Goal: Task Accomplishment & Management: Complete application form

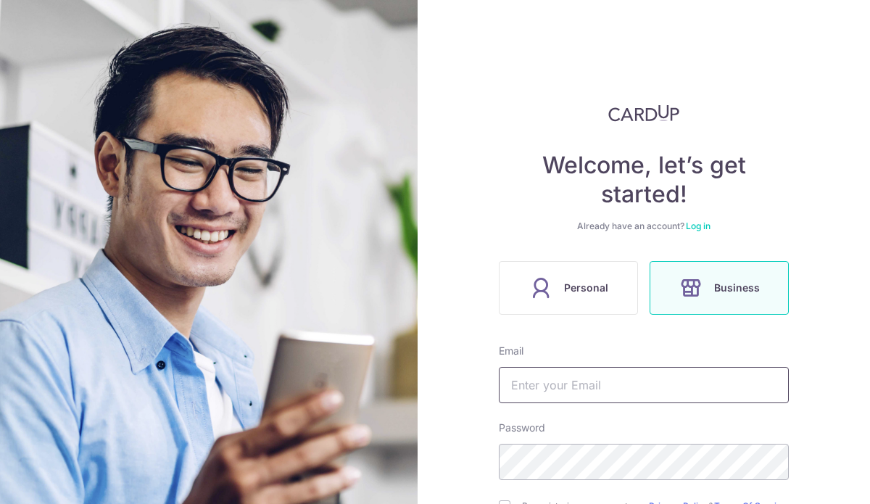
click at [651, 383] on input "text" at bounding box center [644, 385] width 290 height 36
type input "[PERSON_NAME][EMAIL_ADDRESS][DOMAIN_NAME]"
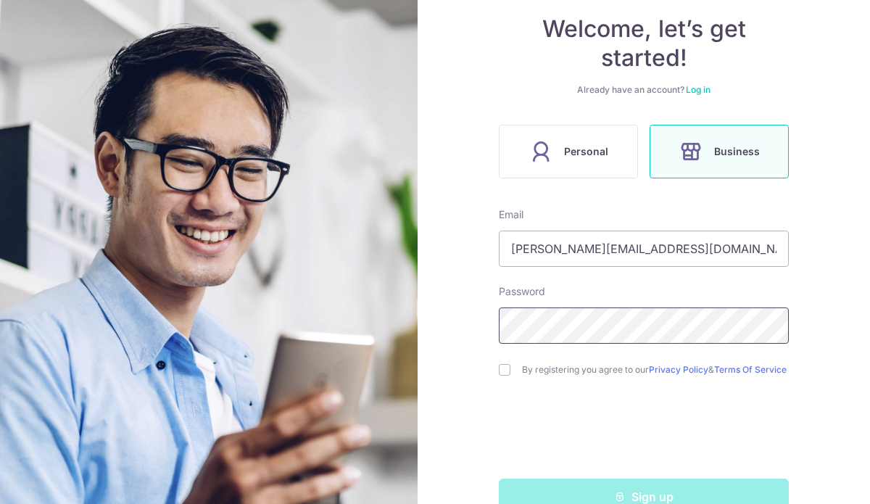
scroll to position [176, 0]
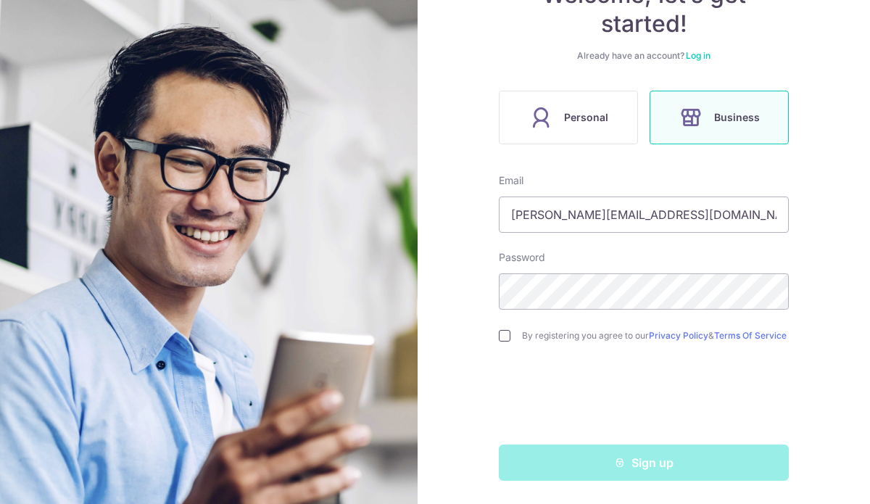
click at [502, 330] on input "checkbox" at bounding box center [505, 336] width 12 height 12
checkbox input "true"
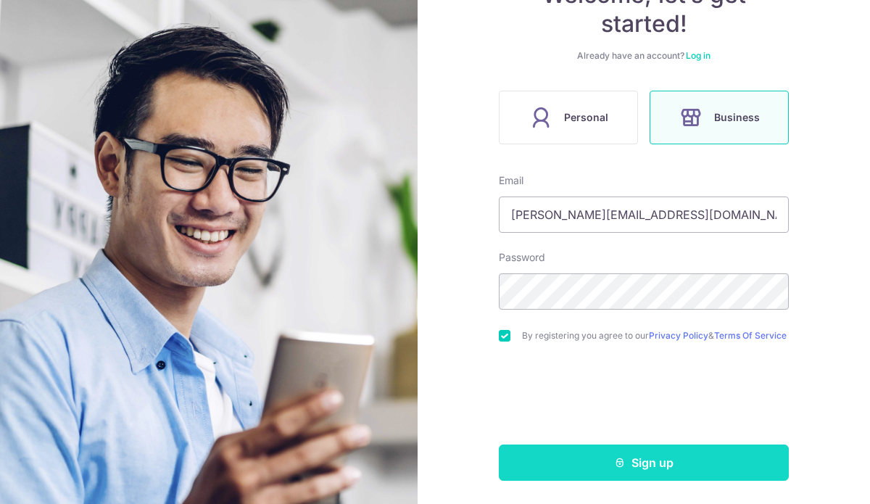
click at [650, 464] on button "Sign up" at bounding box center [644, 462] width 290 height 36
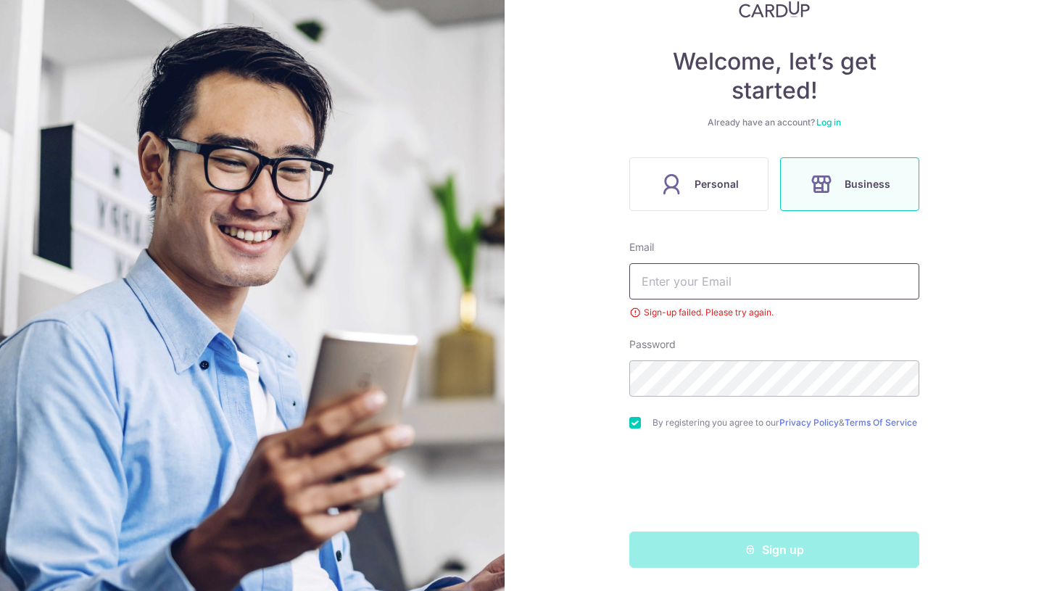
click at [707, 273] on input "text" at bounding box center [774, 281] width 290 height 36
type input "[PERSON_NAME][EMAIL_ADDRESS][DOMAIN_NAME]"
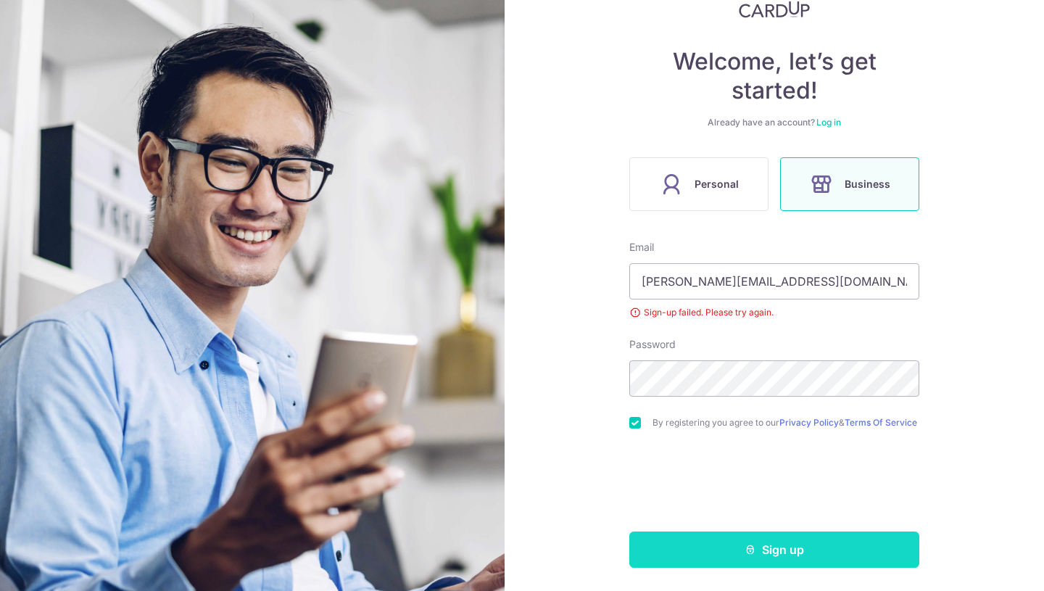
click at [774, 503] on button "Sign up" at bounding box center [774, 549] width 290 height 36
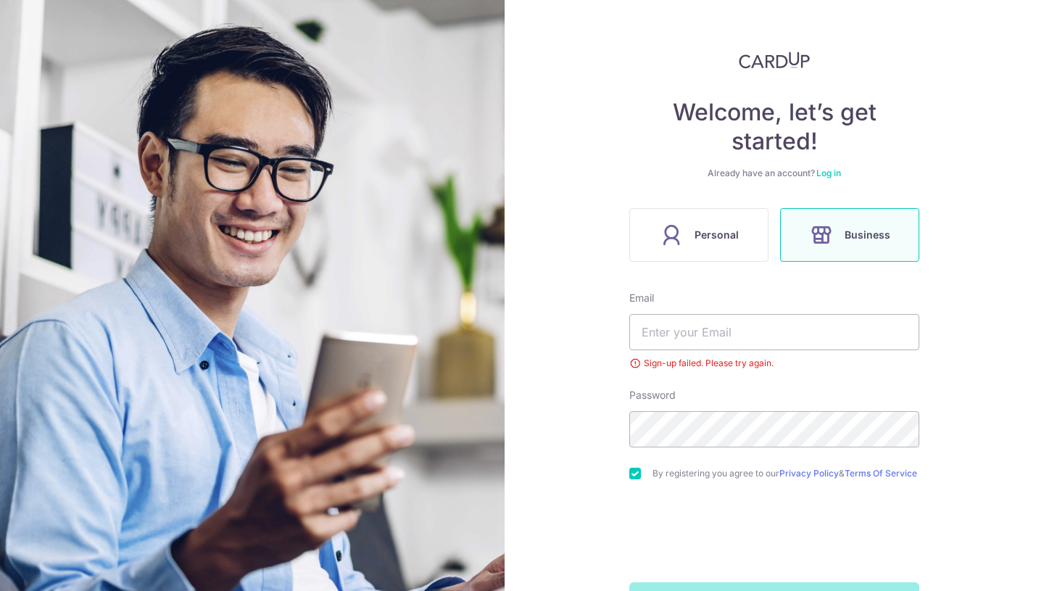
scroll to position [109, 0]
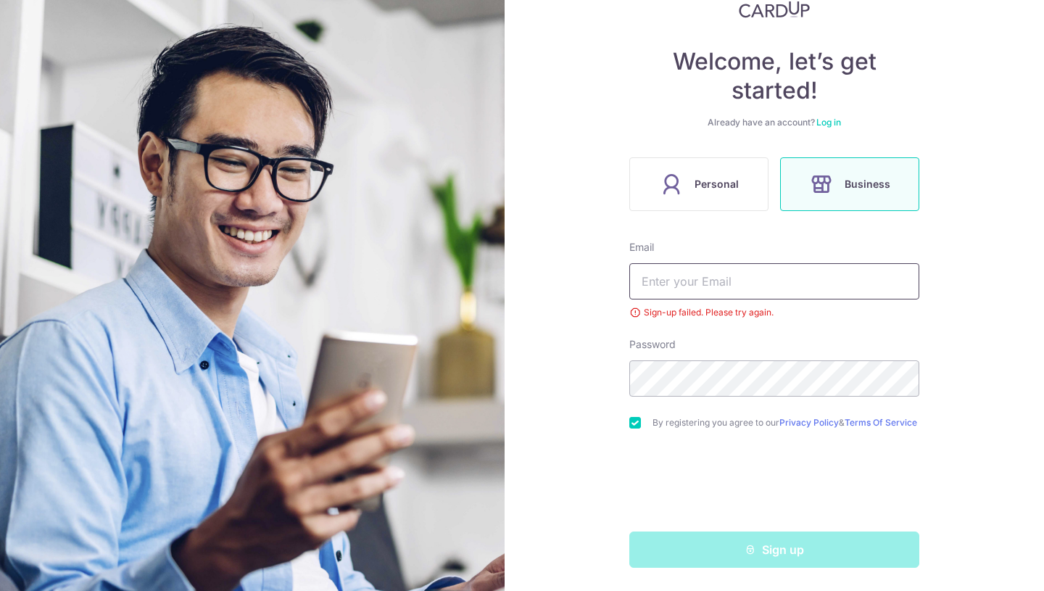
click at [749, 273] on input "text" at bounding box center [774, 281] width 290 height 36
type input "[PERSON_NAME][EMAIL_ADDRESS][DOMAIN_NAME]"
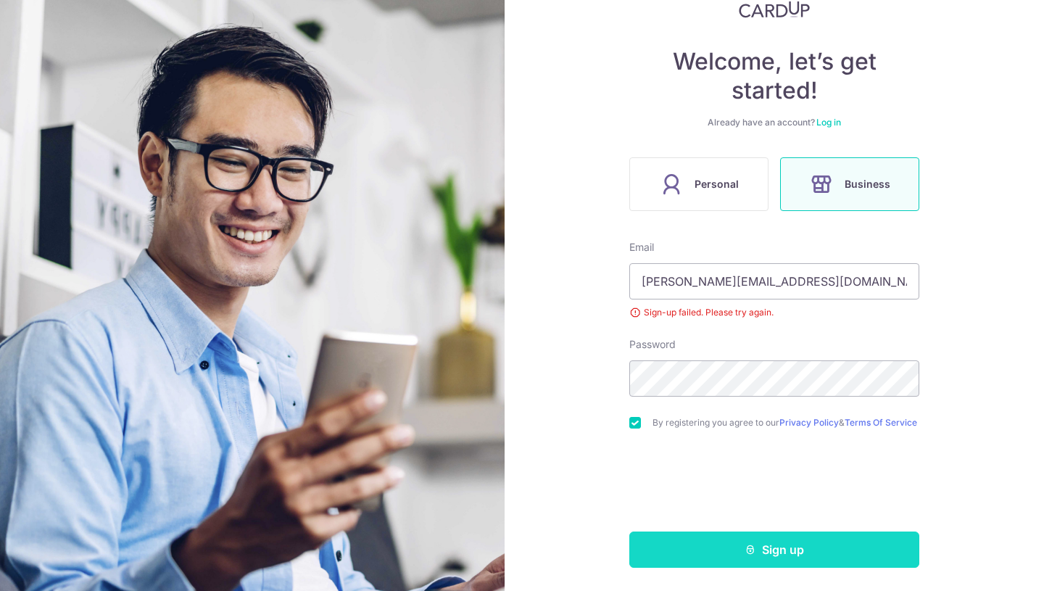
click at [783, 550] on button "Sign up" at bounding box center [774, 549] width 290 height 36
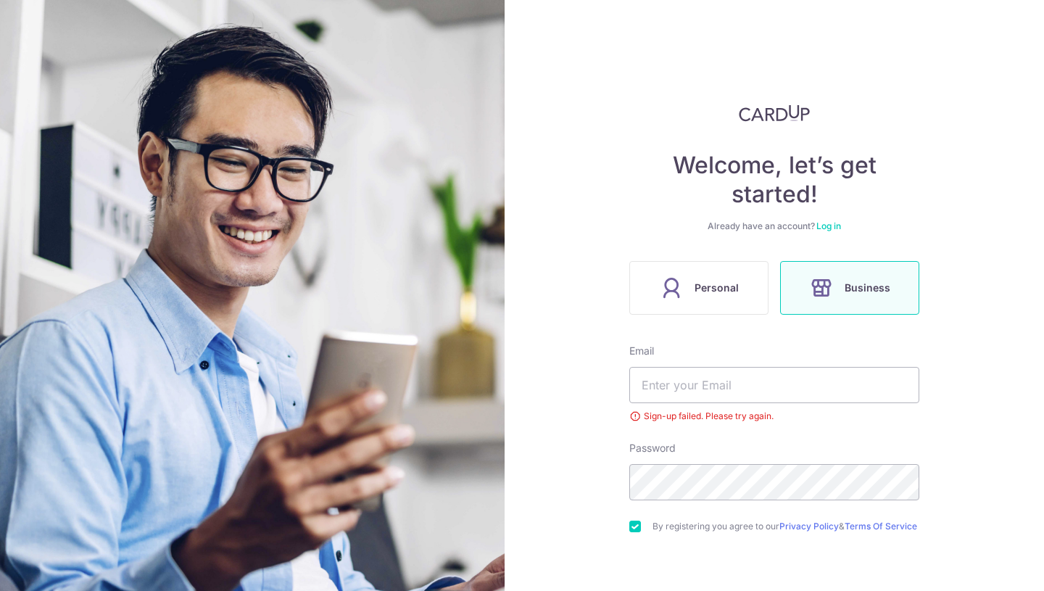
scroll to position [109, 0]
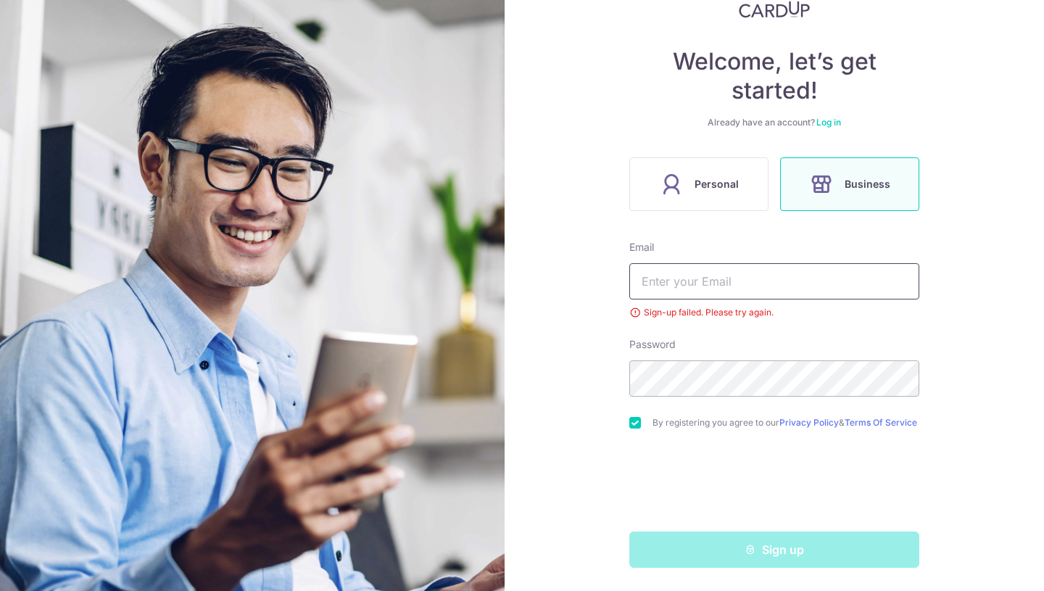
click at [721, 266] on input "text" at bounding box center [774, 281] width 290 height 36
type input "[PERSON_NAME][EMAIL_ADDRESS][DOMAIN_NAME]"
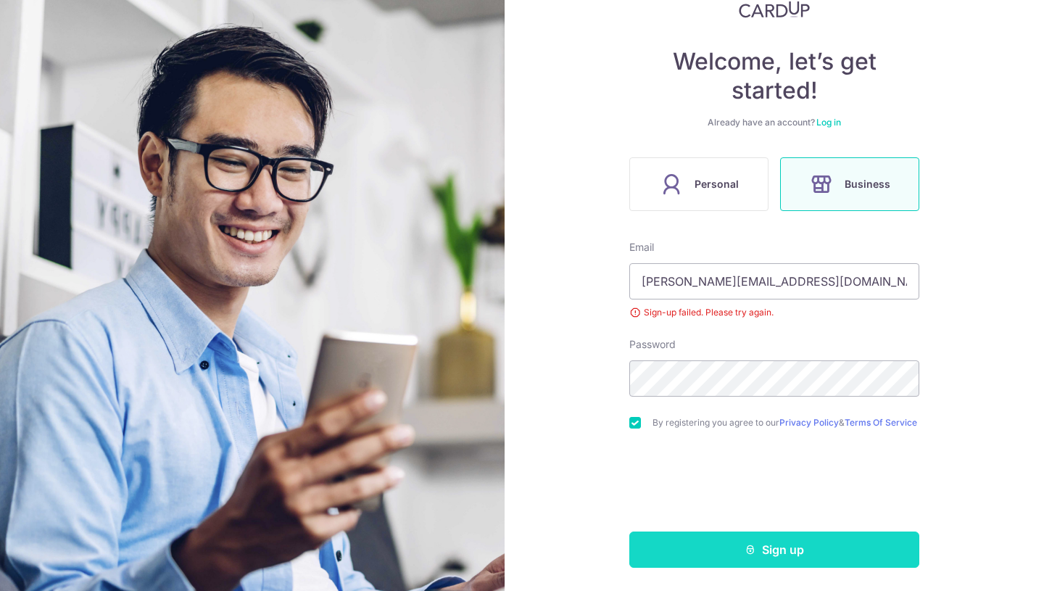
click at [776, 550] on button "Sign up" at bounding box center [774, 549] width 290 height 36
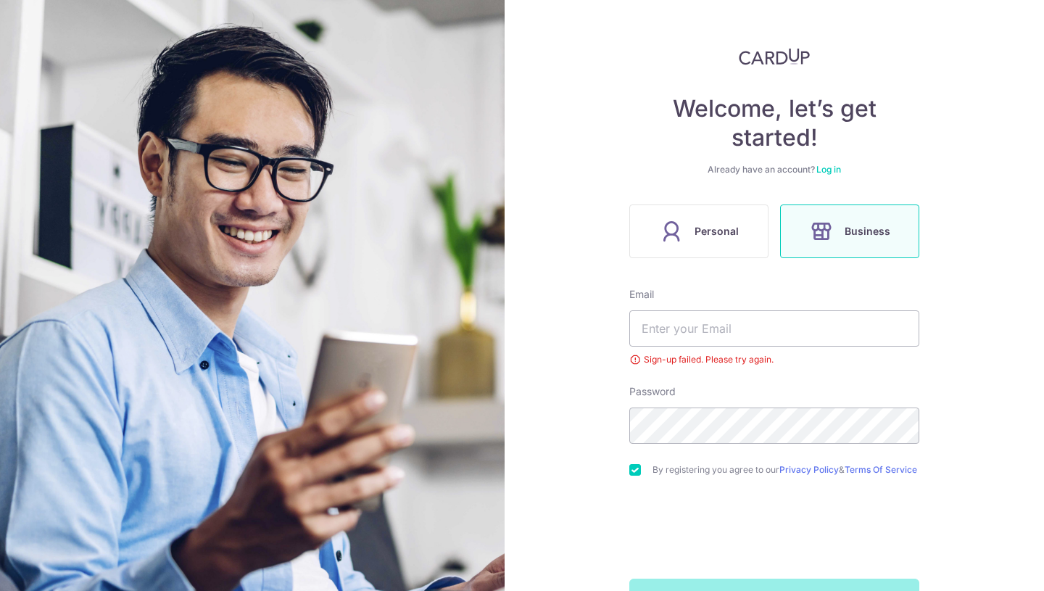
scroll to position [109, 0]
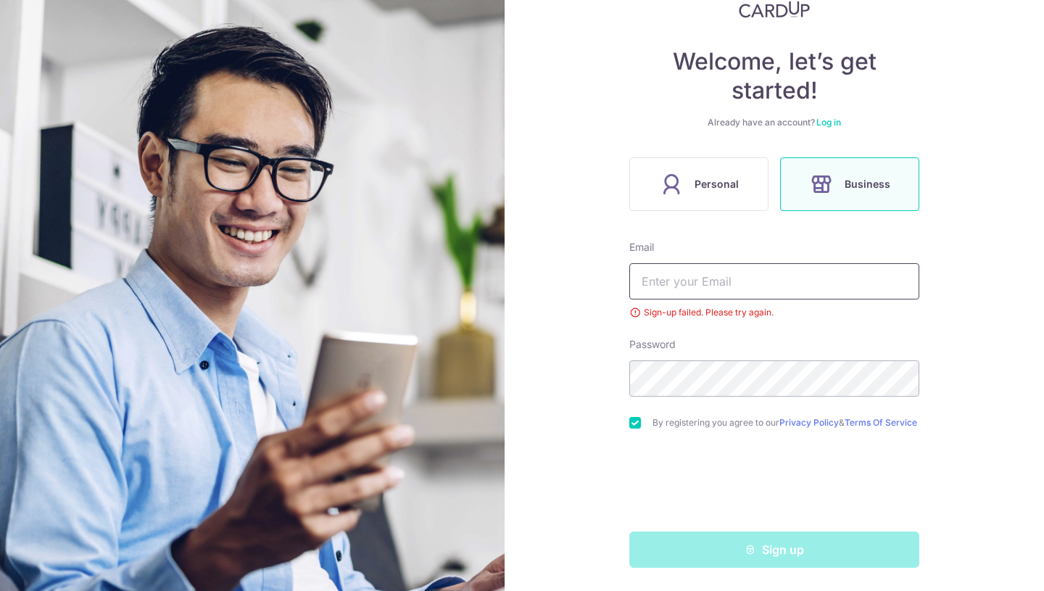
click at [728, 277] on input "text" at bounding box center [774, 281] width 290 height 36
type input "emily@emmadawson.co"
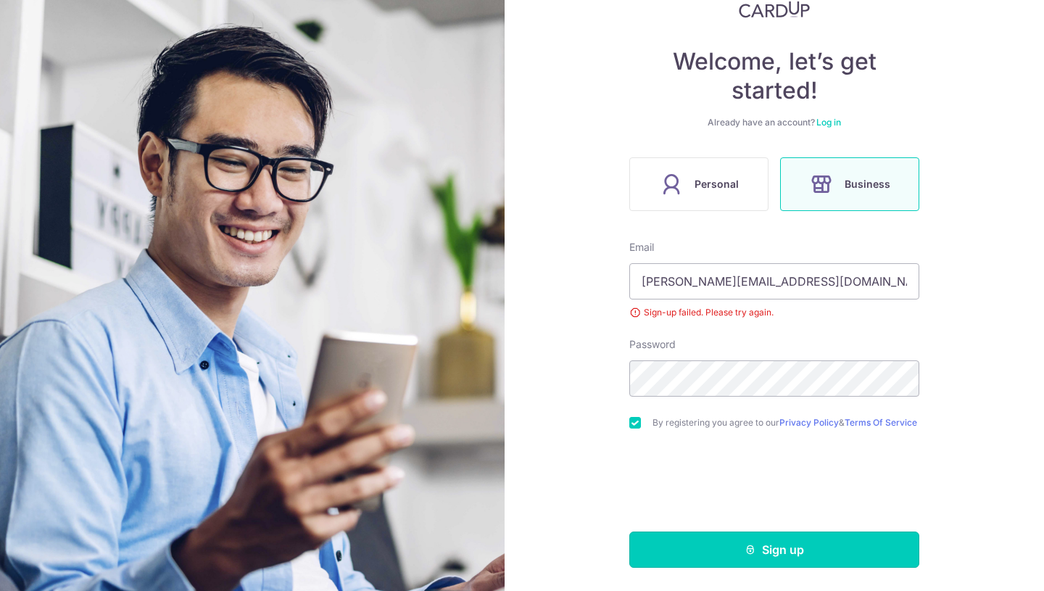
click at [779, 552] on button "Sign up" at bounding box center [774, 549] width 290 height 36
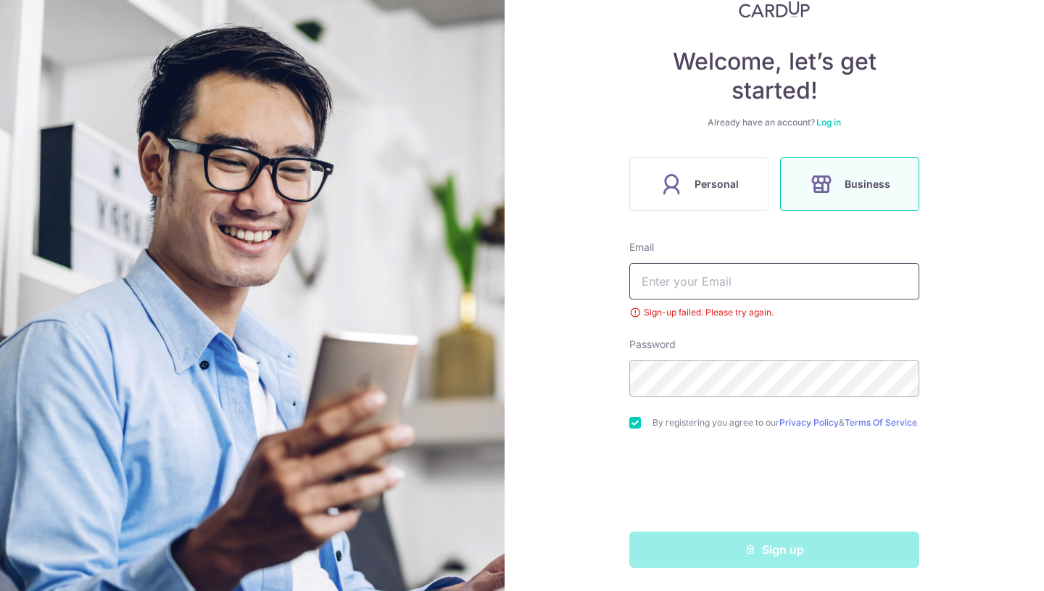
click at [815, 284] on input "text" at bounding box center [774, 281] width 290 height 36
type input "emily@emmadawson.co"
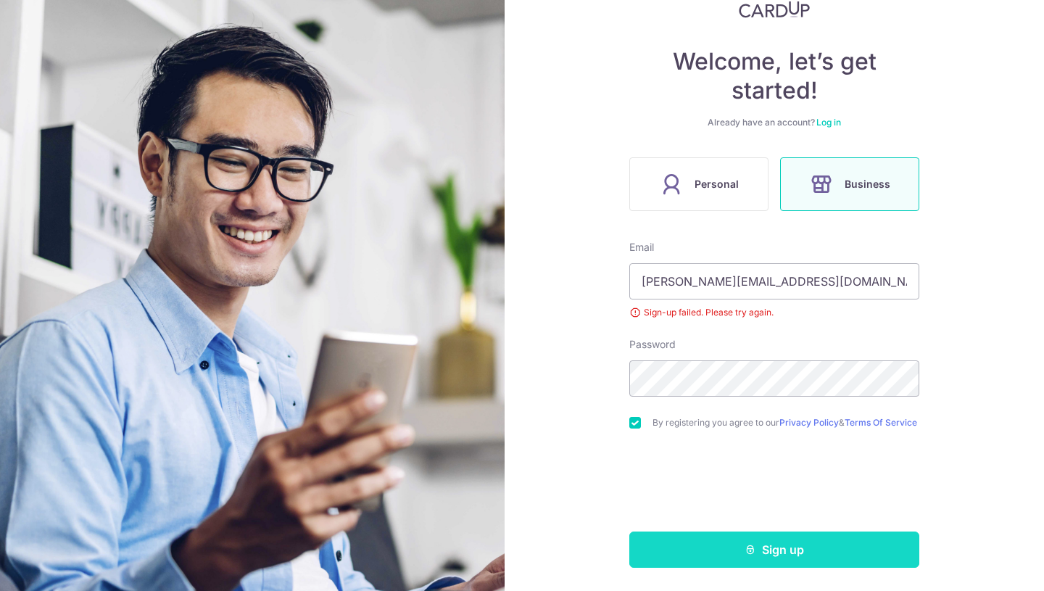
click at [815, 551] on button "Sign up" at bounding box center [774, 549] width 290 height 36
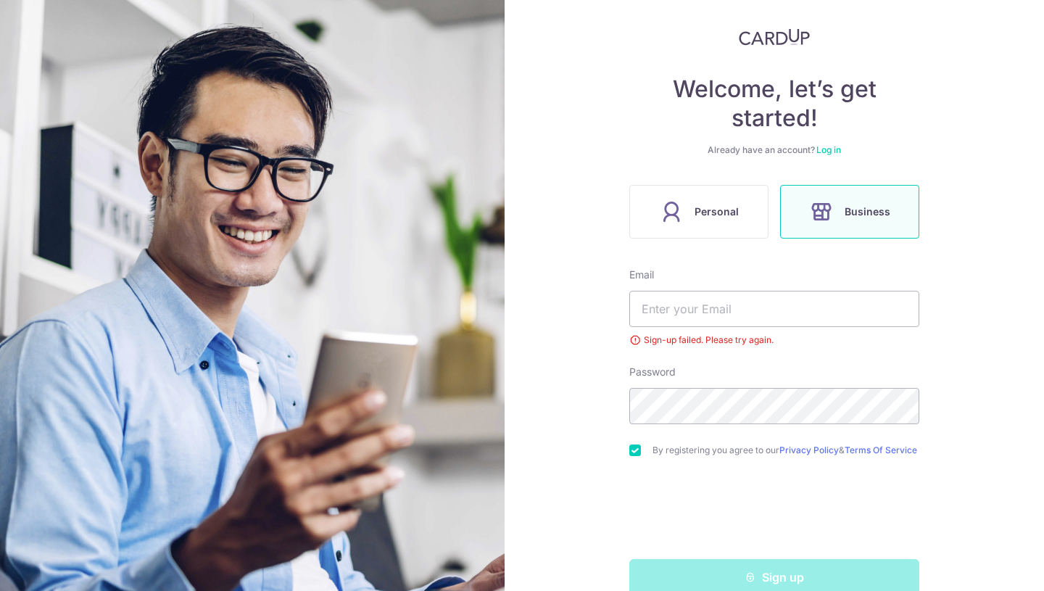
scroll to position [109, 0]
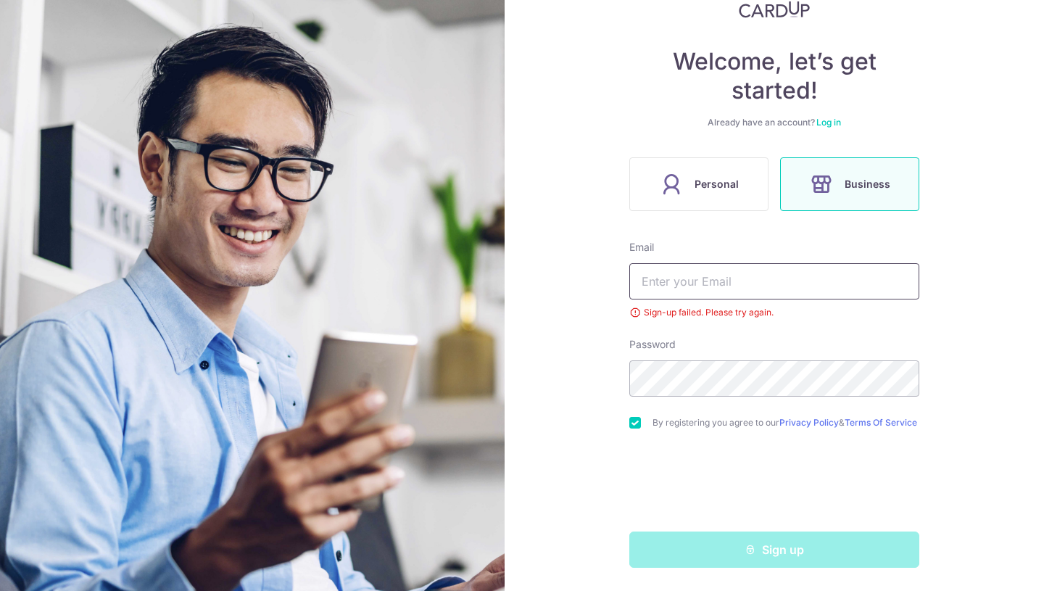
click at [749, 272] on input "text" at bounding box center [774, 281] width 290 height 36
click at [795, 279] on input "[PERSON_NAME][EMAIL_ADDRESS][DOMAIN_NAME]" at bounding box center [774, 281] width 290 height 36
type input "[PERSON_NAME][EMAIL_ADDRESS][DOMAIN_NAME]"
click at [863, 323] on form "Email emily@emmadawson.co Sign-up failed. Please try again. Password By registe…" at bounding box center [774, 404] width 290 height 328
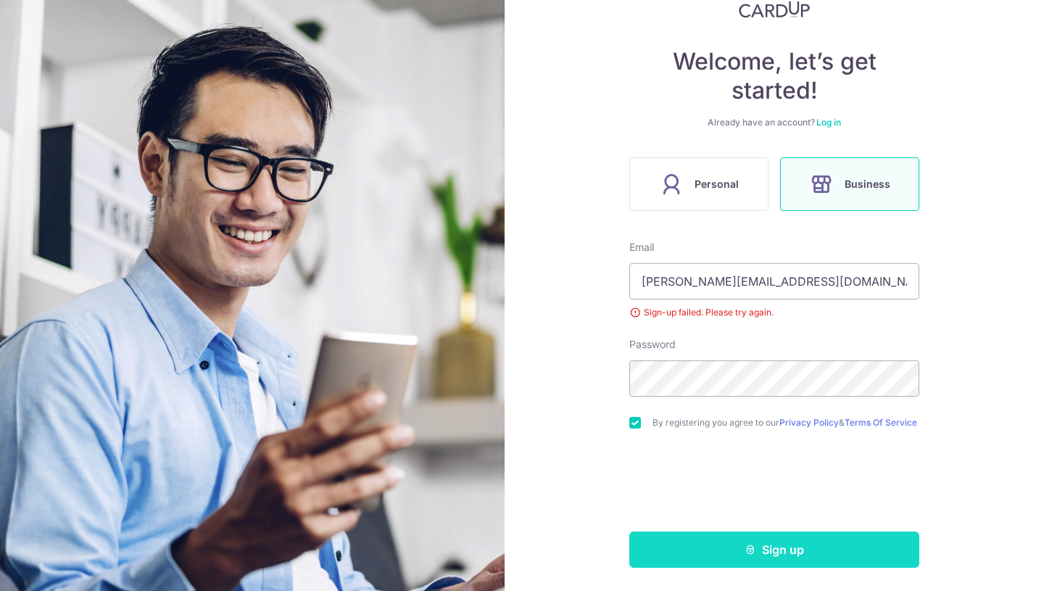
click at [808, 550] on button "Sign up" at bounding box center [774, 549] width 290 height 36
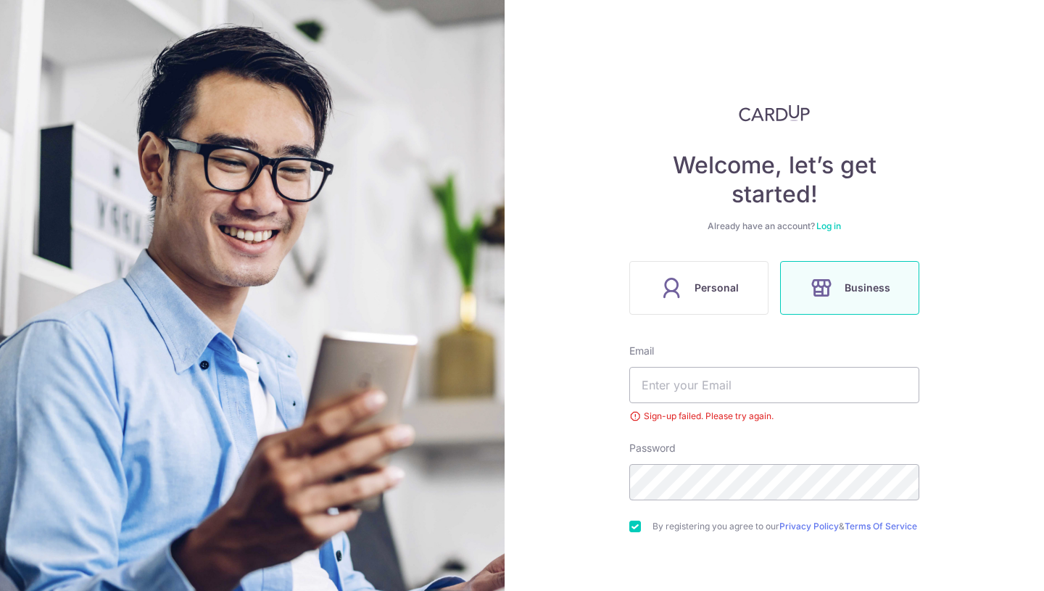
scroll to position [53, 0]
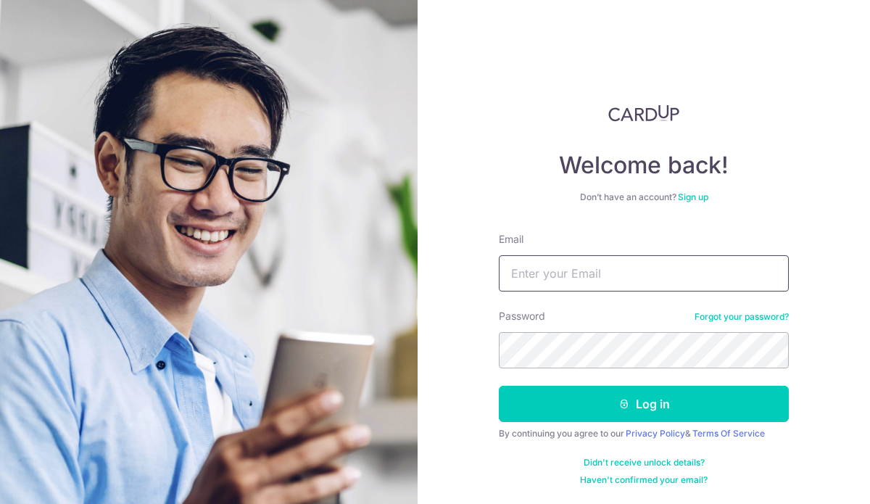
click at [583, 271] on input "Email" at bounding box center [644, 273] width 290 height 36
click at [652, 270] on input "emily@emmadawson.co" at bounding box center [644, 273] width 290 height 36
click at [655, 276] on input "emily@emmadawson.co" at bounding box center [644, 273] width 290 height 36
type input "emily@emmadawson.co"
click at [478, 315] on div "Welcome back! Don’t have an account? Sign up Email emily@emmadawson.co Password…" at bounding box center [643, 252] width 452 height 504
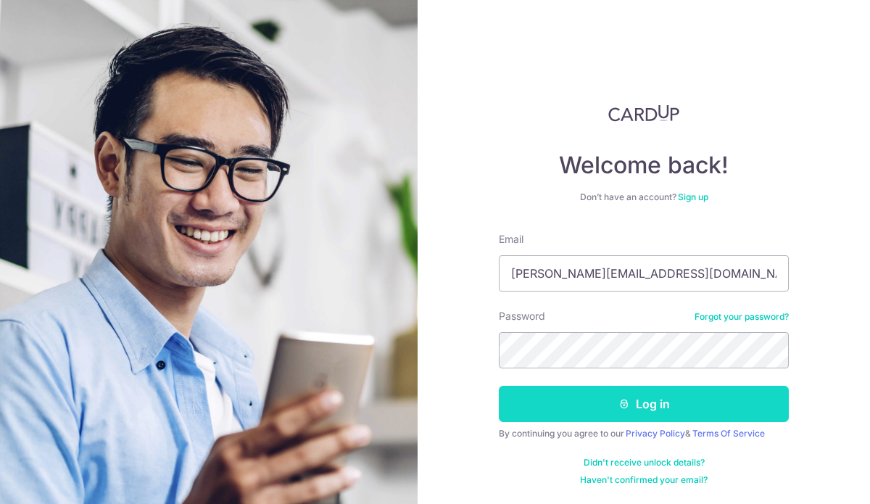
click at [588, 415] on button "Log in" at bounding box center [644, 404] width 290 height 36
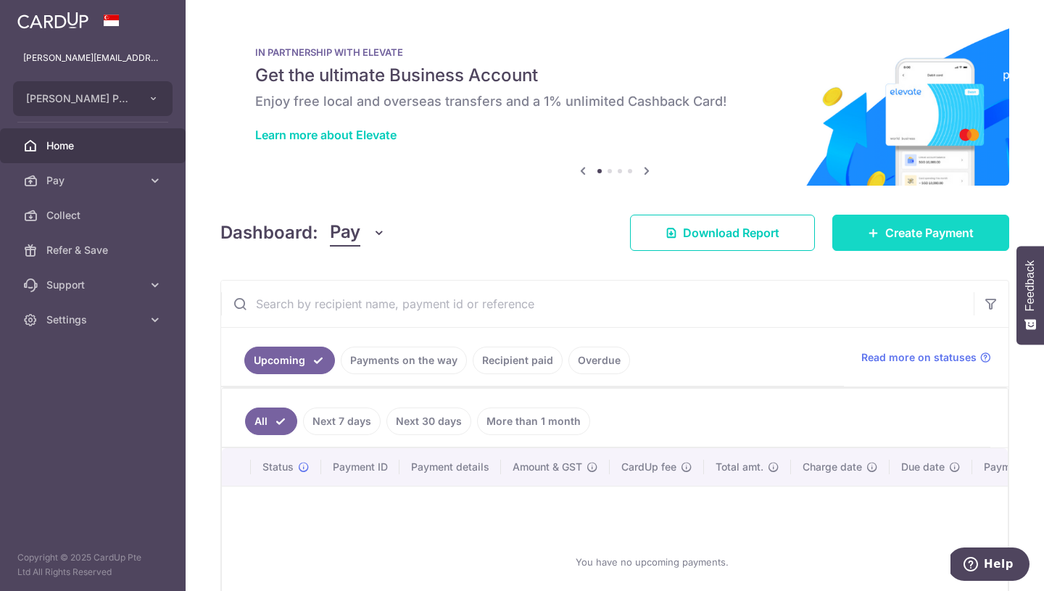
click at [869, 231] on span "Create Payment" at bounding box center [929, 232] width 88 height 17
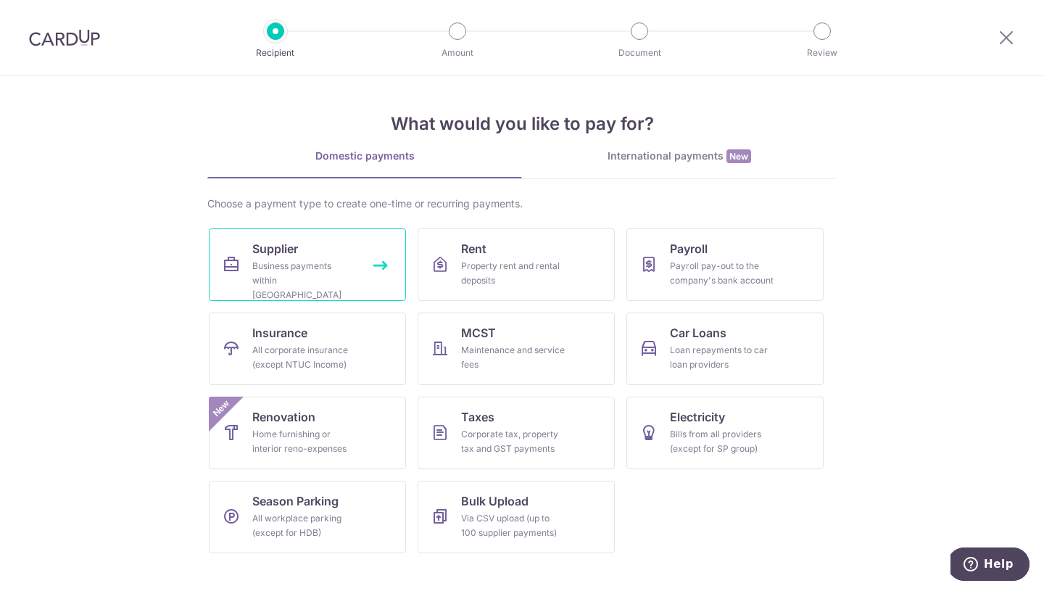
click at [283, 265] on div "Business payments within Singapore" at bounding box center [304, 280] width 104 height 43
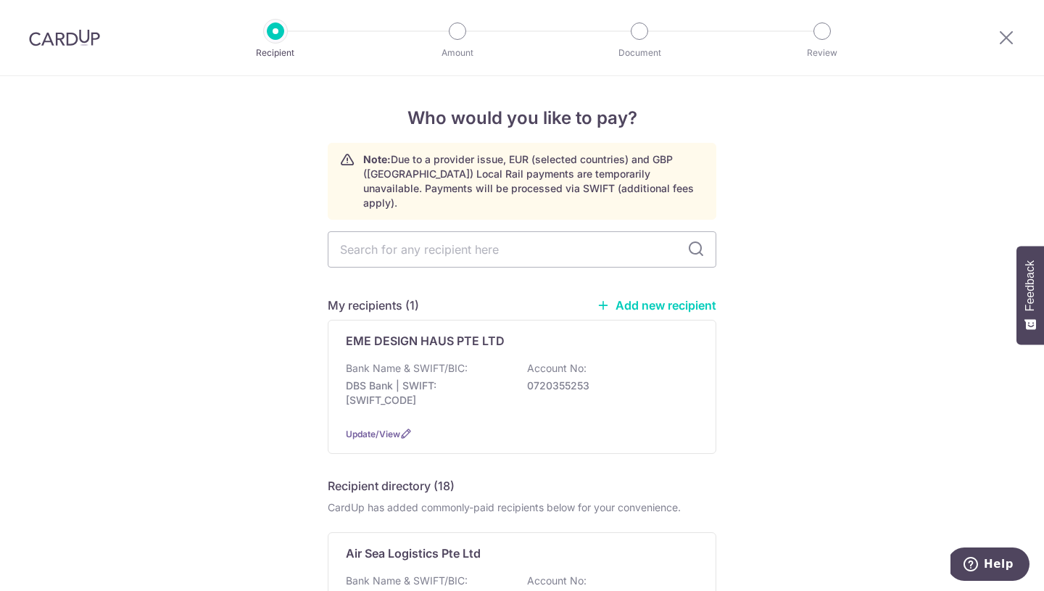
click at [655, 298] on link "Add new recipient" at bounding box center [656, 305] width 120 height 14
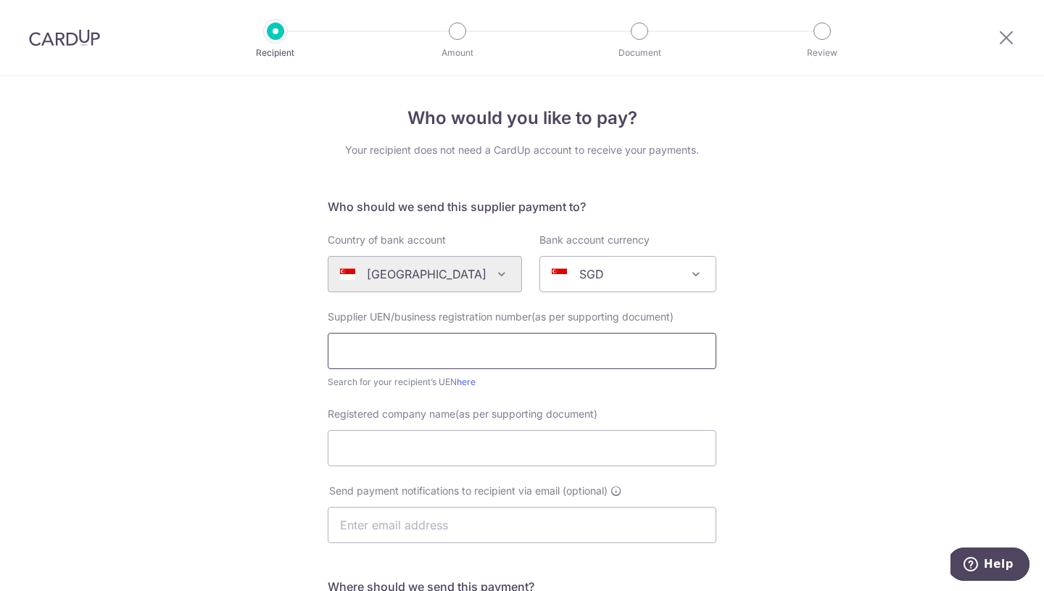
click at [386, 347] on input "text" at bounding box center [522, 351] width 388 height 36
click at [784, 404] on div "Who would you like to pay? Your recipient does not need a CardUp account to rec…" at bounding box center [522, 515] width 1044 height 878
click at [530, 450] on input "Registered company name(as per supporting document)" at bounding box center [522, 448] width 388 height 36
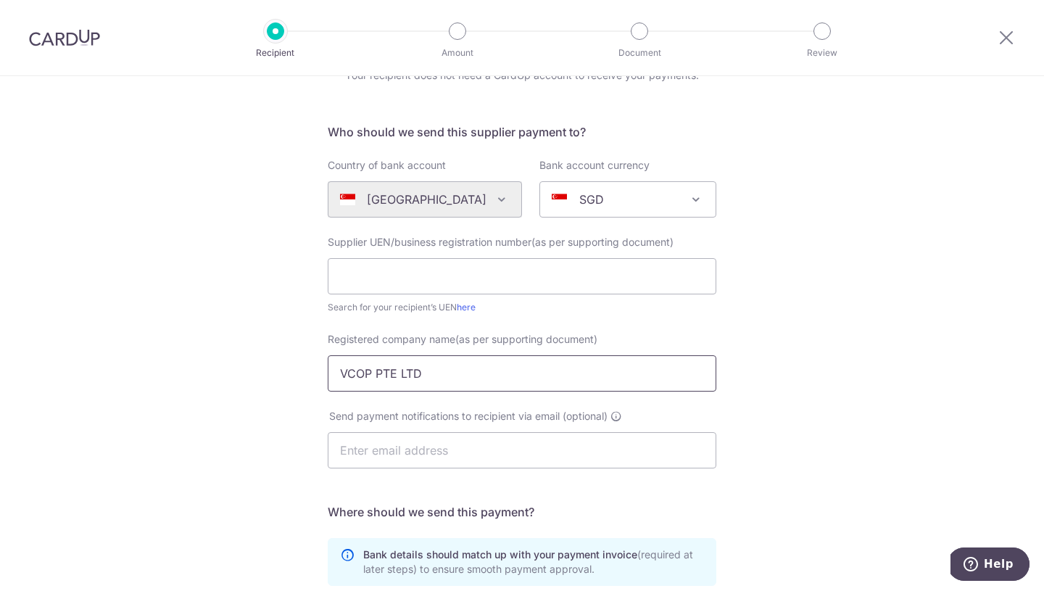
scroll to position [86, 0]
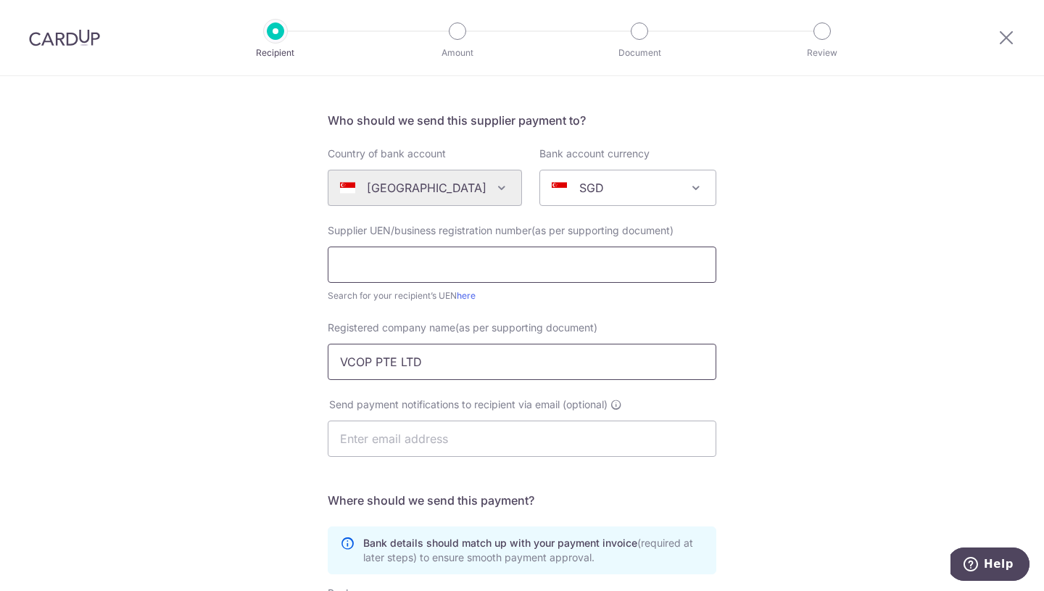
type input "VCOP PTE LTD"
click at [444, 262] on input "text" at bounding box center [522, 264] width 388 height 36
type input "200512436H"
click at [374, 438] on input "text" at bounding box center [522, 438] width 388 height 36
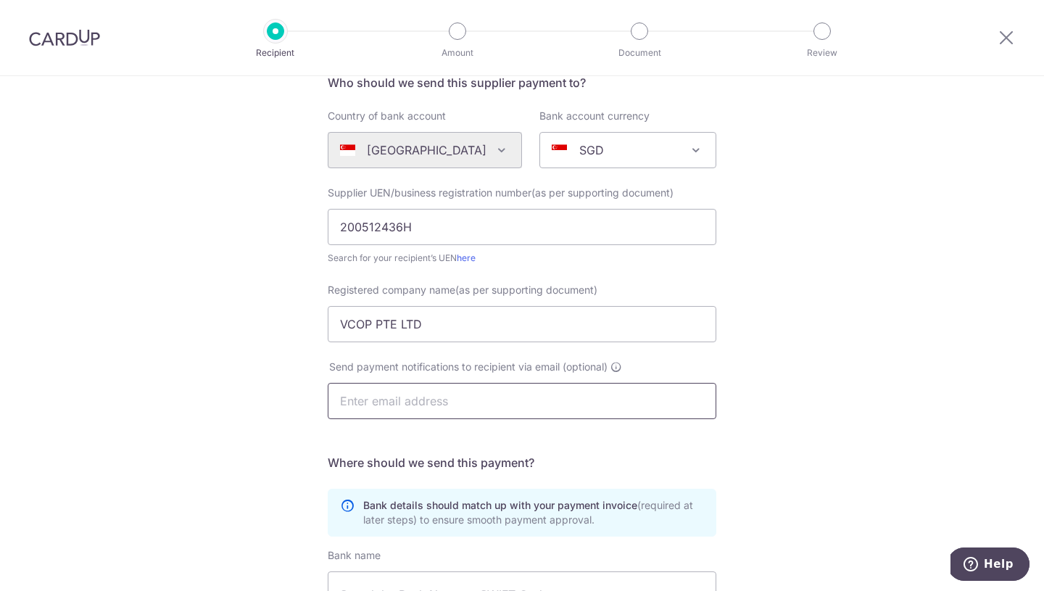
scroll to position [151, 0]
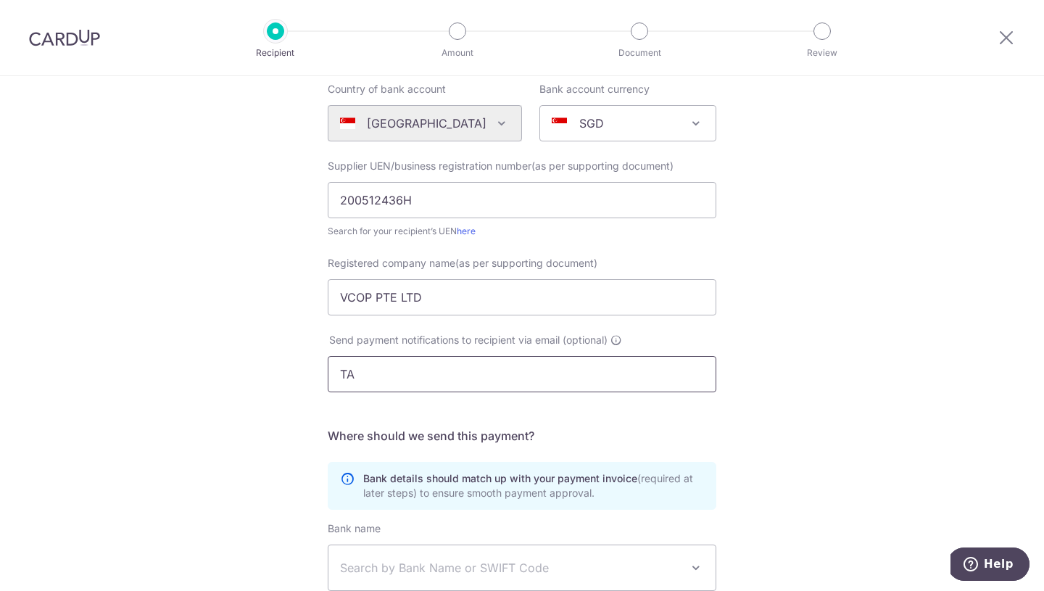
type input "T"
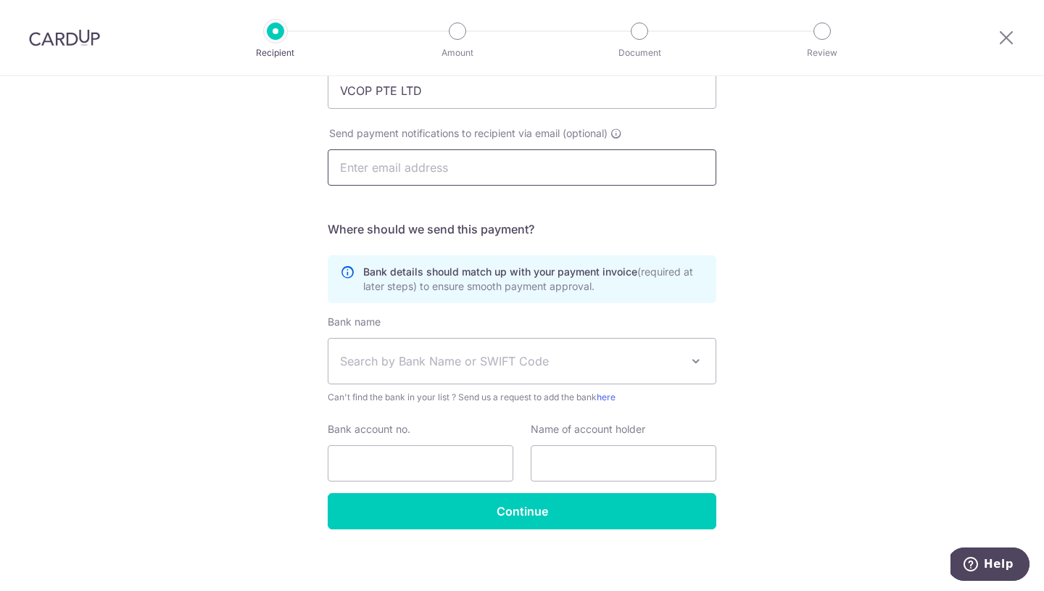
scroll to position [364, 0]
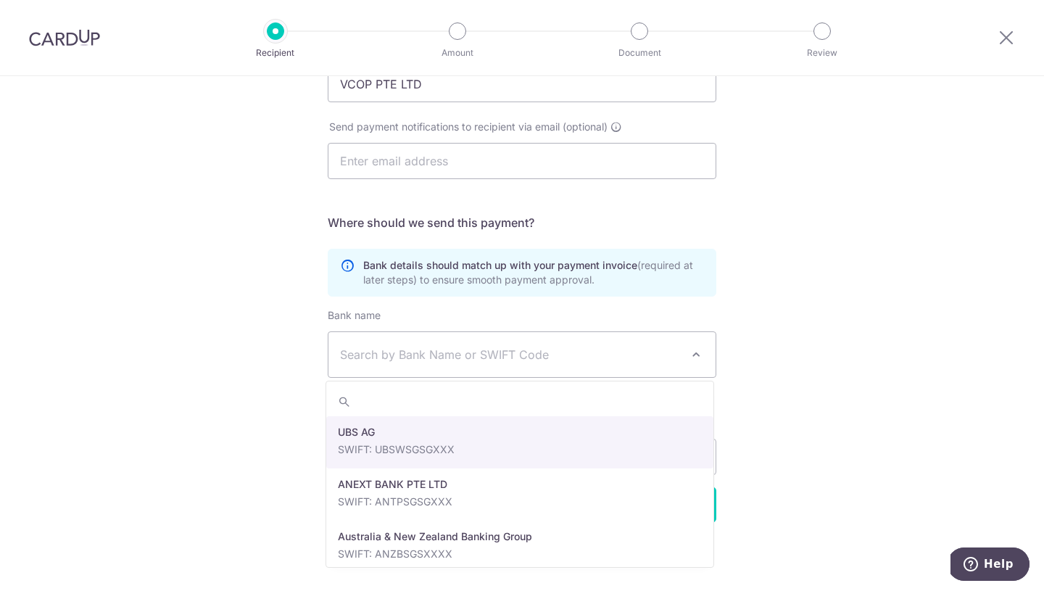
click at [557, 353] on span "Search by Bank Name or SWIFT Code" at bounding box center [510, 354] width 341 height 17
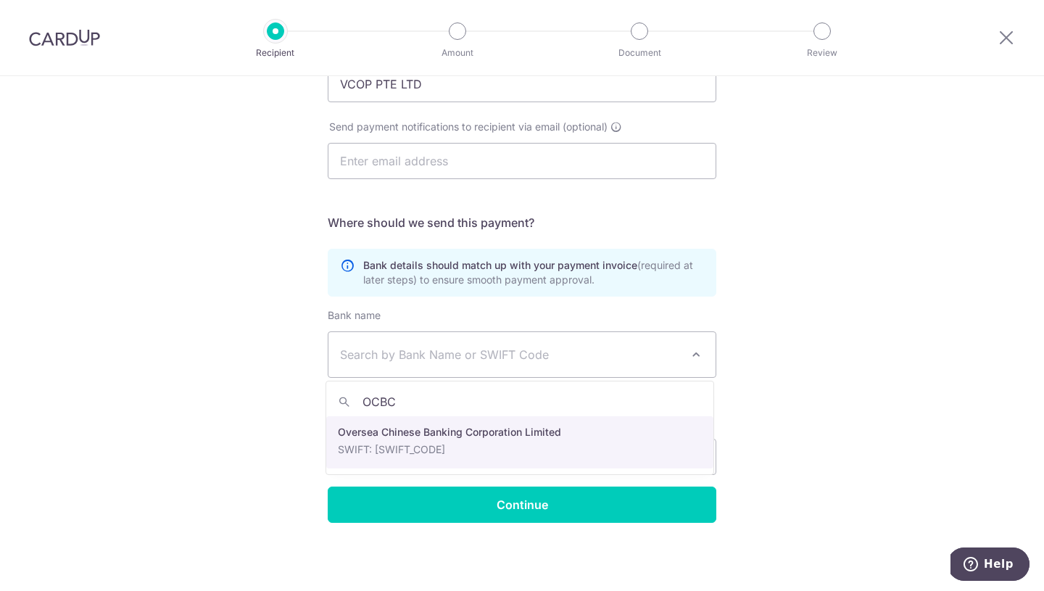
type input "OCBC"
select select "12"
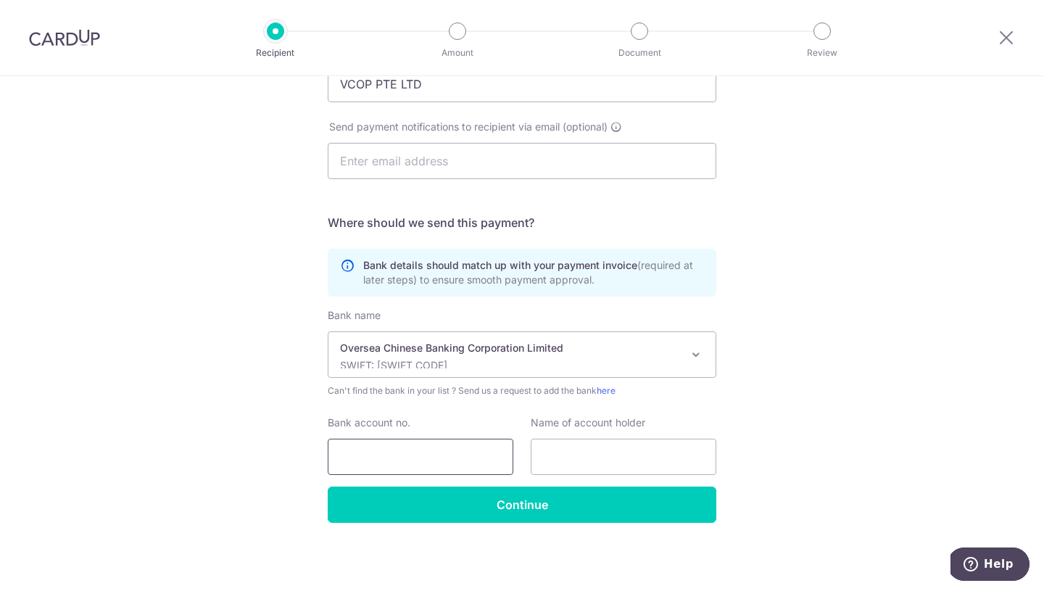
click at [390, 450] on input "Bank account no." at bounding box center [421, 456] width 186 height 36
type input "501851349001"
click at [588, 459] on input "text" at bounding box center [623, 456] width 186 height 36
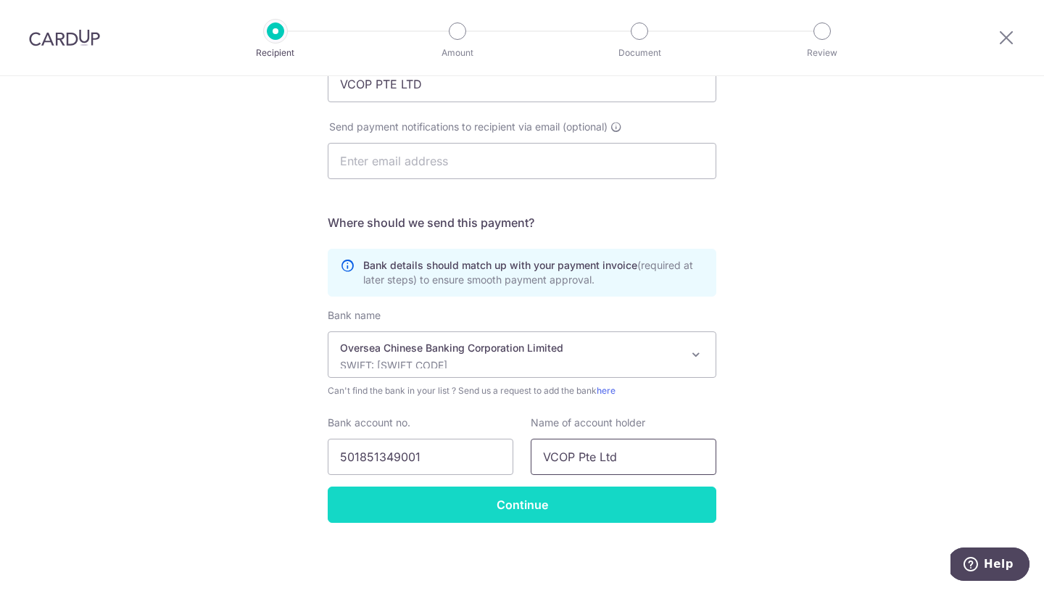
type input "VCOP Pte Ltd"
click at [530, 504] on input "Continue" at bounding box center [522, 504] width 388 height 36
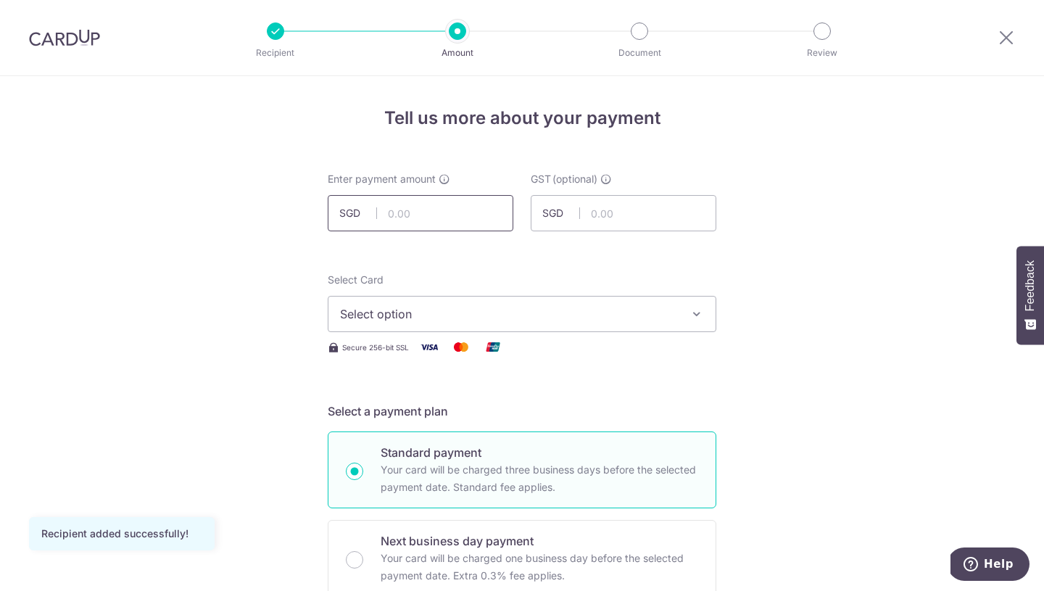
click at [408, 213] on input "text" at bounding box center [421, 213] width 186 height 36
type input "4,687.00"
click at [639, 312] on span "Select option" at bounding box center [509, 313] width 338 height 17
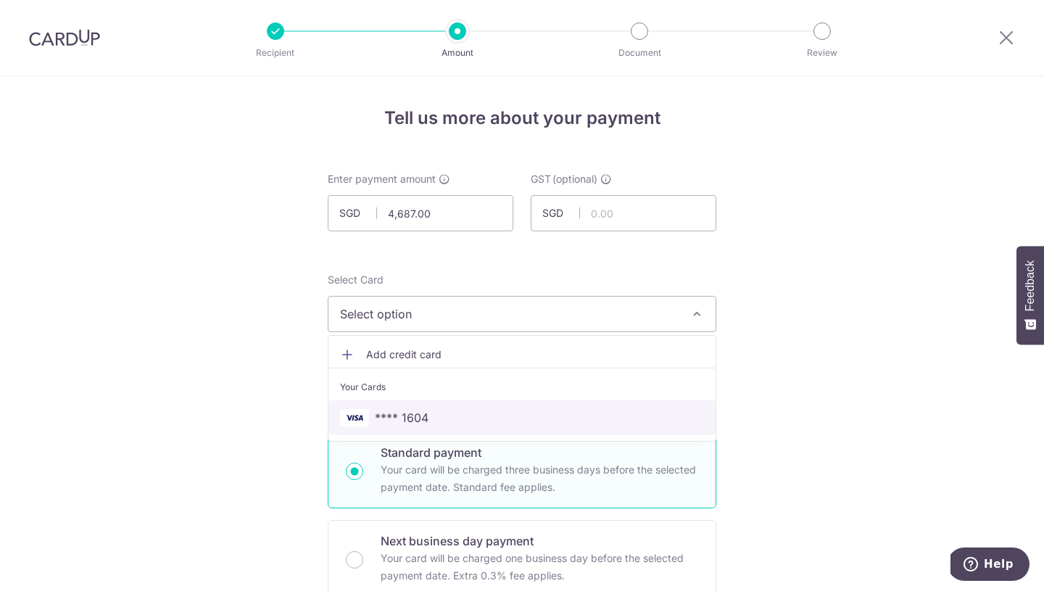
click at [418, 413] on span "**** 1604" at bounding box center [402, 417] width 54 height 17
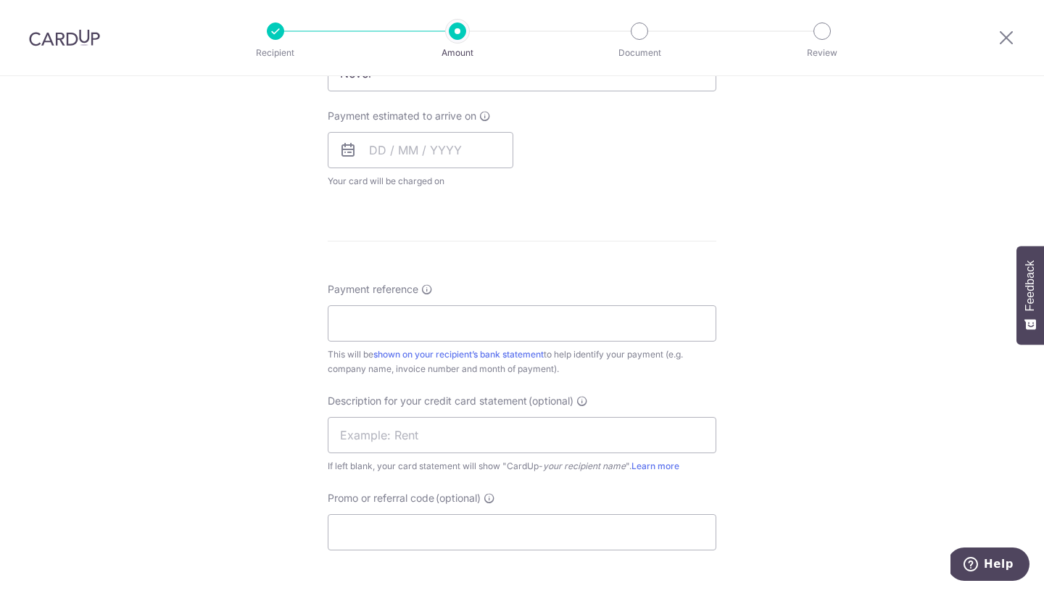
scroll to position [698, 0]
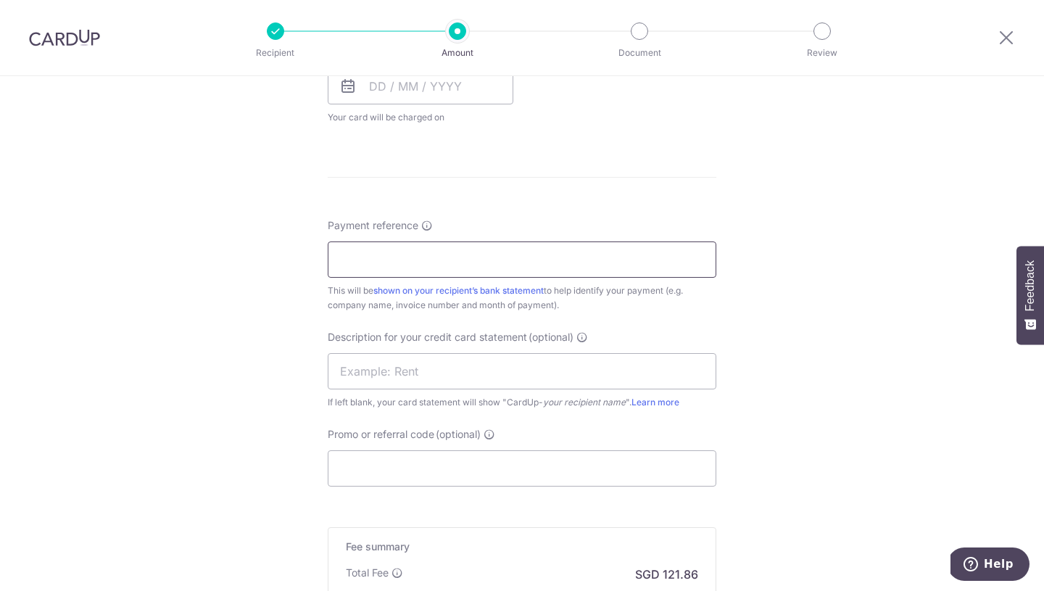
click at [474, 262] on input "Payment reference" at bounding box center [522, 259] width 388 height 36
drag, startPoint x: 337, startPoint y: 258, endPoint x: 351, endPoint y: 304, distance: 47.9
click at [337, 258] on input "225516" at bounding box center [522, 259] width 388 height 36
click at [354, 261] on input "inv: 225516" at bounding box center [522, 259] width 388 height 36
type input "INV: 225516"
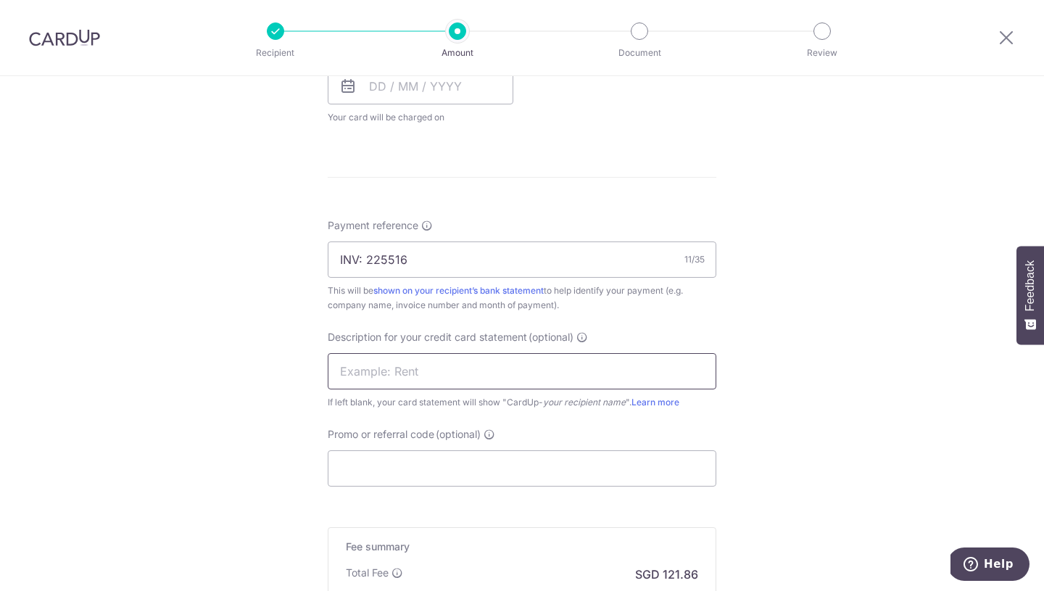
click at [383, 370] on input "text" at bounding box center [522, 371] width 388 height 36
type input "VCOP - A3"
click at [438, 468] on input "Promo or referral code (optional)" at bounding box center [522, 468] width 388 height 36
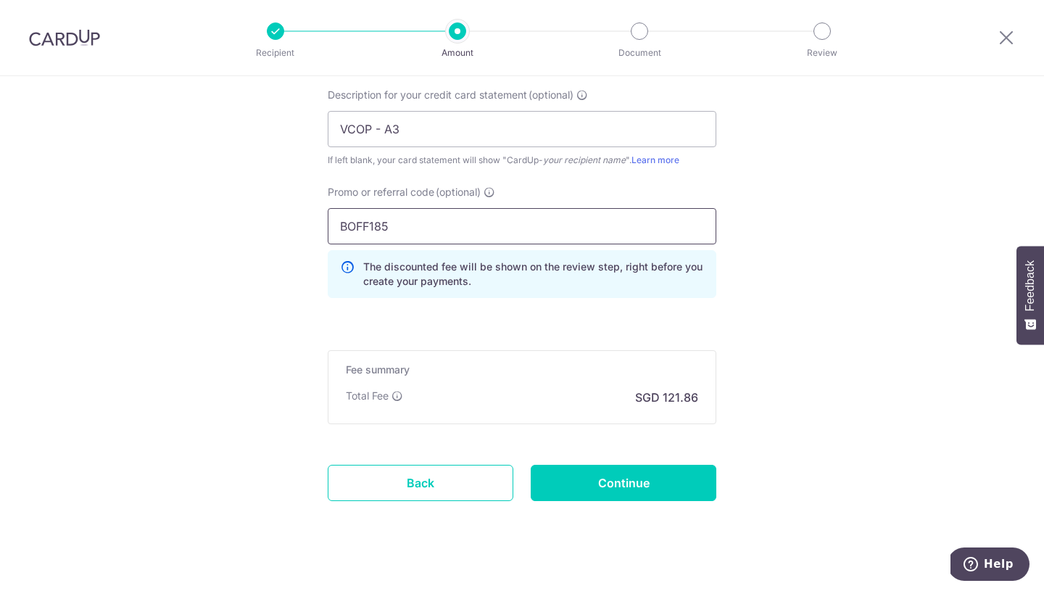
scroll to position [959, 0]
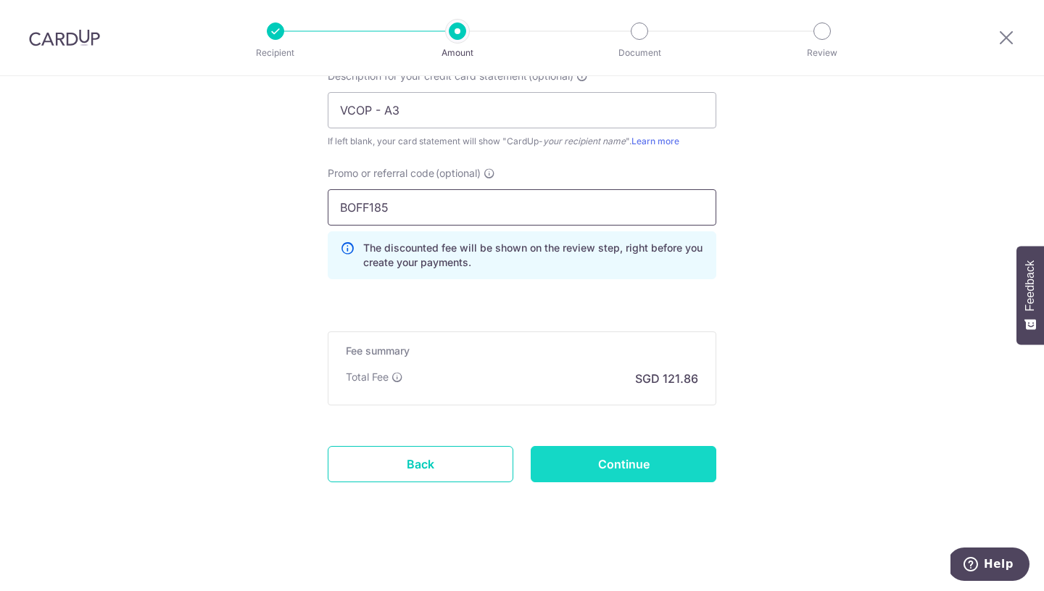
type input "BOFF185"
click at [632, 467] on input "Continue" at bounding box center [623, 464] width 186 height 36
type input "Create Schedule"
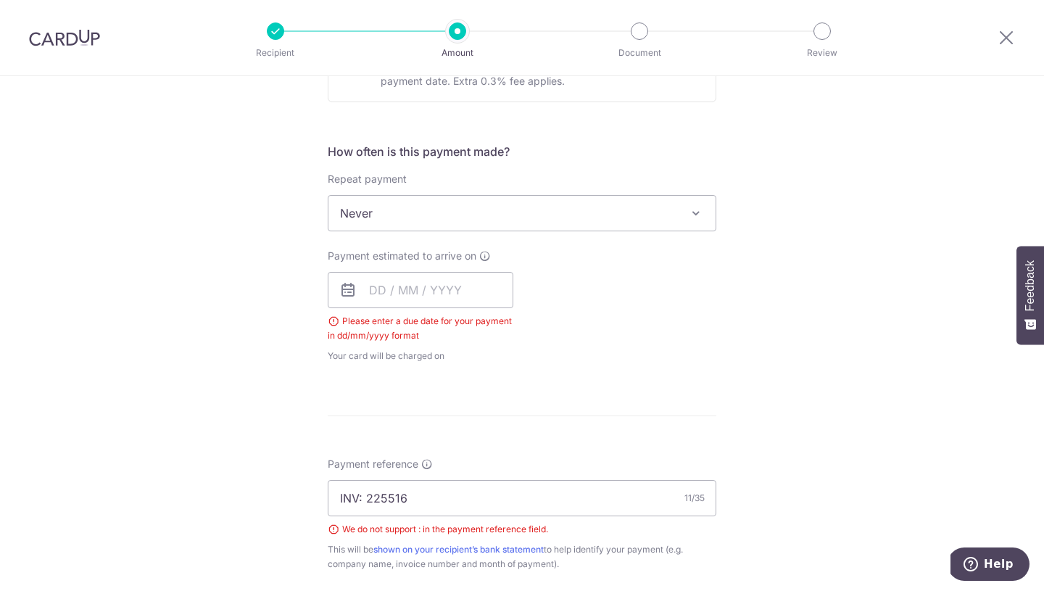
scroll to position [466, 0]
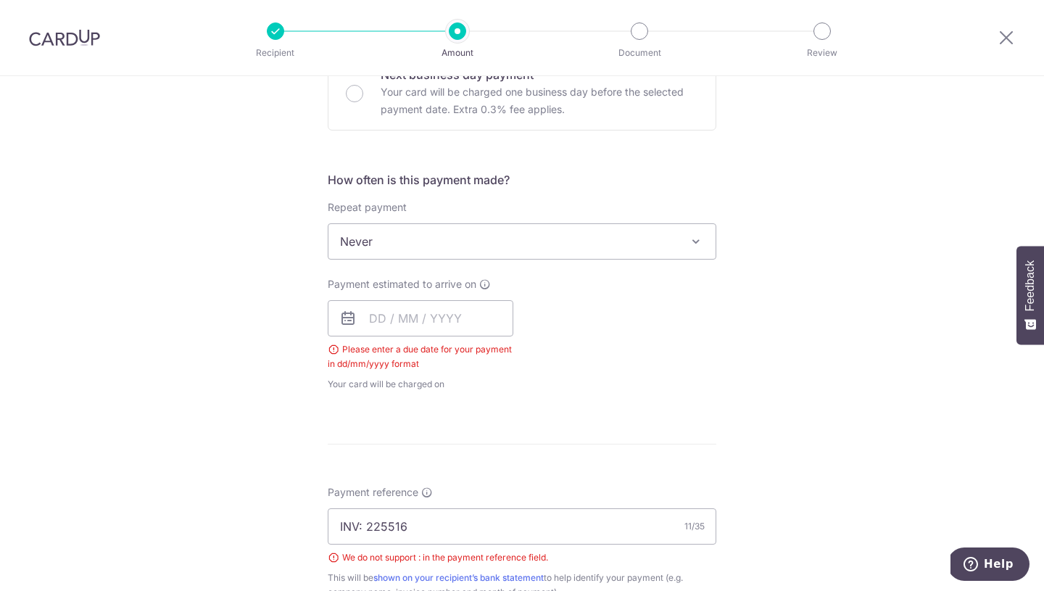
click at [347, 316] on icon at bounding box center [347, 317] width 17 height 17
click at [383, 314] on input "text" at bounding box center [421, 318] width 186 height 36
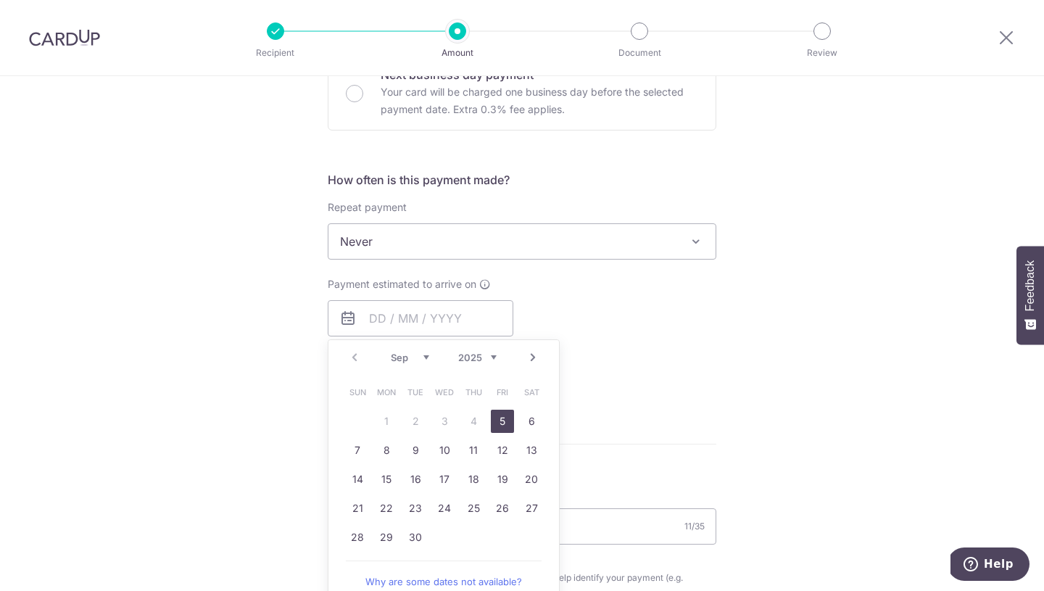
click at [504, 418] on link "5" at bounding box center [502, 420] width 23 height 23
type input "[DATE]"
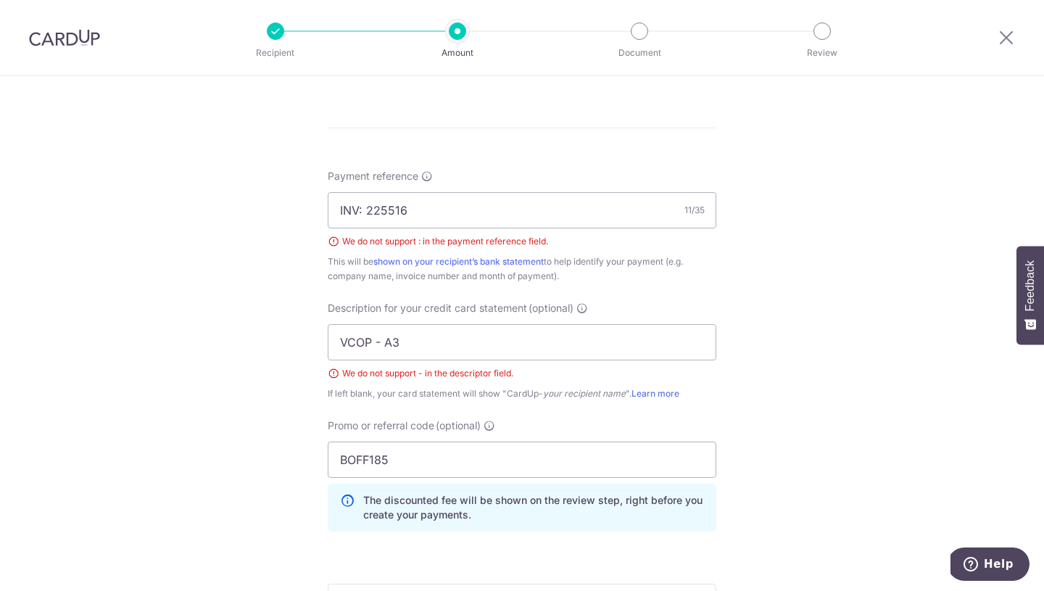
scroll to position [810, 0]
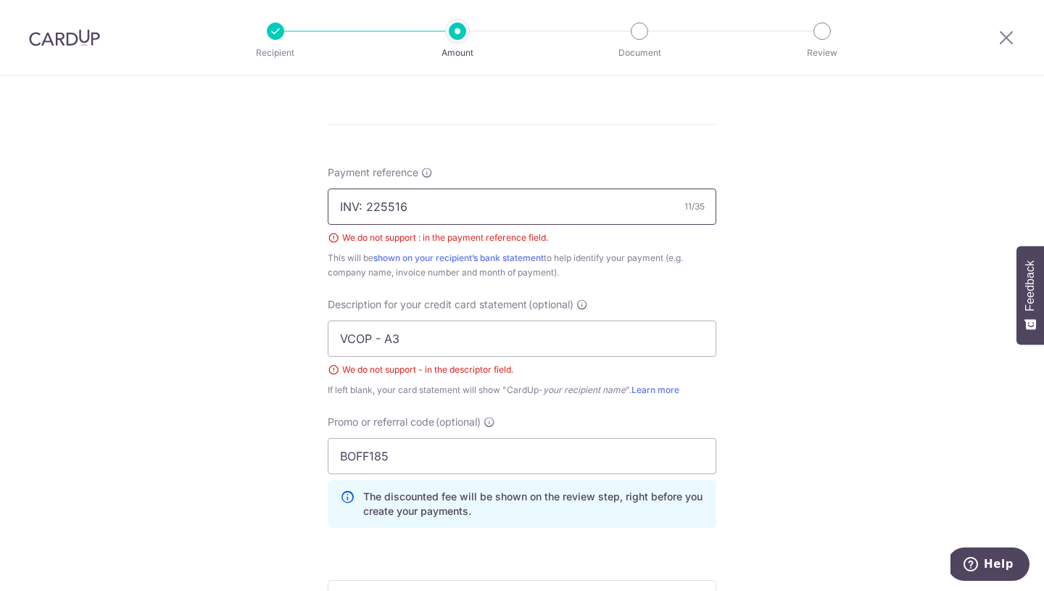
click at [365, 205] on input "INV: 225516" at bounding box center [522, 206] width 388 height 36
type input "225516"
click at [729, 288] on div "Tell us more about your payment Enter payment amount SGD 4,687.00 4687.00 GST (…" at bounding box center [522, 52] width 1044 height 1573
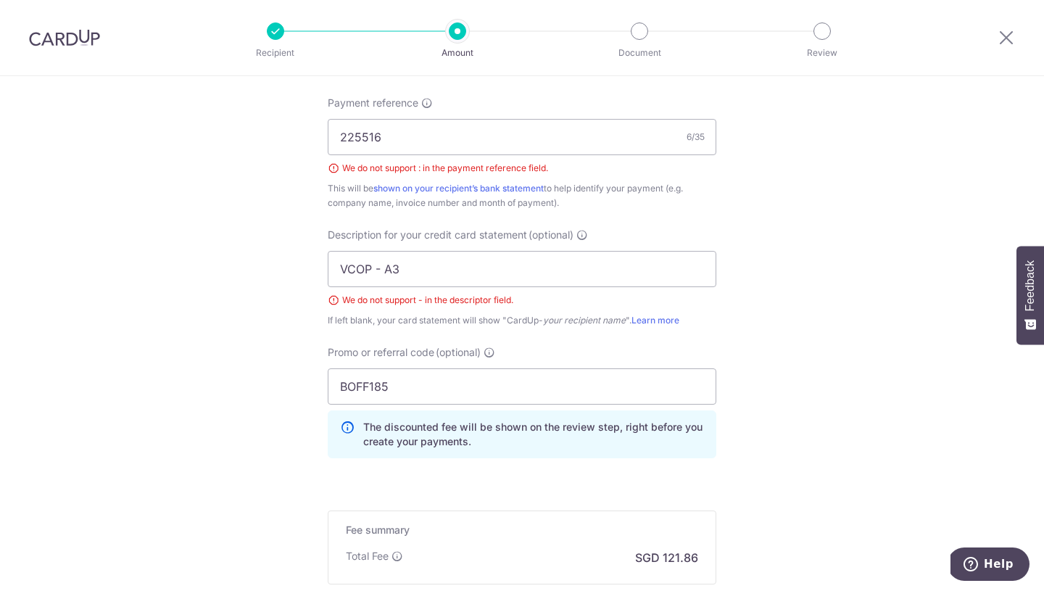
scroll to position [833, 0]
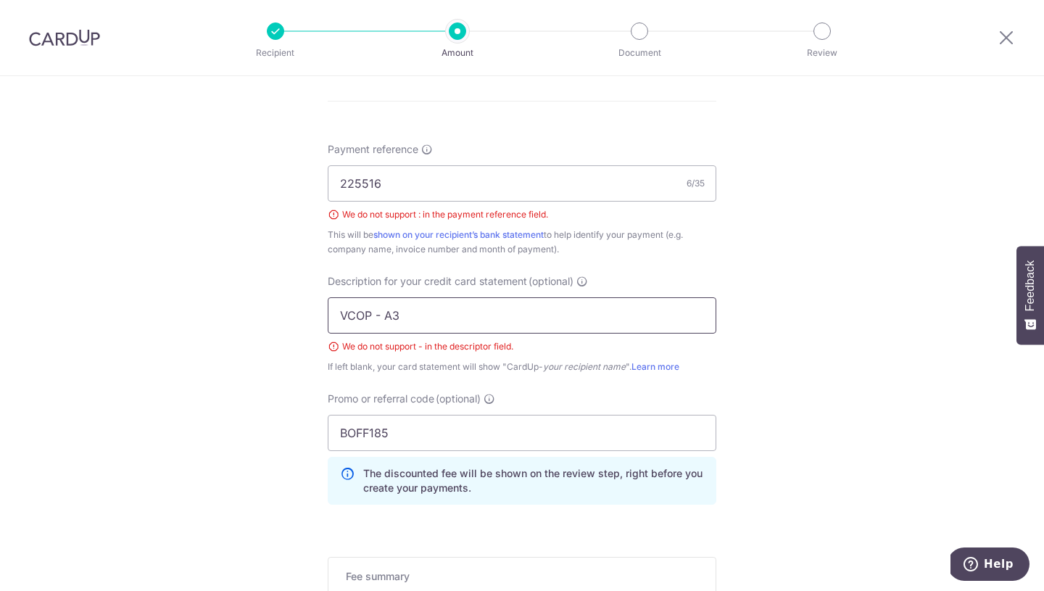
click at [400, 315] on input "VCOP - A3" at bounding box center [522, 315] width 388 height 36
type input "VCOP"
click at [737, 345] on div "Tell us more about your payment Enter payment amount SGD 4,687.00 4687.00 GST (…" at bounding box center [522, 29] width 1044 height 1573
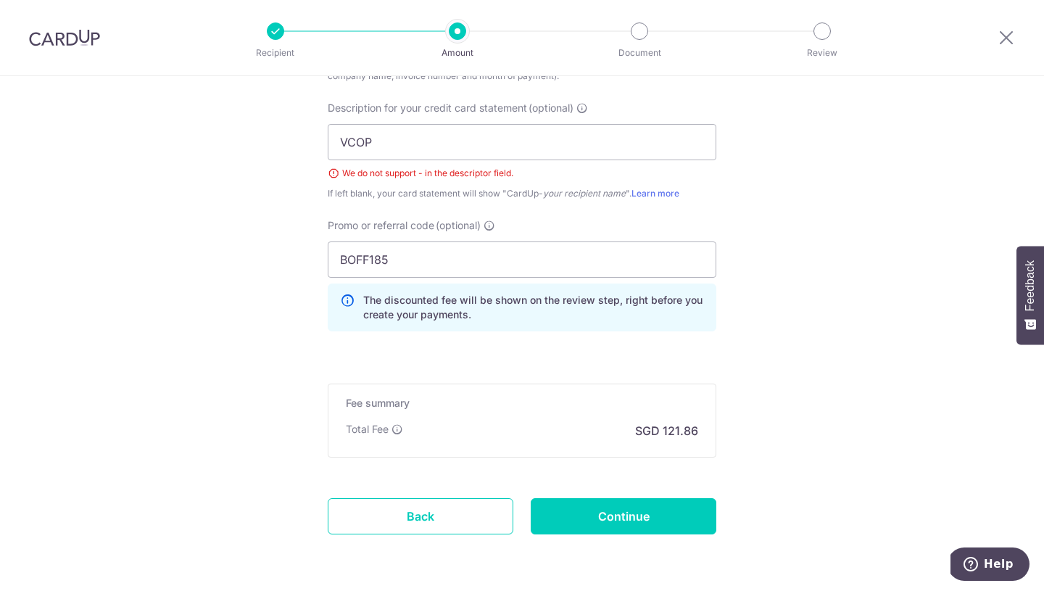
scroll to position [1025, 0]
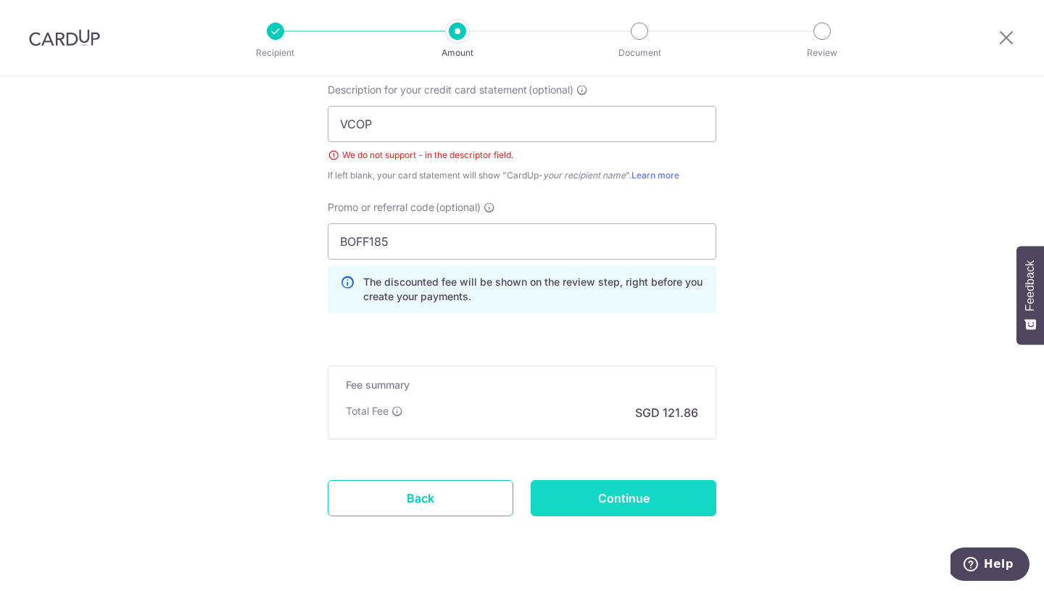
click at [622, 498] on input "Continue" at bounding box center [623, 498] width 186 height 36
type input "Create Schedule"
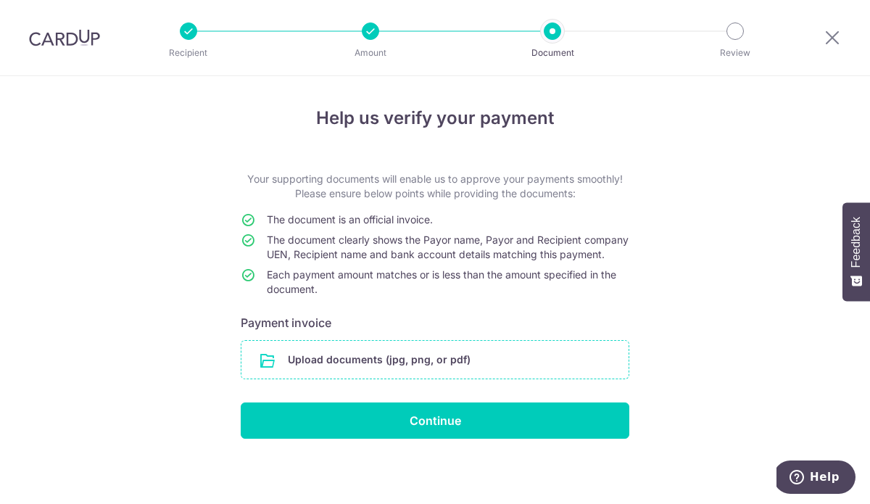
click at [433, 375] on input "file" at bounding box center [434, 360] width 387 height 38
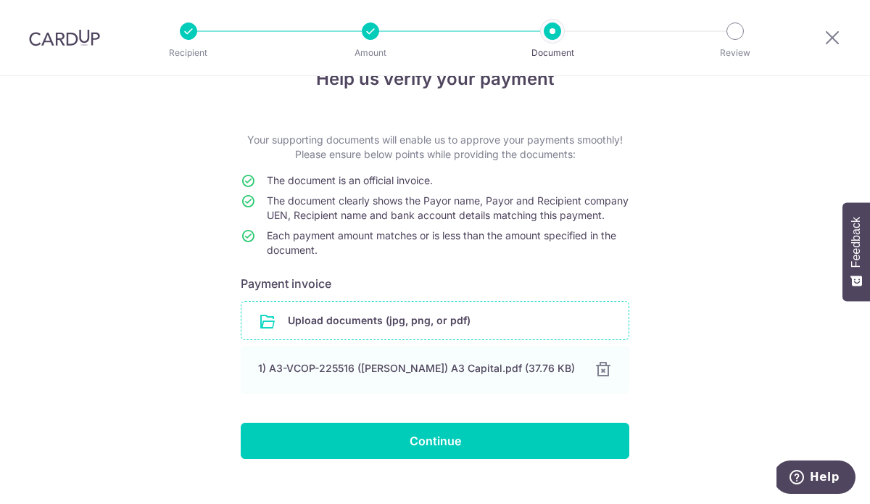
scroll to position [77, 0]
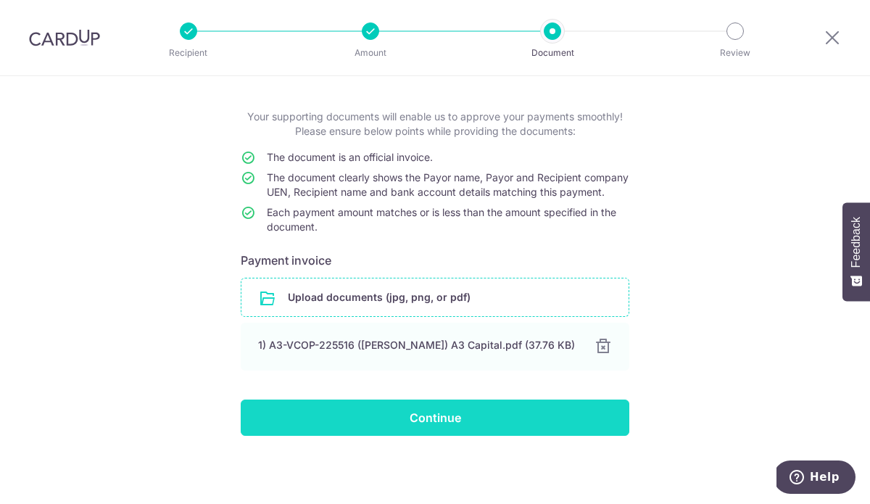
click at [496, 412] on input "Continue" at bounding box center [435, 417] width 388 height 36
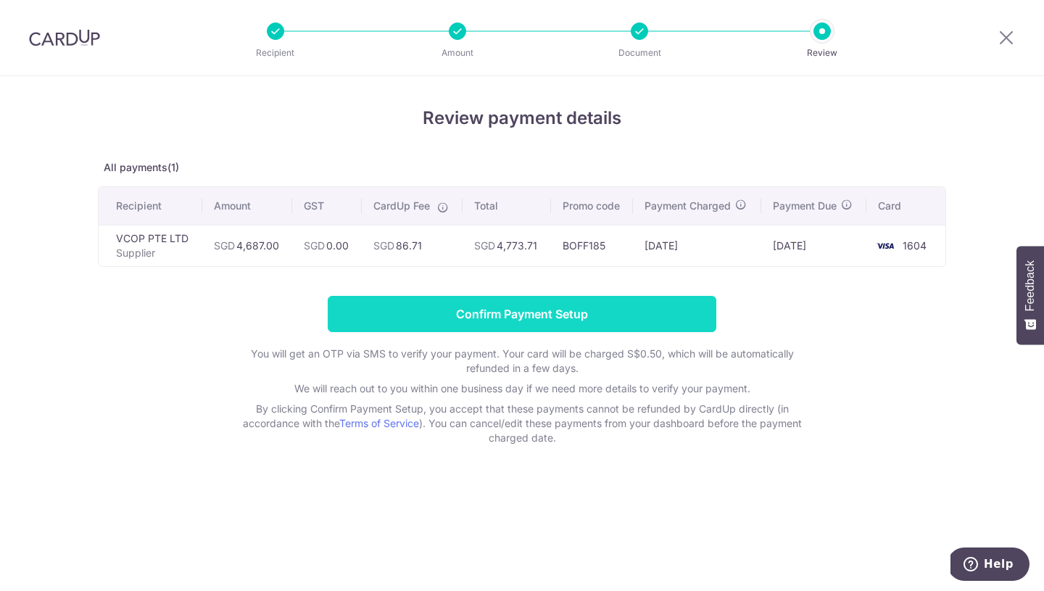
click at [569, 312] on input "Confirm Payment Setup" at bounding box center [522, 314] width 388 height 36
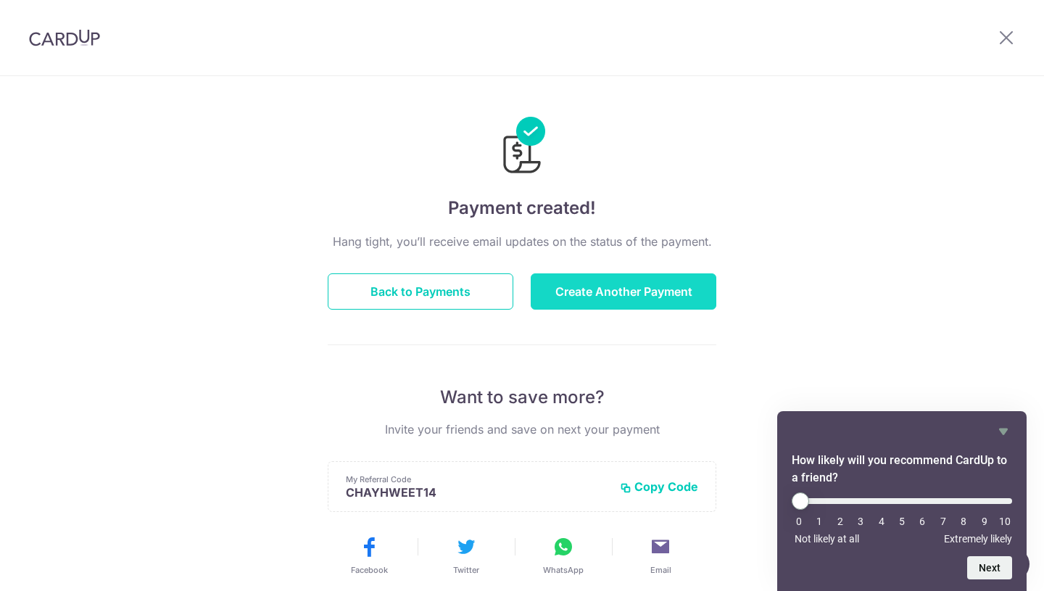
click at [623, 288] on button "Create Another Payment" at bounding box center [623, 291] width 186 height 36
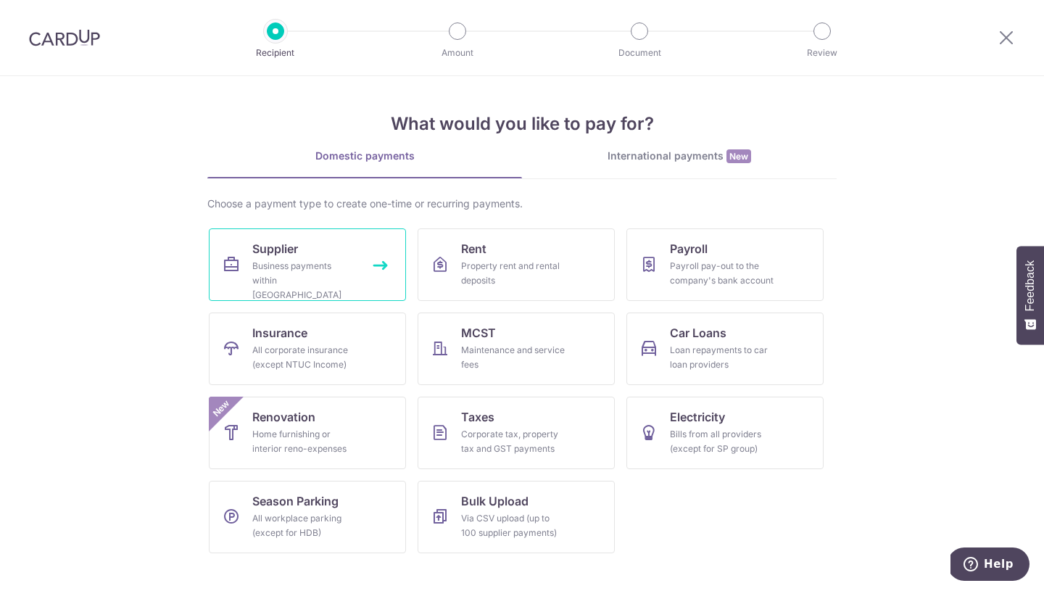
click at [293, 262] on div "Business payments within [GEOGRAPHIC_DATA]" at bounding box center [304, 280] width 104 height 43
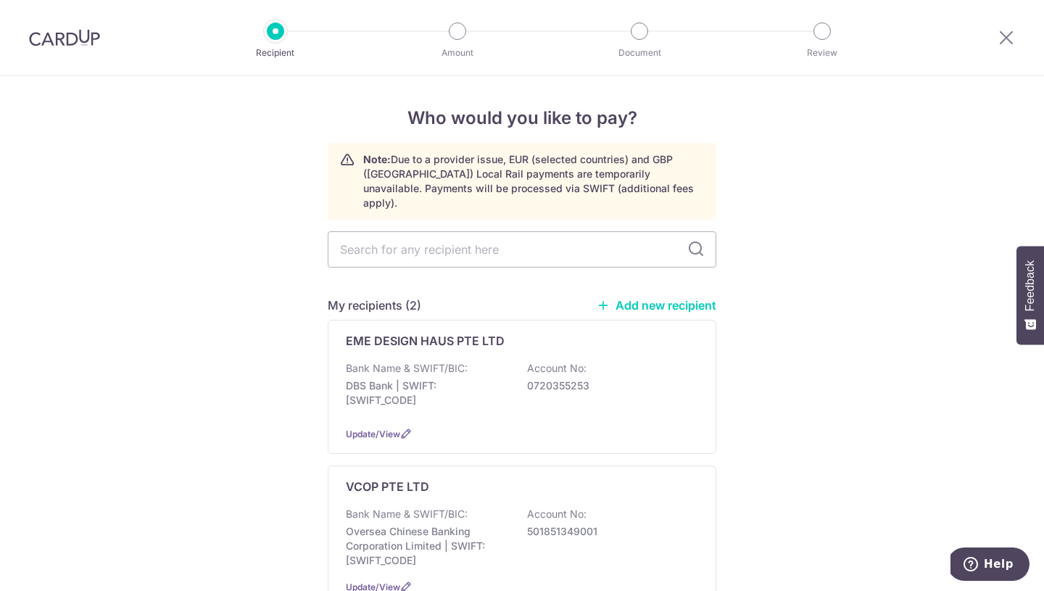
click at [630, 298] on link "Add new recipient" at bounding box center [656, 305] width 120 height 14
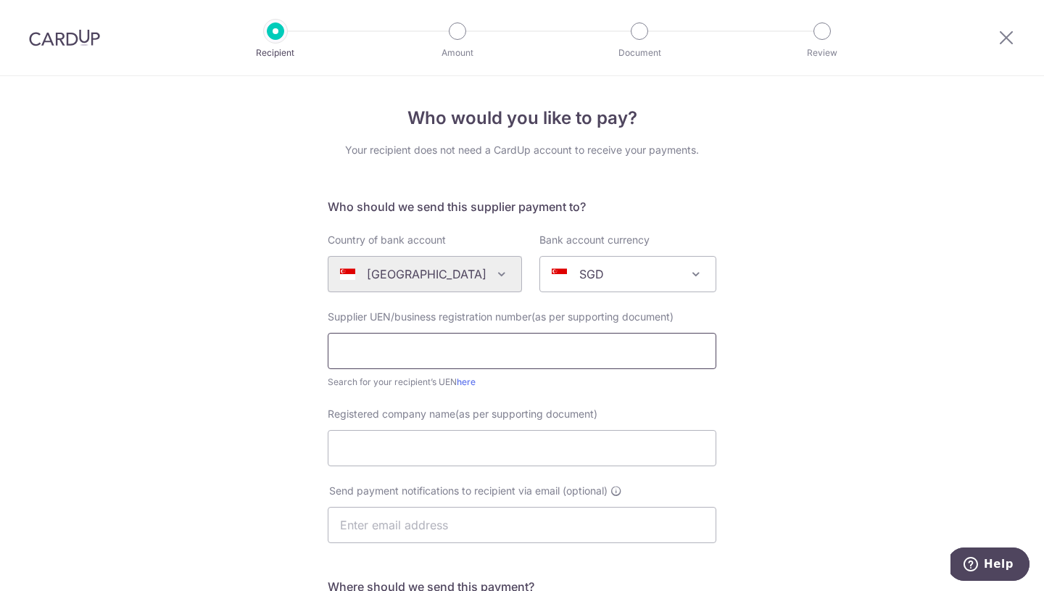
click at [436, 347] on input "text" at bounding box center [522, 351] width 388 height 36
type input "53502426J"
click at [480, 445] on input "Registered company name(as per supporting document)" at bounding box center [522, 448] width 388 height 36
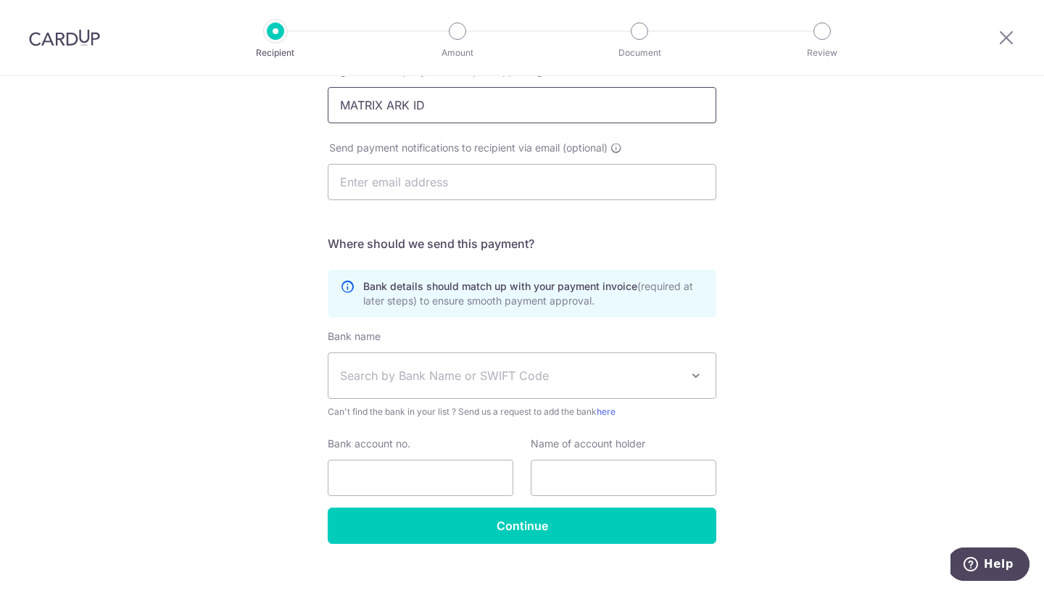
scroll to position [364, 0]
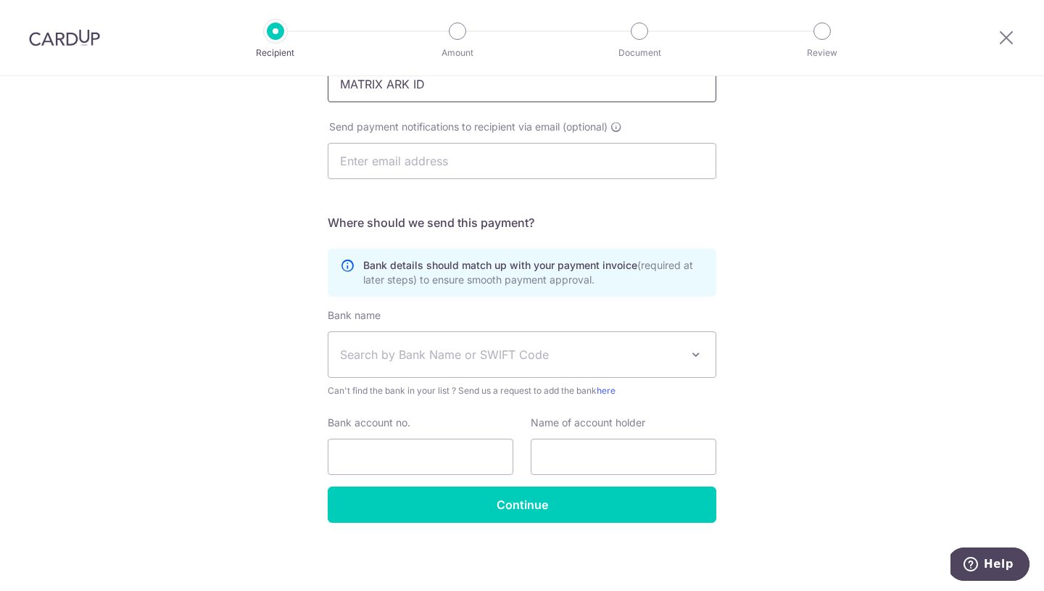
type input "MATRIX ARK ID"
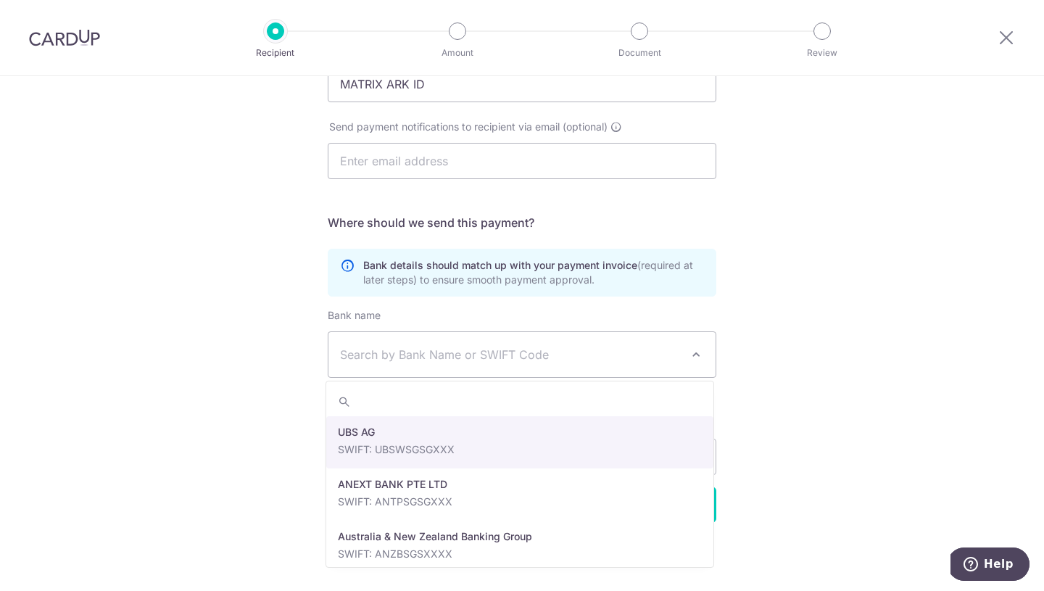
click at [506, 350] on span "Search by Bank Name or SWIFT Code" at bounding box center [510, 354] width 341 height 17
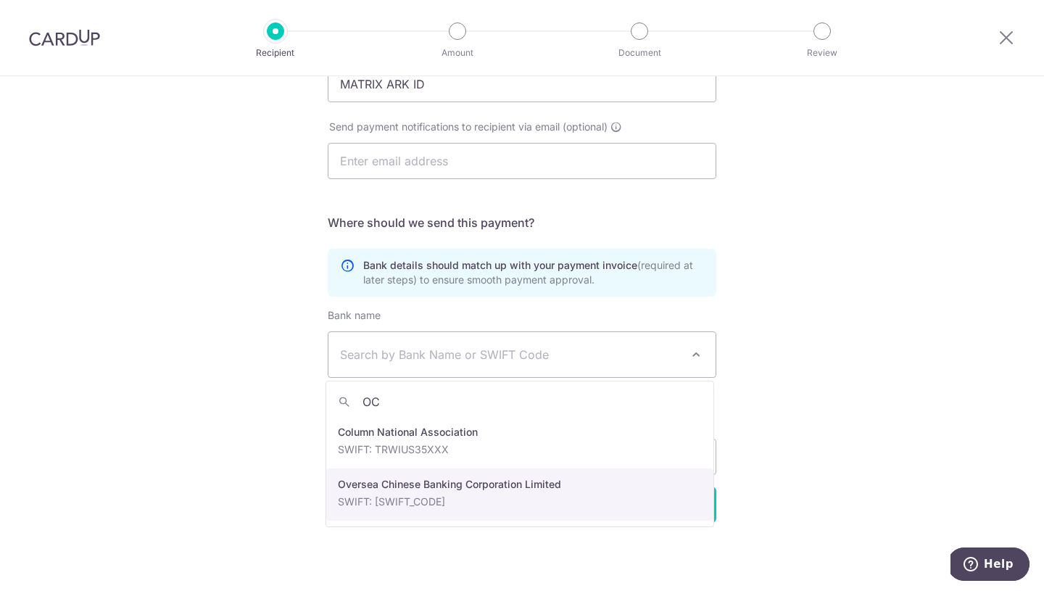
type input "OC"
select select "12"
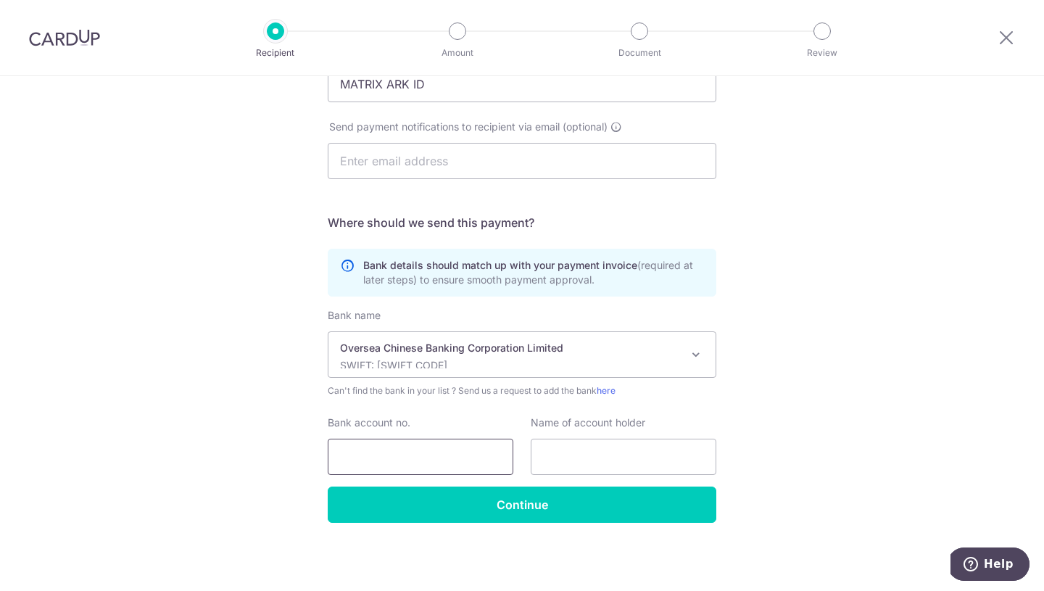
click at [441, 449] on input "Bank account no." at bounding box center [421, 456] width 186 height 36
type input "604548198001"
click at [613, 451] on input "text" at bounding box center [623, 456] width 186 height 36
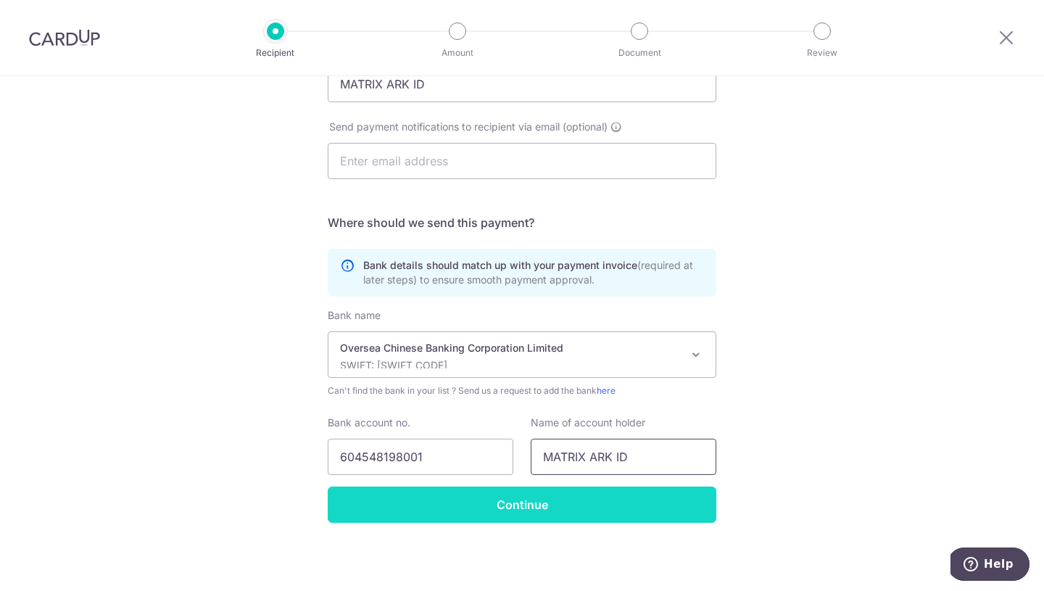
type input "MATRIX ARK ID"
click at [531, 507] on input "Continue" at bounding box center [522, 504] width 388 height 36
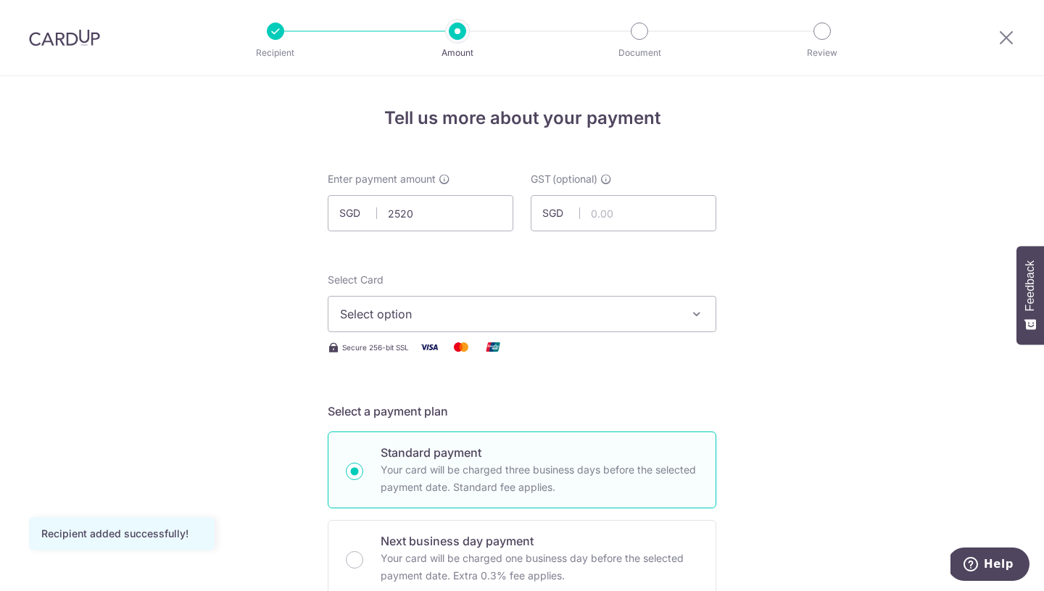
type input "2,520.00"
click at [624, 316] on span "Select option" at bounding box center [509, 313] width 338 height 17
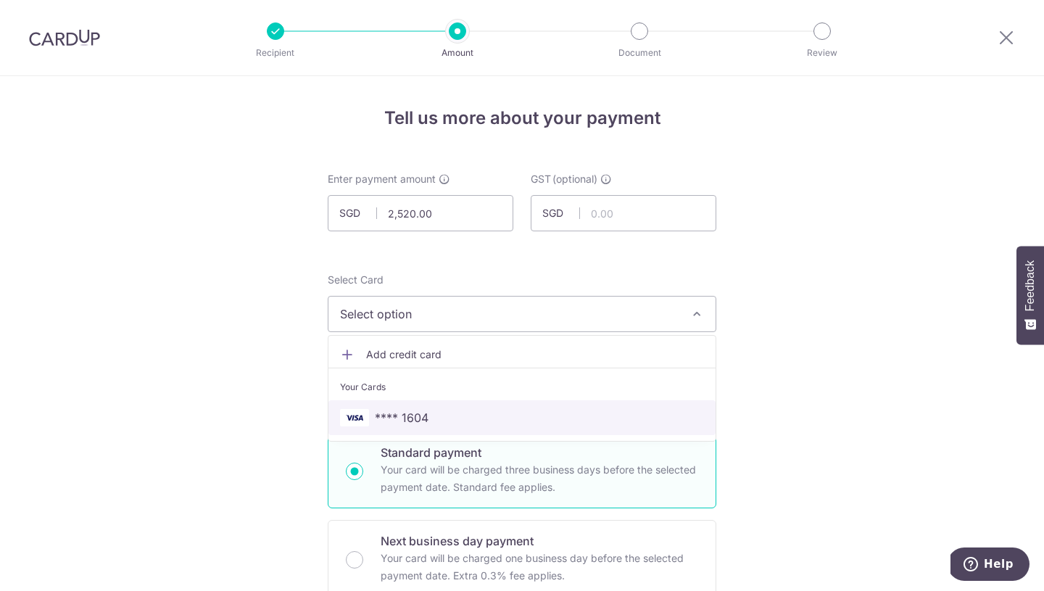
click at [449, 418] on span "**** 1604" at bounding box center [522, 417] width 364 height 17
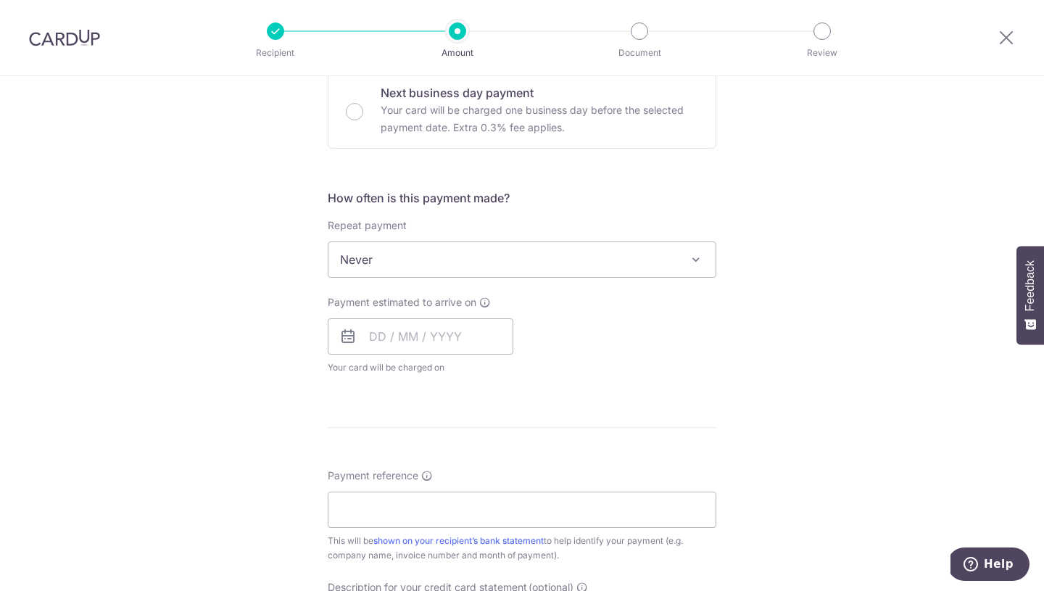
scroll to position [449, 0]
click at [346, 338] on icon at bounding box center [347, 335] width 17 height 17
click at [375, 337] on input "text" at bounding box center [421, 335] width 186 height 36
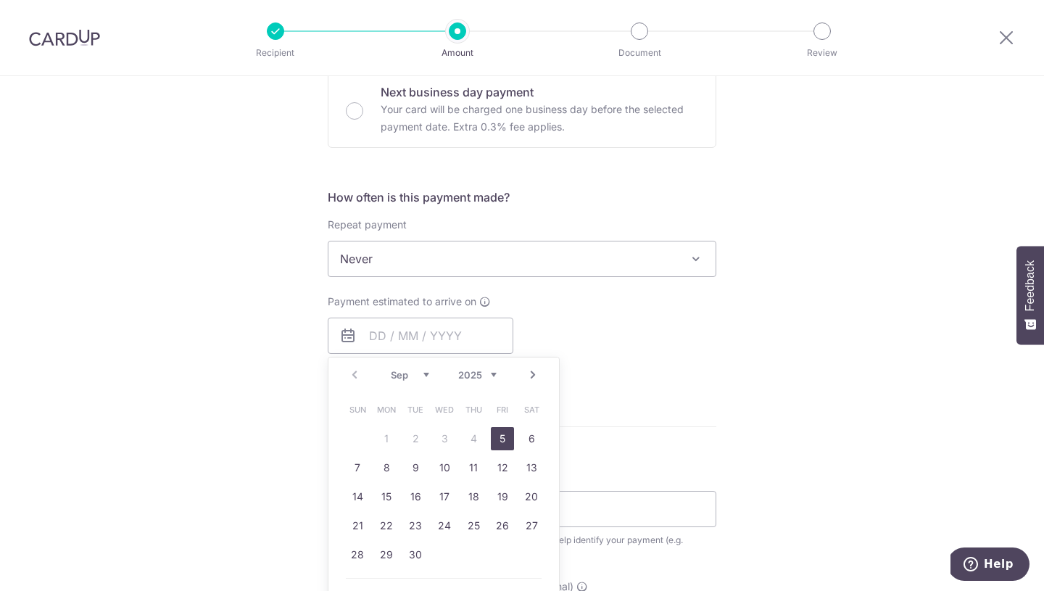
click at [498, 435] on link "5" at bounding box center [502, 438] width 23 height 23
type input "05/09/2025"
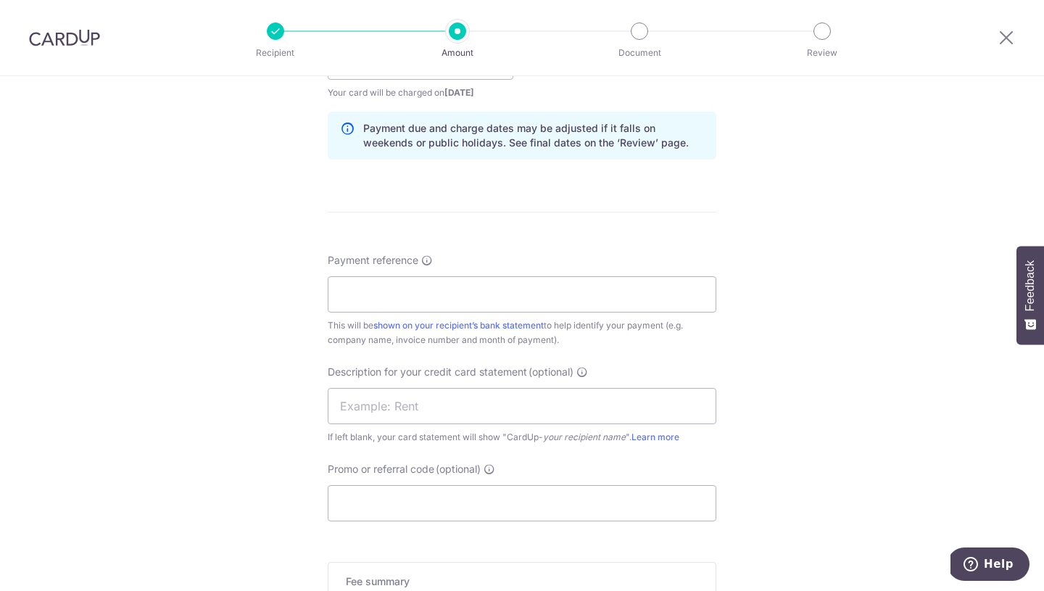
scroll to position [735, 0]
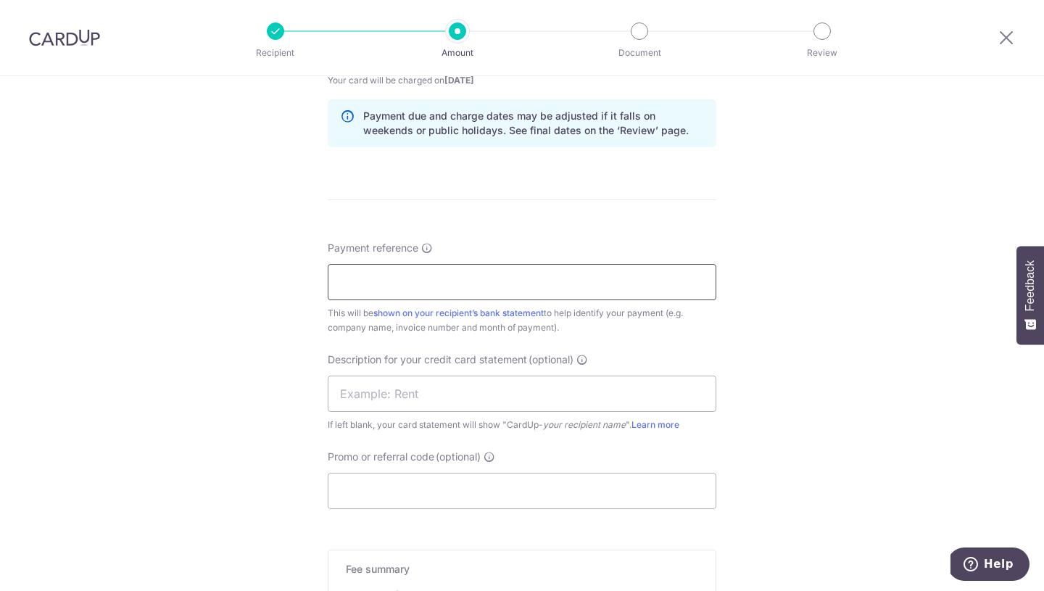
click at [519, 282] on input "Payment reference" at bounding box center [522, 282] width 388 height 36
click at [336, 283] on input "0690 2025" at bounding box center [522, 282] width 388 height 36
type input "INV 0690 2025"
click at [387, 394] on input "text" at bounding box center [522, 393] width 388 height 36
type input "MATRIX ARK ID"
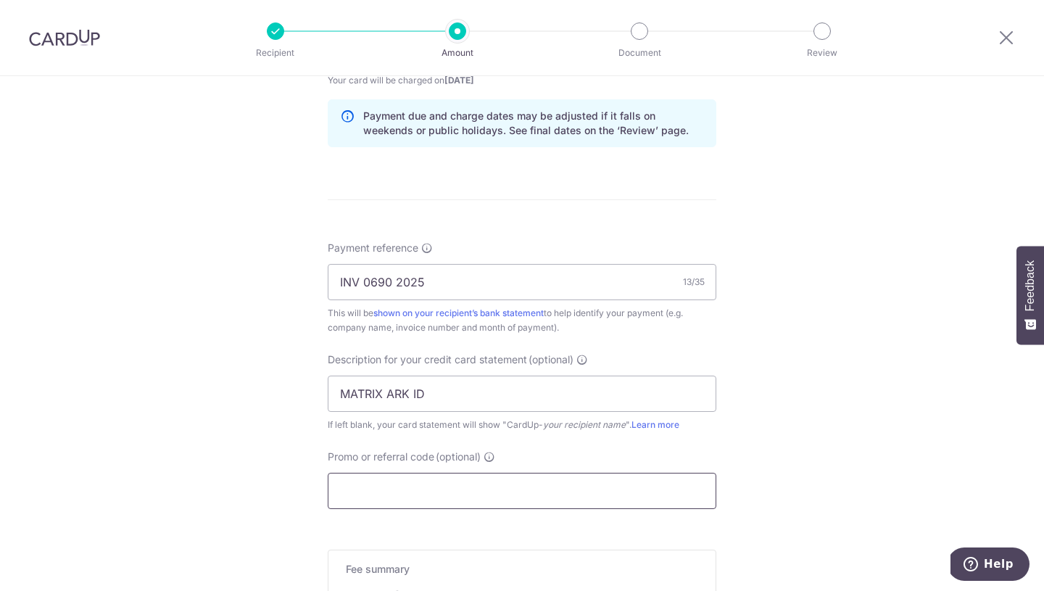
click at [417, 494] on input "Promo or referral code (optional)" at bounding box center [522, 491] width 388 height 36
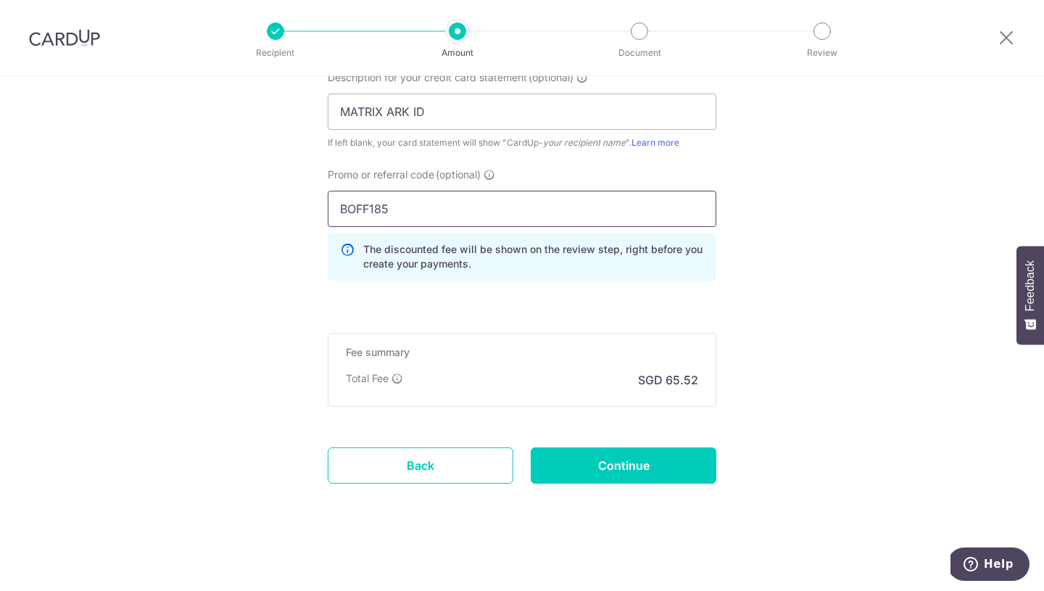
scroll to position [1018, 0]
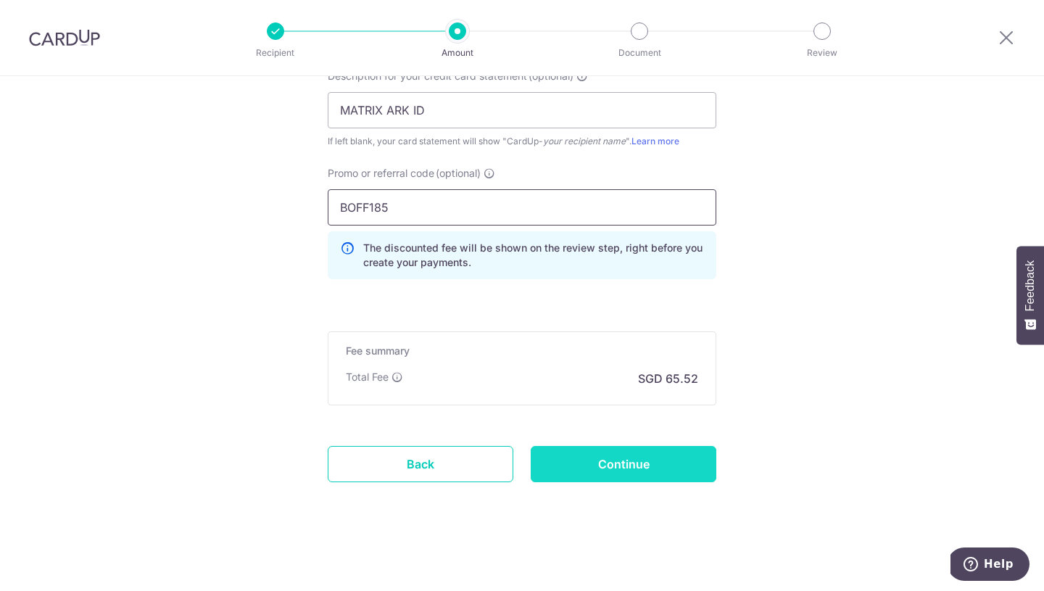
type input "BOFF185"
click at [633, 466] on input "Continue" at bounding box center [623, 464] width 186 height 36
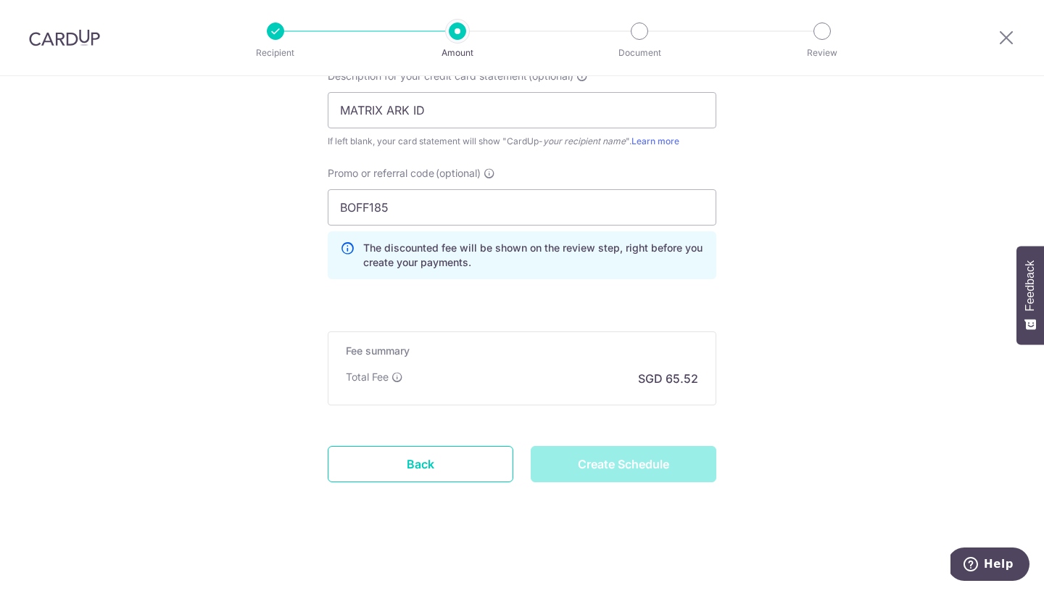
type input "Create Schedule"
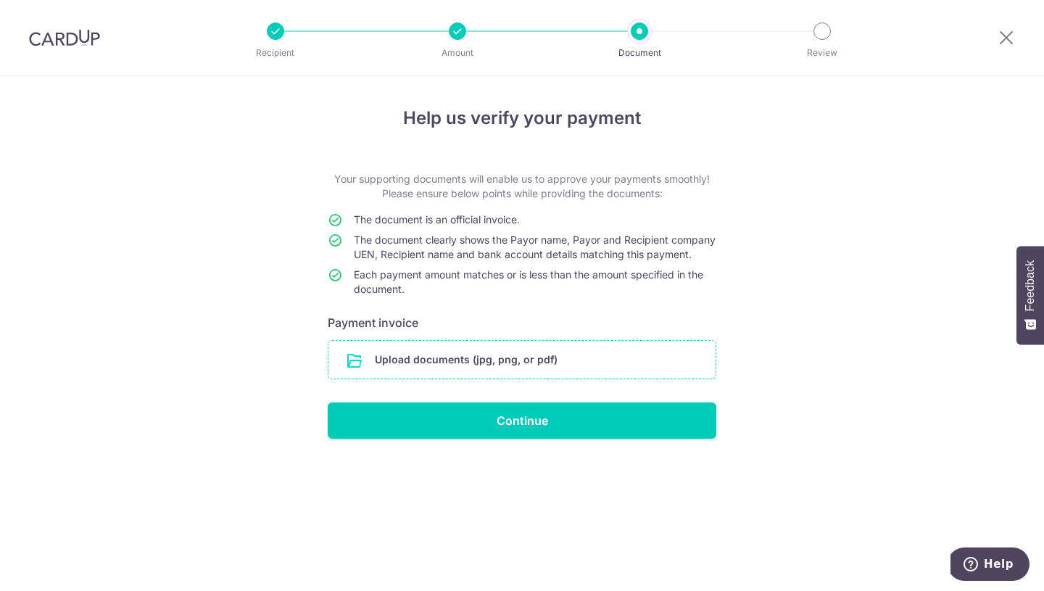
click at [564, 371] on input "file" at bounding box center [521, 360] width 387 height 38
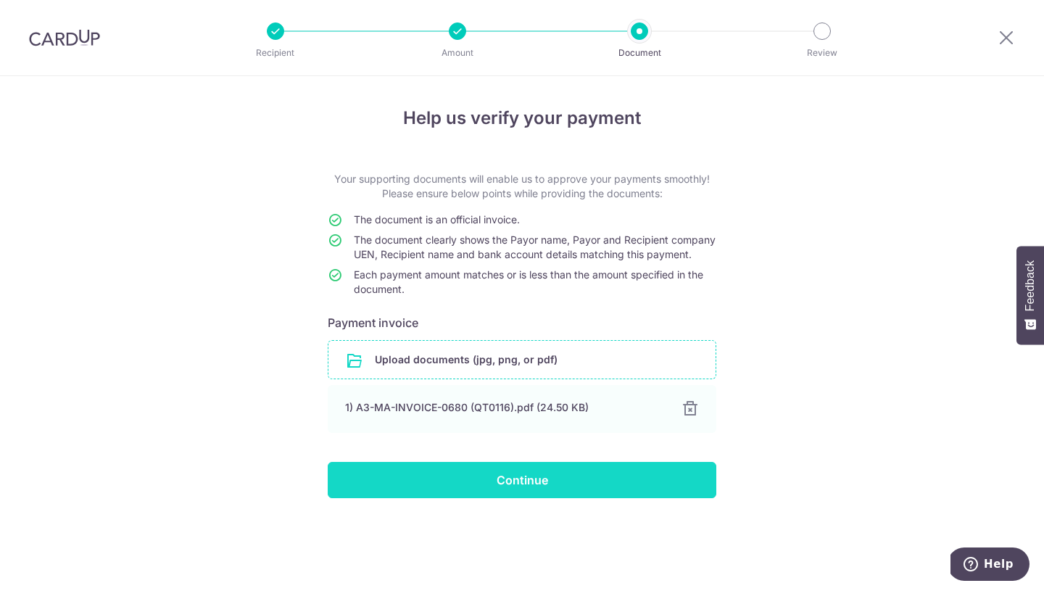
click at [538, 495] on input "Continue" at bounding box center [522, 480] width 388 height 36
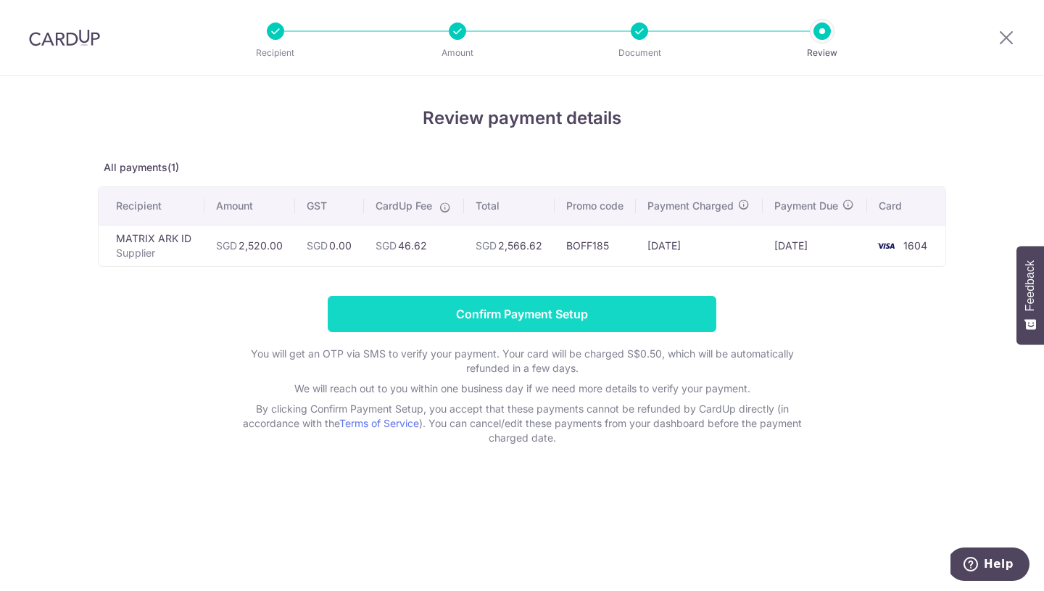
click at [566, 318] on input "Confirm Payment Setup" at bounding box center [522, 314] width 388 height 36
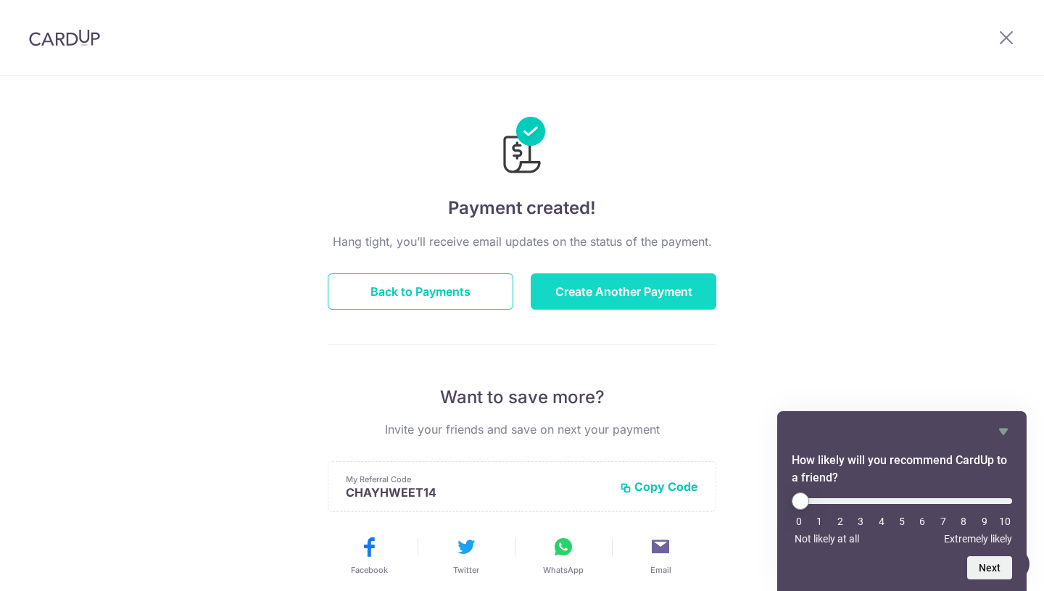
click at [657, 287] on button "Create Another Payment" at bounding box center [623, 291] width 186 height 36
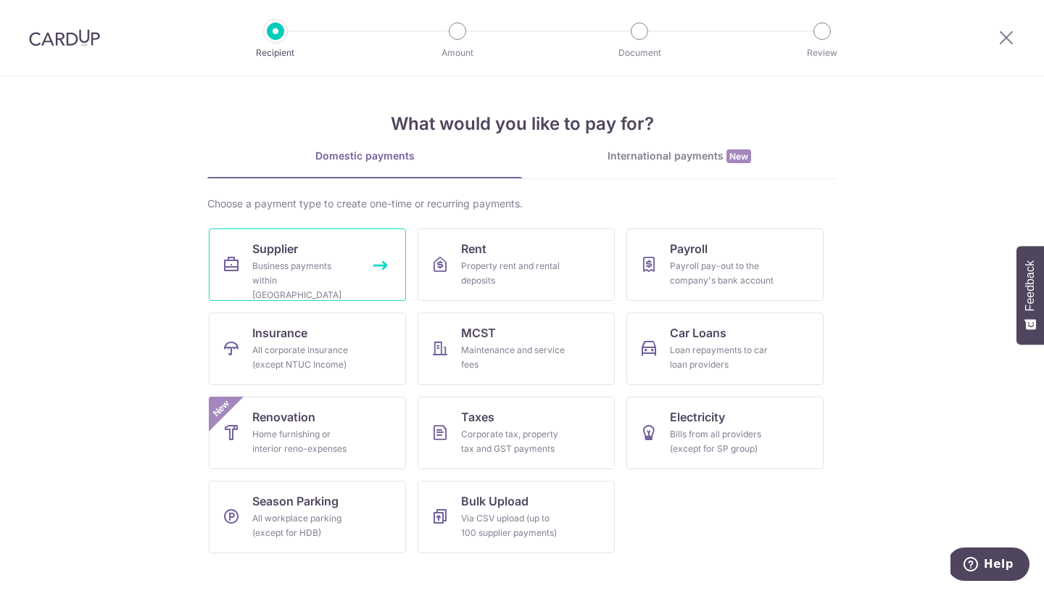
click at [288, 260] on div "Business payments within [GEOGRAPHIC_DATA]" at bounding box center [304, 280] width 104 height 43
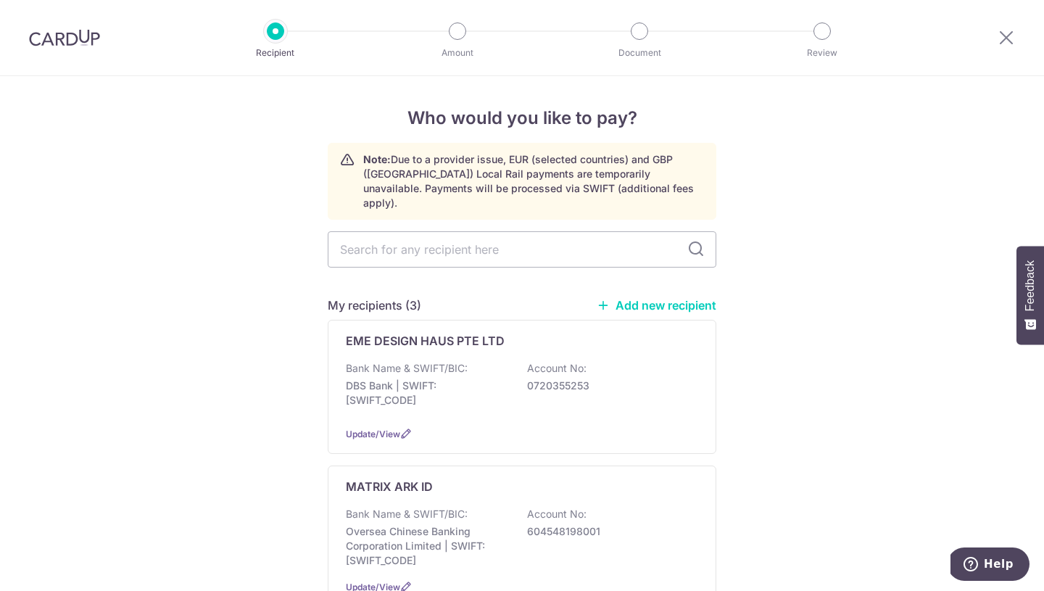
click at [678, 298] on link "Add new recipient" at bounding box center [656, 305] width 120 height 14
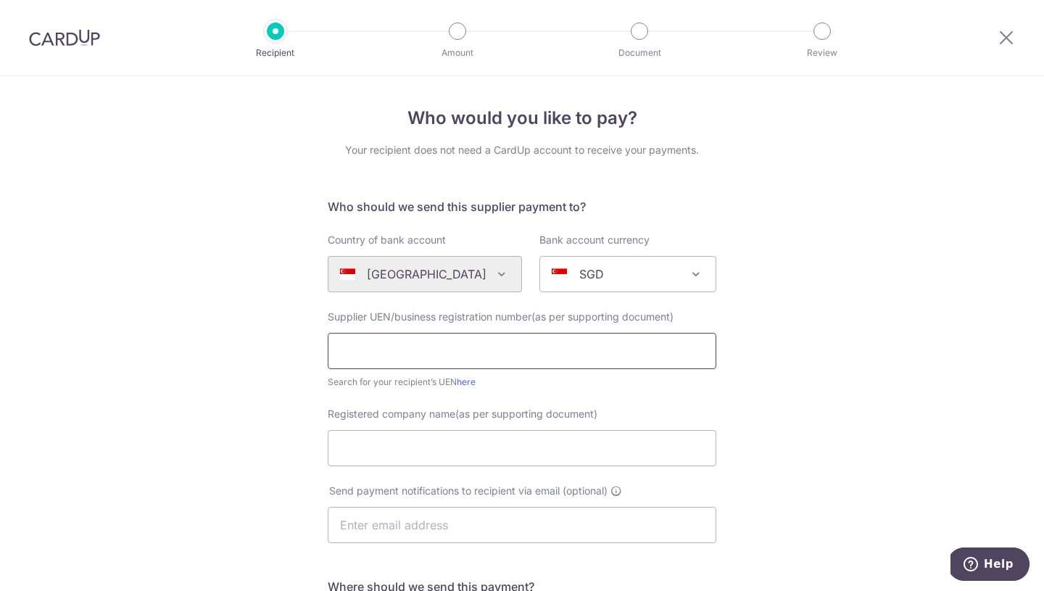
click at [475, 348] on input "text" at bounding box center [522, 351] width 388 height 36
type input "199302272G"
click at [470, 450] on input "Registered company name(as per supporting document)" at bounding box center [522, 448] width 388 height 36
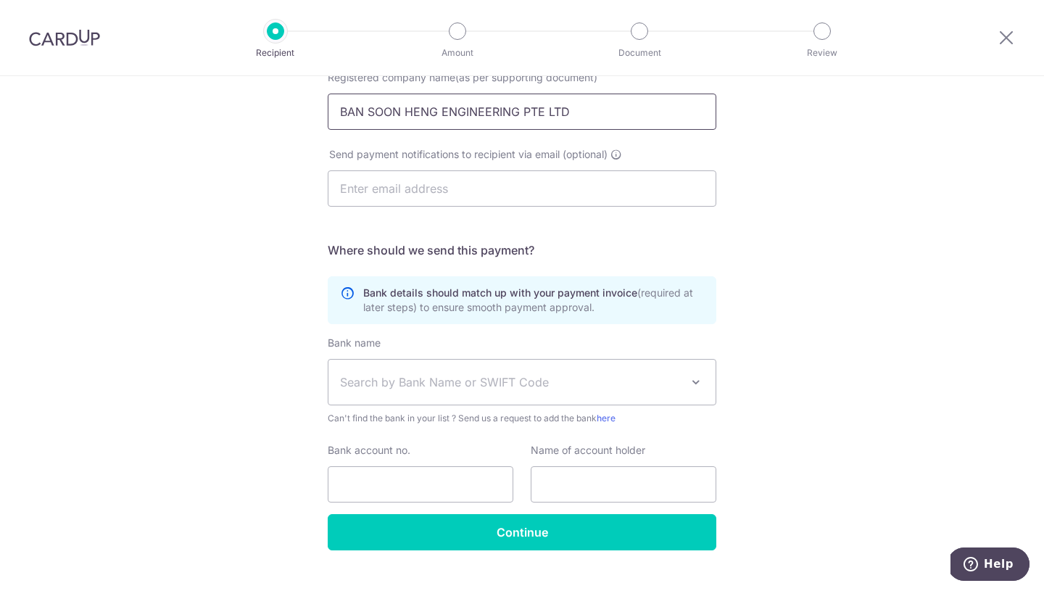
scroll to position [350, 0]
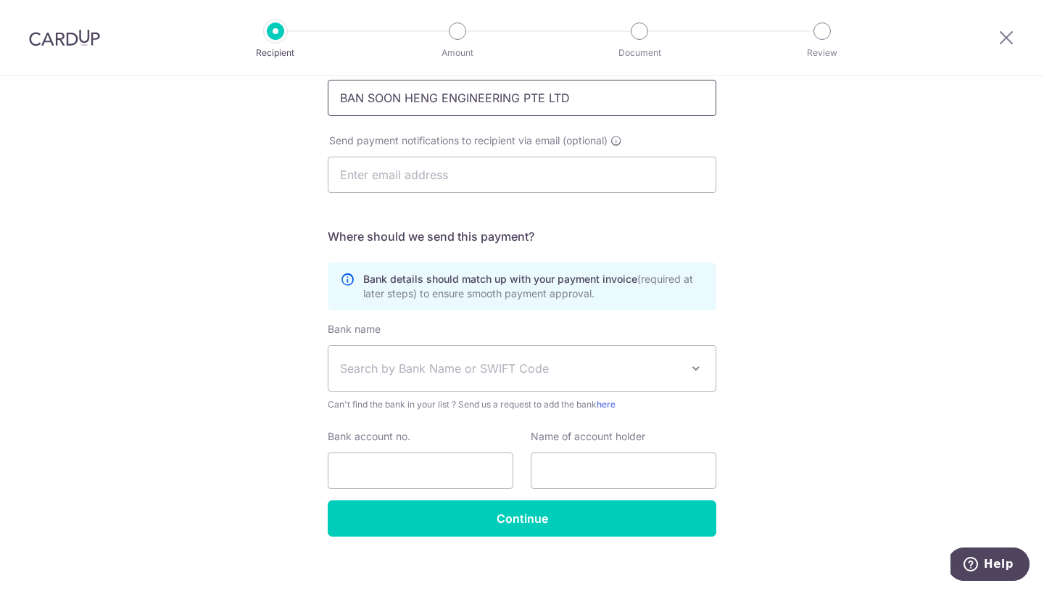
type input "BAN SOON HENG ENGINEERING PTE LTD"
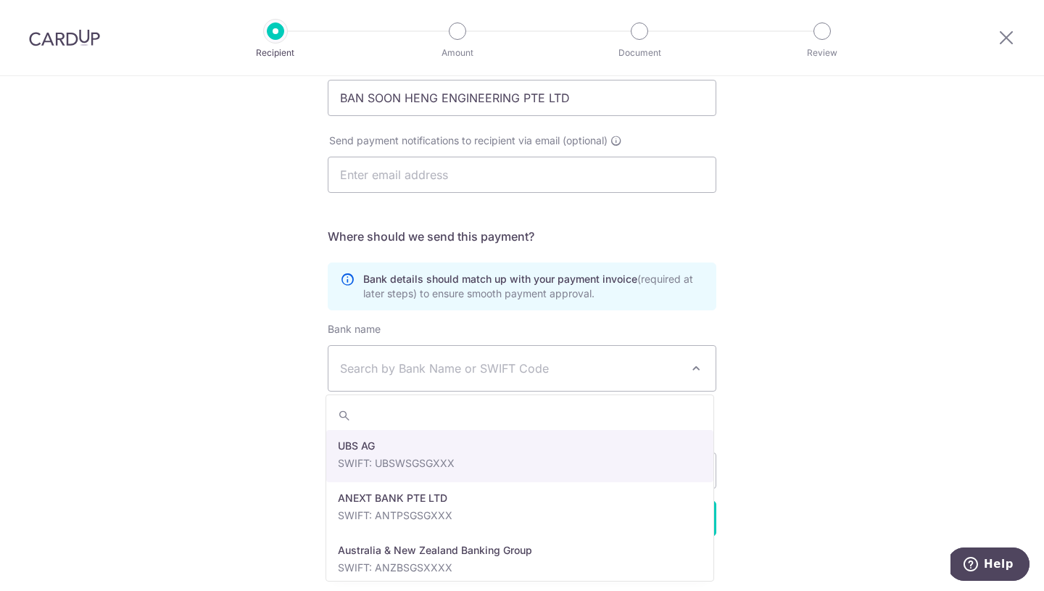
click at [595, 370] on span "Search by Bank Name or SWIFT Code" at bounding box center [510, 367] width 341 height 17
type input "DBS"
select select "6"
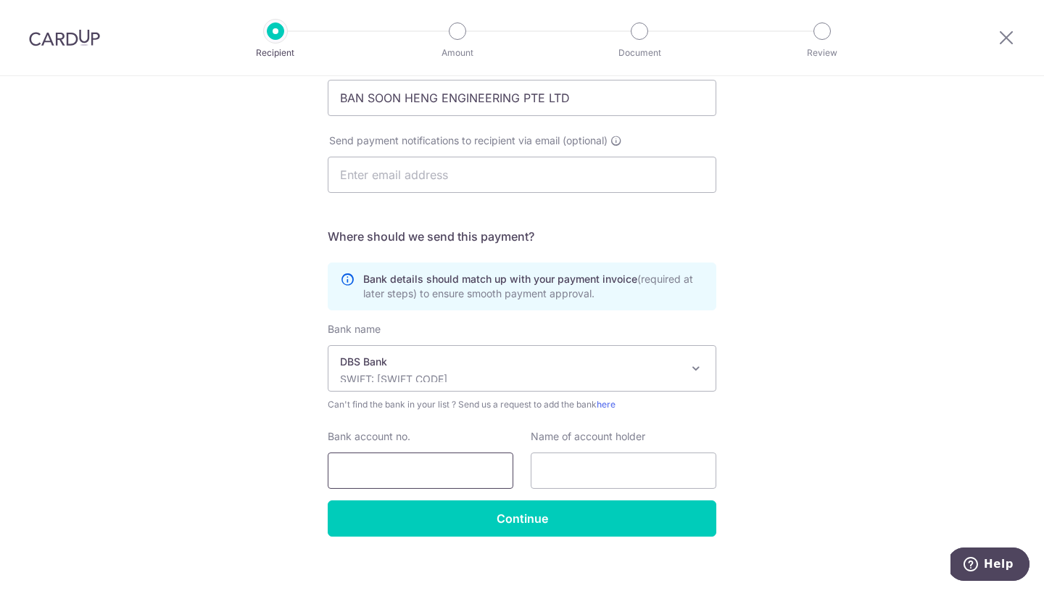
click at [430, 473] on input "Bank account no." at bounding box center [421, 470] width 186 height 36
type input "0109022406"
click at [561, 475] on input "text" at bounding box center [623, 470] width 186 height 36
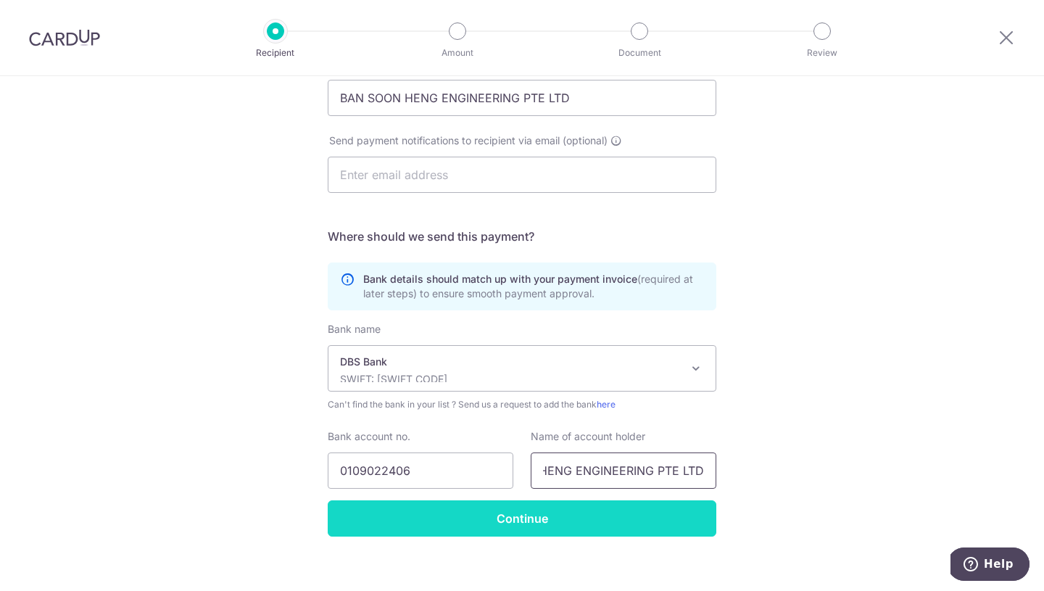
type input "BAN SOON HENG ENGINEERING PTE LTD"
click at [519, 511] on input "Continue" at bounding box center [522, 518] width 388 height 36
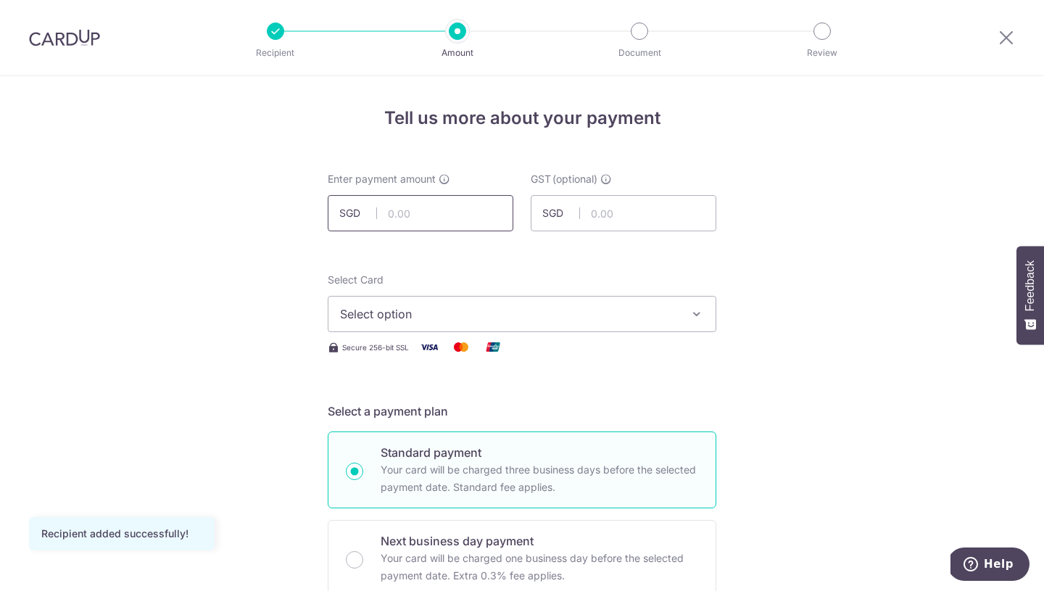
click at [428, 207] on input "text" at bounding box center [421, 213] width 186 height 36
type input "2,227.96"
click at [606, 313] on span "Select option" at bounding box center [509, 313] width 338 height 17
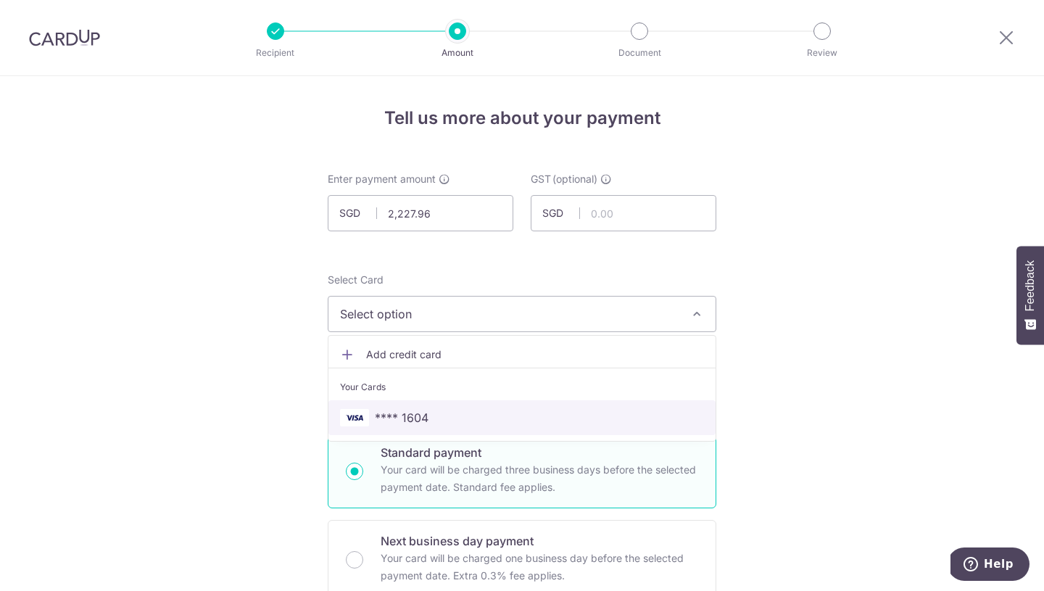
click at [428, 414] on span "**** 1604" at bounding box center [522, 417] width 364 height 17
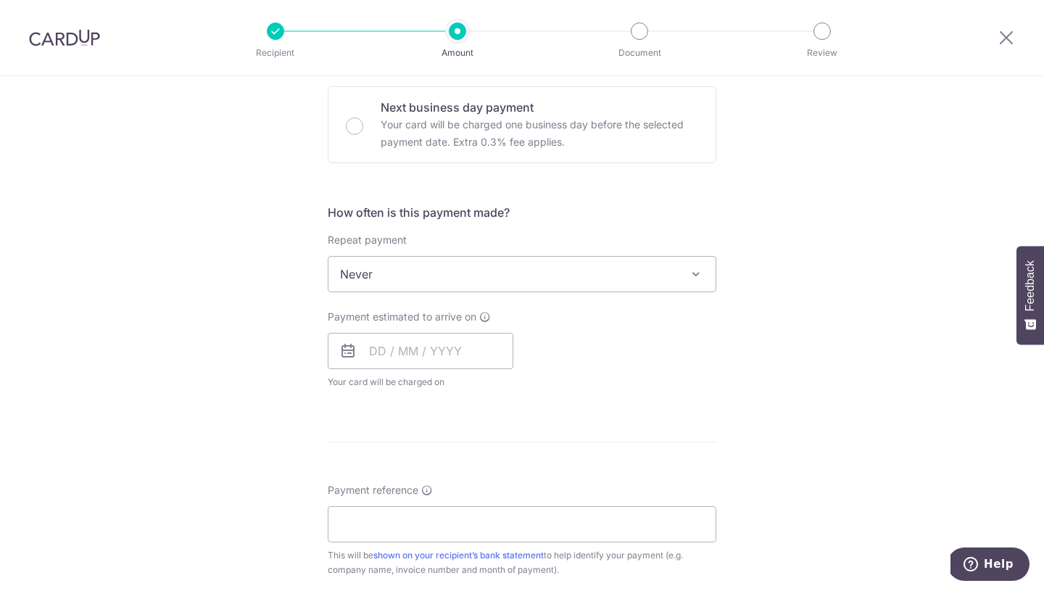
scroll to position [441, 0]
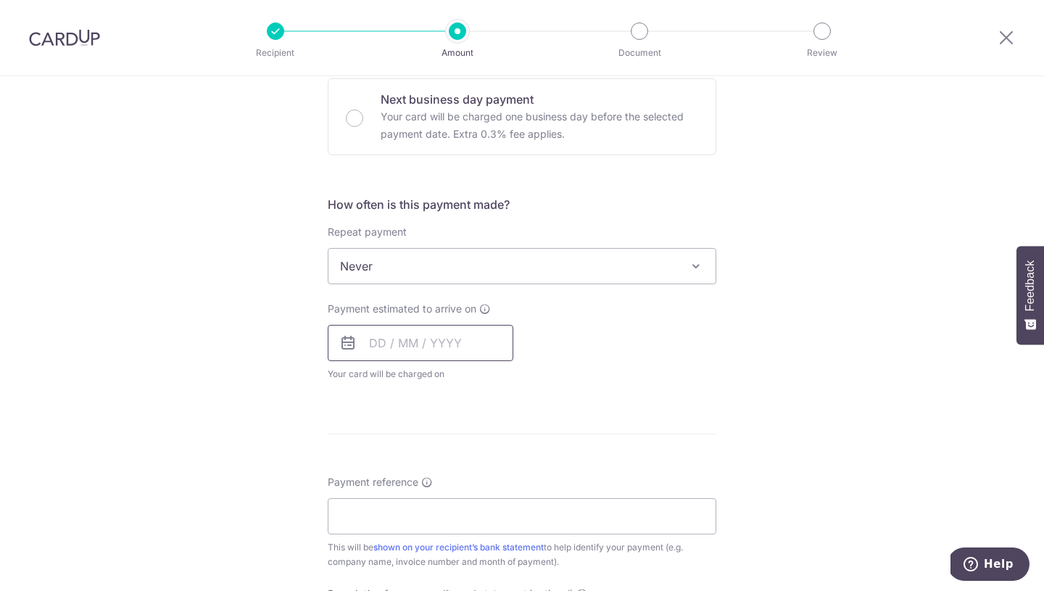
click at [373, 344] on input "text" at bounding box center [421, 343] width 186 height 36
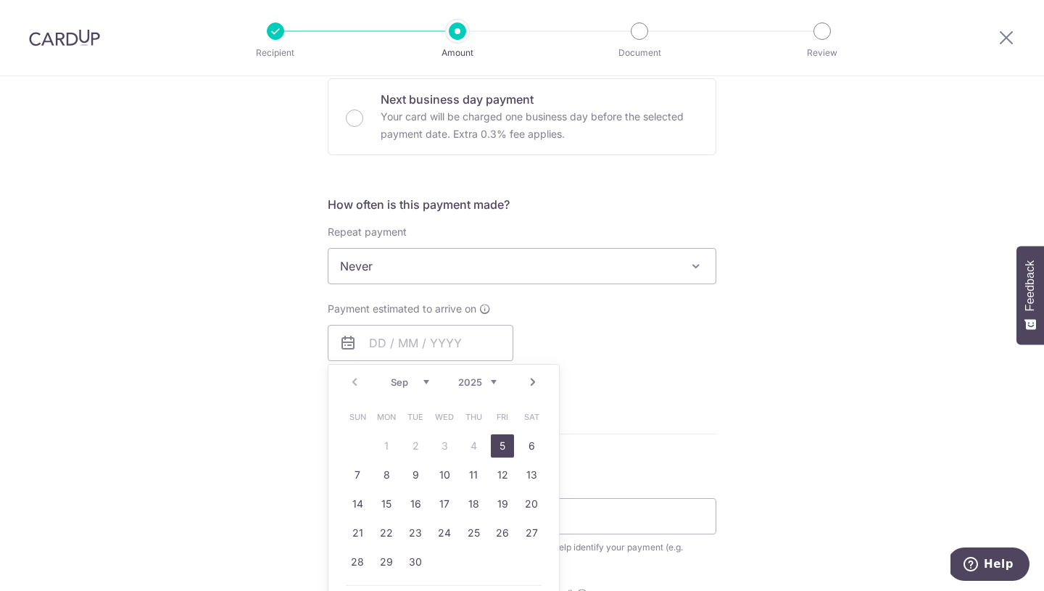
click at [504, 443] on link "5" at bounding box center [502, 445] width 23 height 23
type input "05/09/2025"
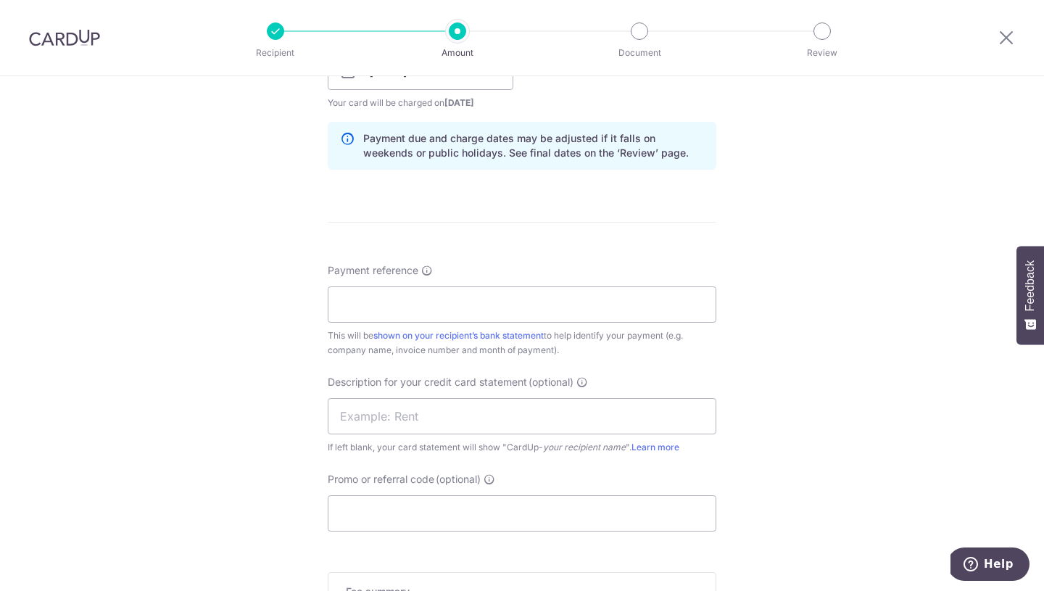
scroll to position [720, 0]
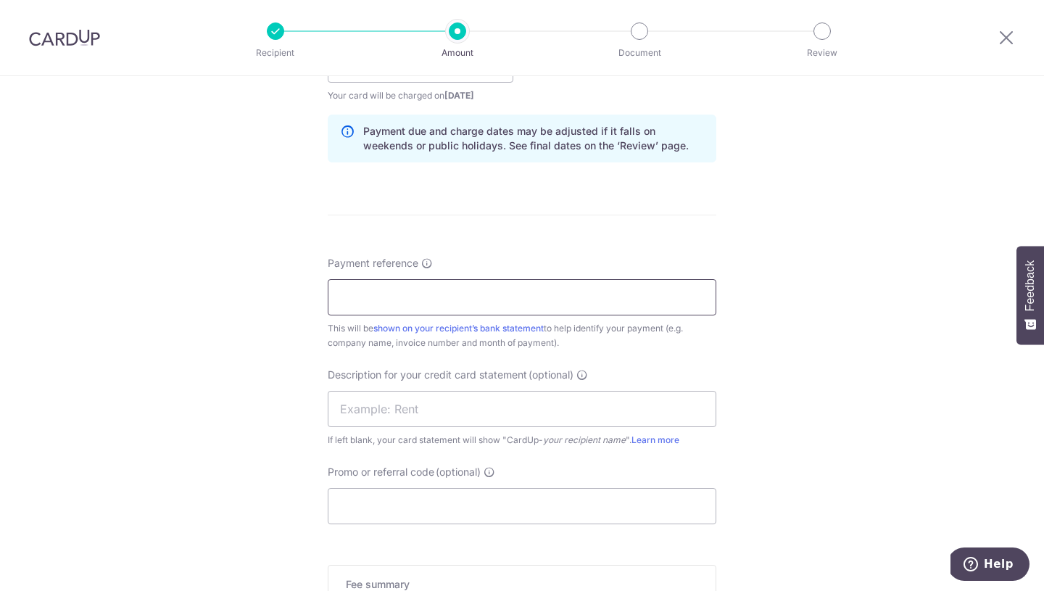
click at [579, 301] on input "Payment reference" at bounding box center [522, 297] width 388 height 36
type input "250530"
click at [480, 412] on input "text" at bounding box center [522, 409] width 388 height 36
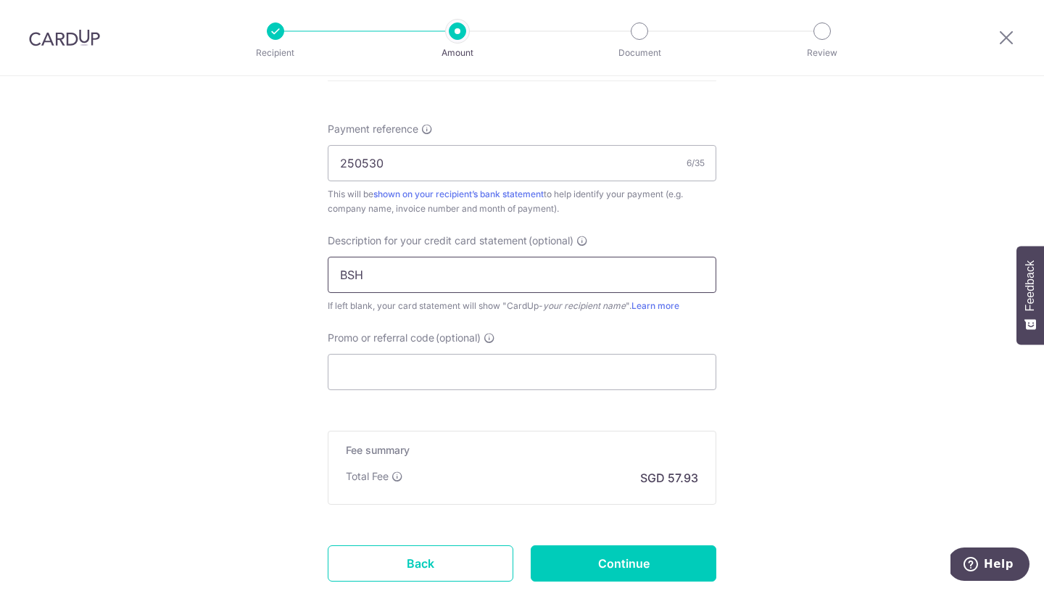
scroll to position [900, 0]
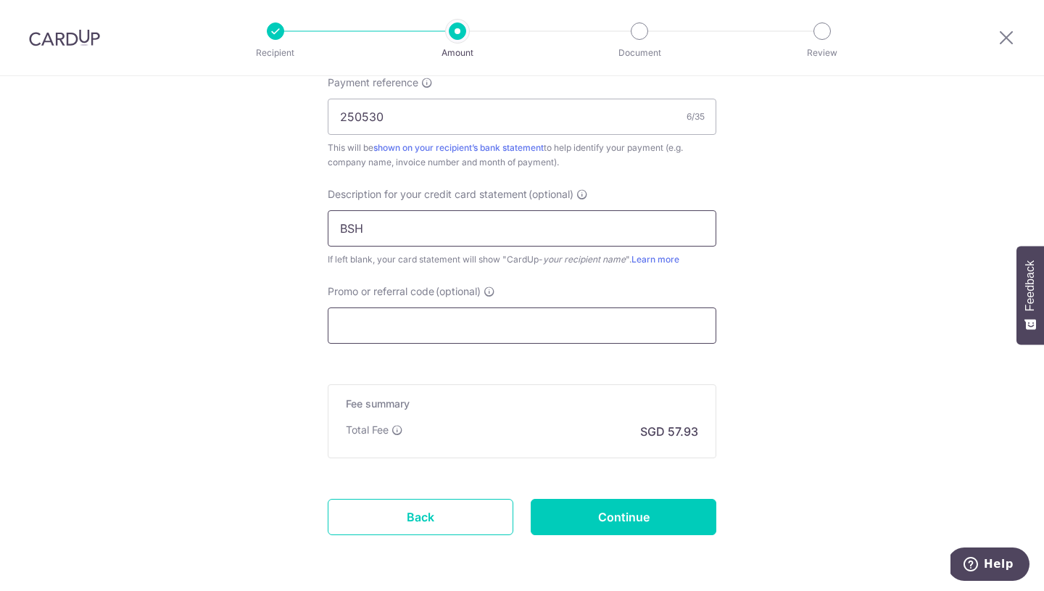
type input "BSH"
click at [503, 325] on input "Promo or referral code (optional)" at bounding box center [522, 325] width 388 height 36
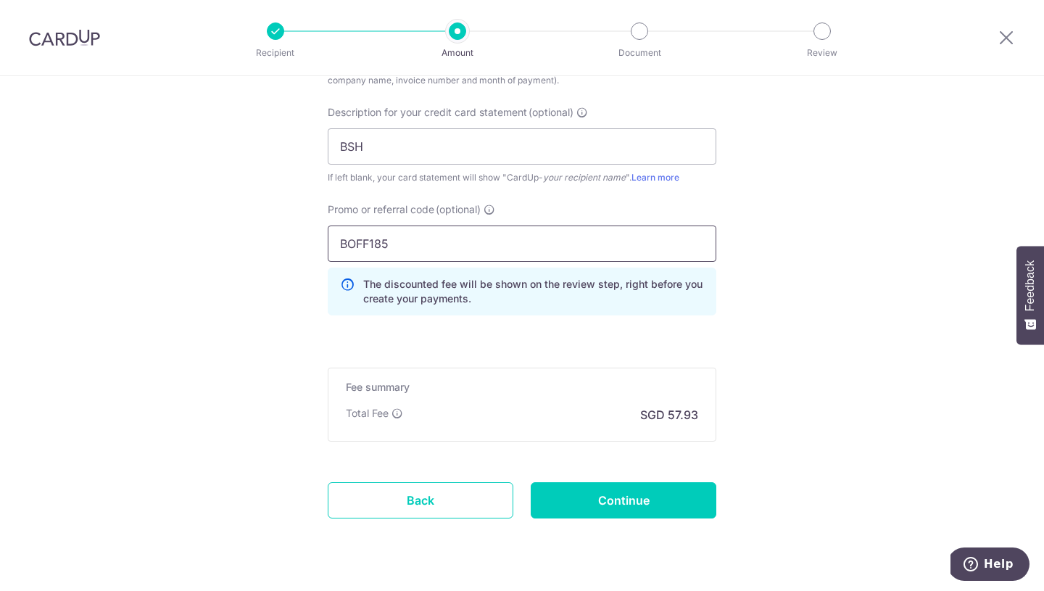
scroll to position [1018, 0]
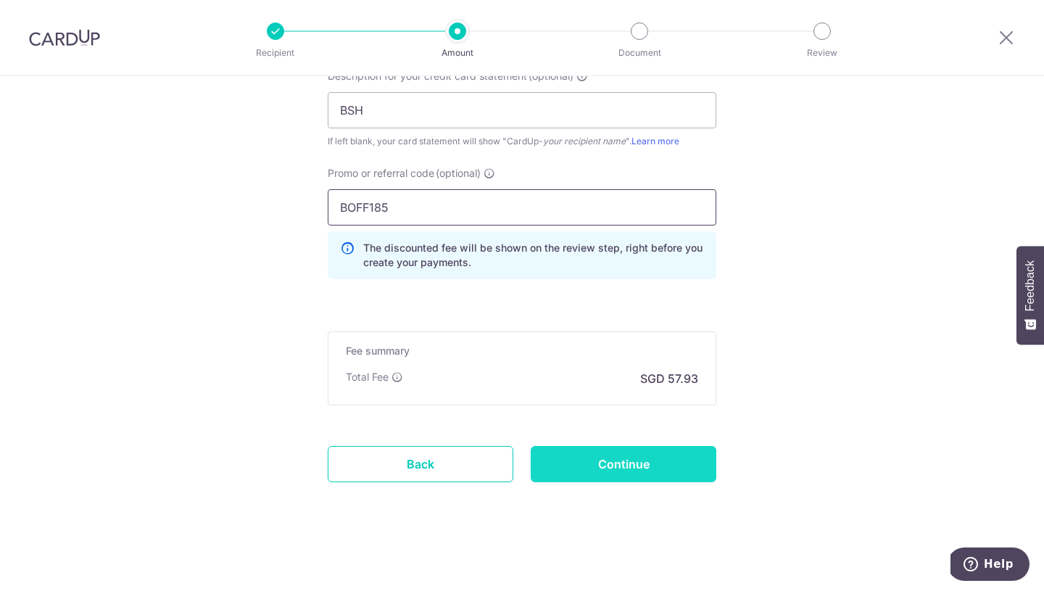
type input "BOFF185"
click at [628, 466] on input "Continue" at bounding box center [623, 464] width 186 height 36
type input "Create Schedule"
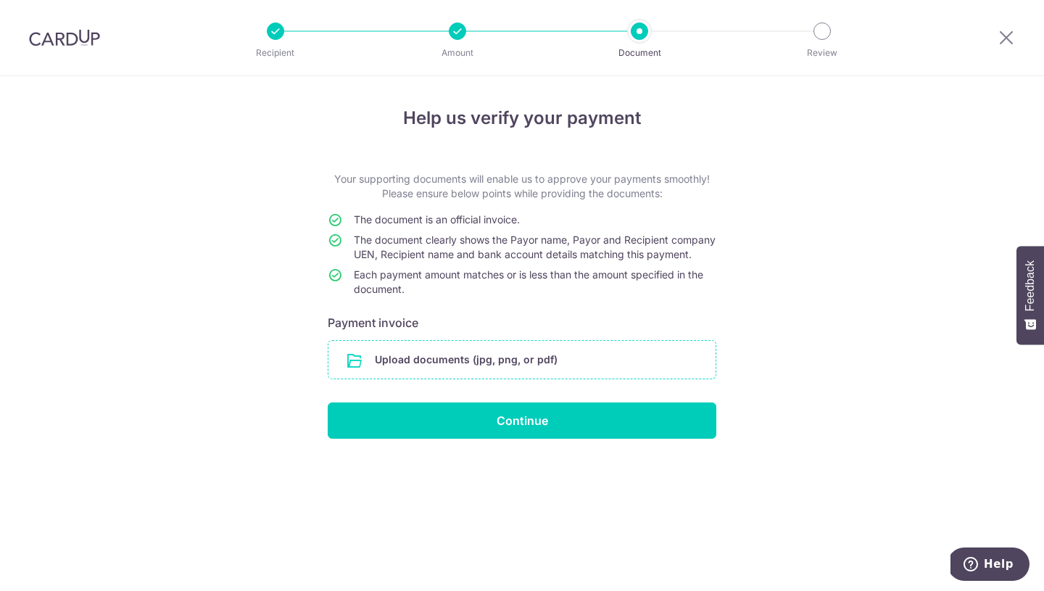
click at [529, 371] on input "file" at bounding box center [521, 360] width 387 height 38
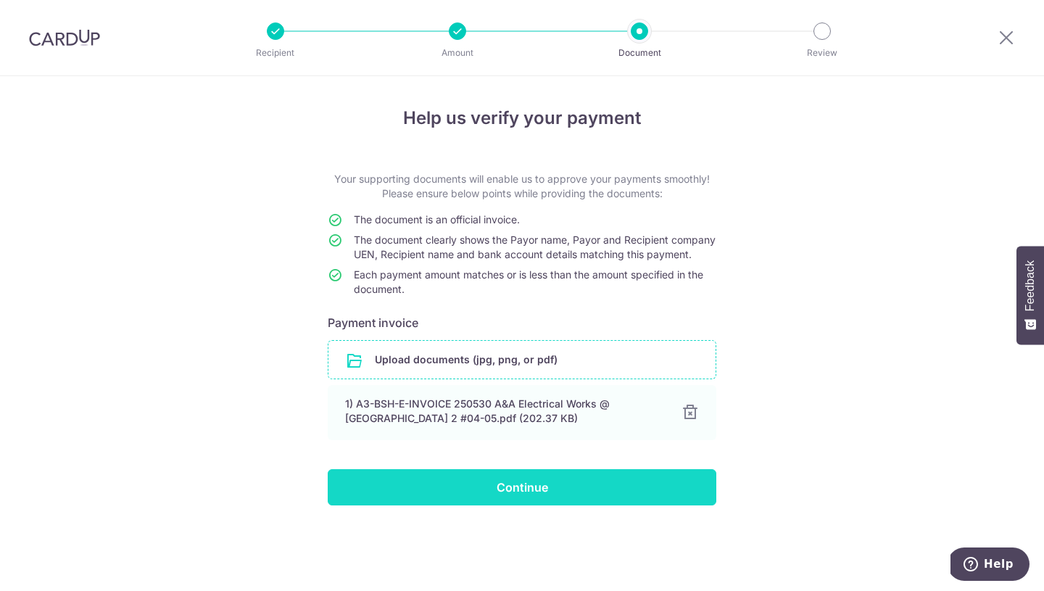
click at [524, 502] on input "Continue" at bounding box center [522, 487] width 388 height 36
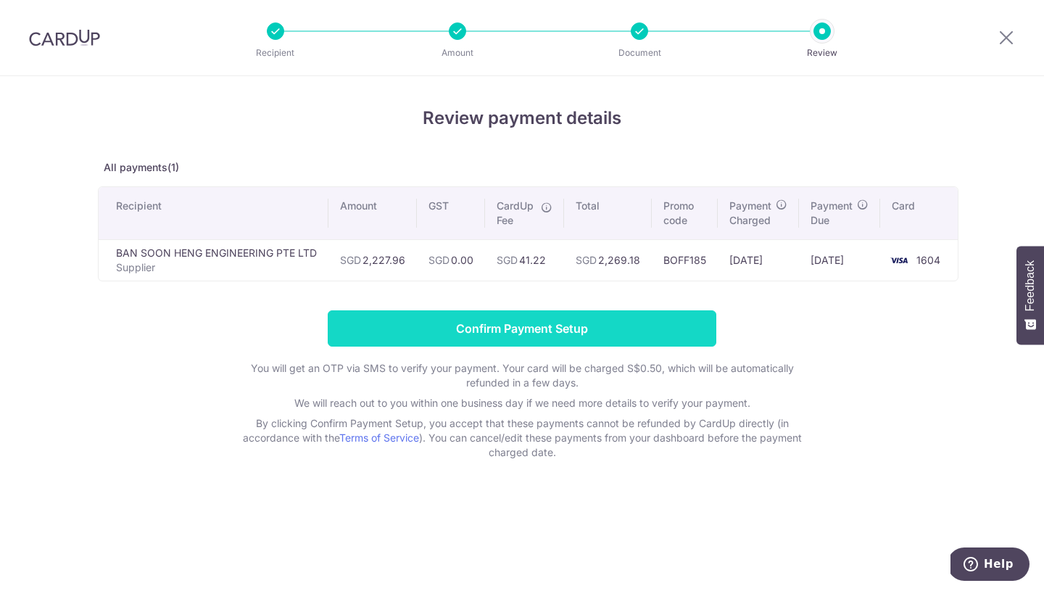
click at [549, 326] on input "Confirm Payment Setup" at bounding box center [522, 328] width 388 height 36
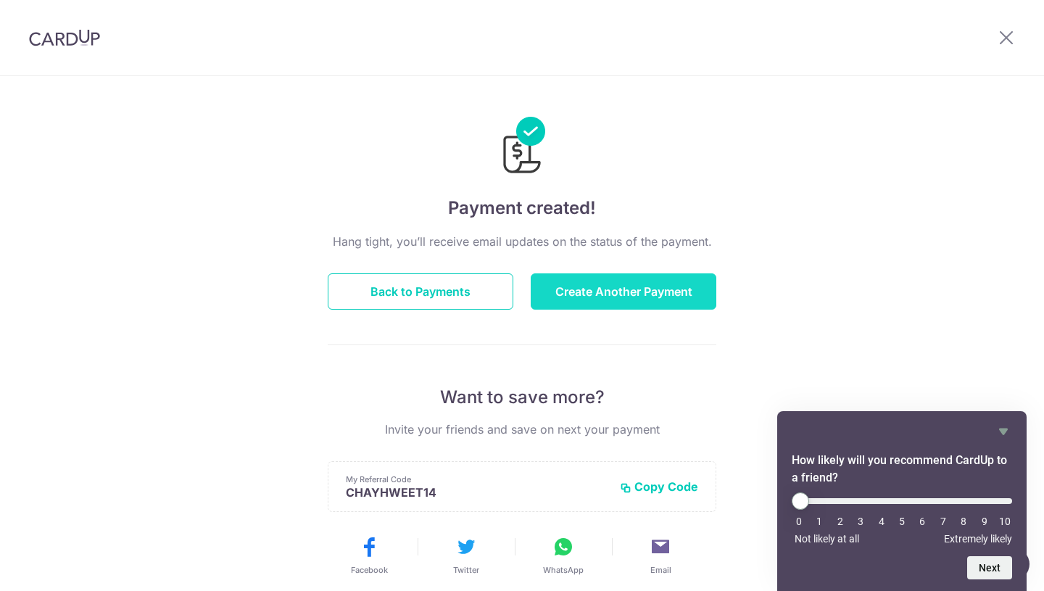
click at [608, 294] on button "Create Another Payment" at bounding box center [623, 291] width 186 height 36
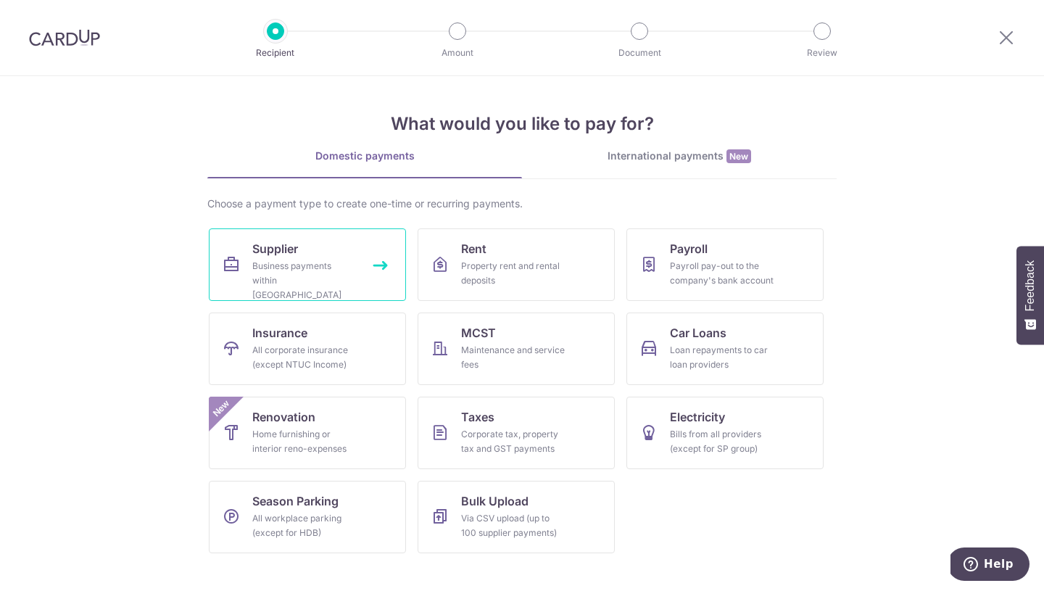
click at [274, 250] on span "Supplier" at bounding box center [275, 248] width 46 height 17
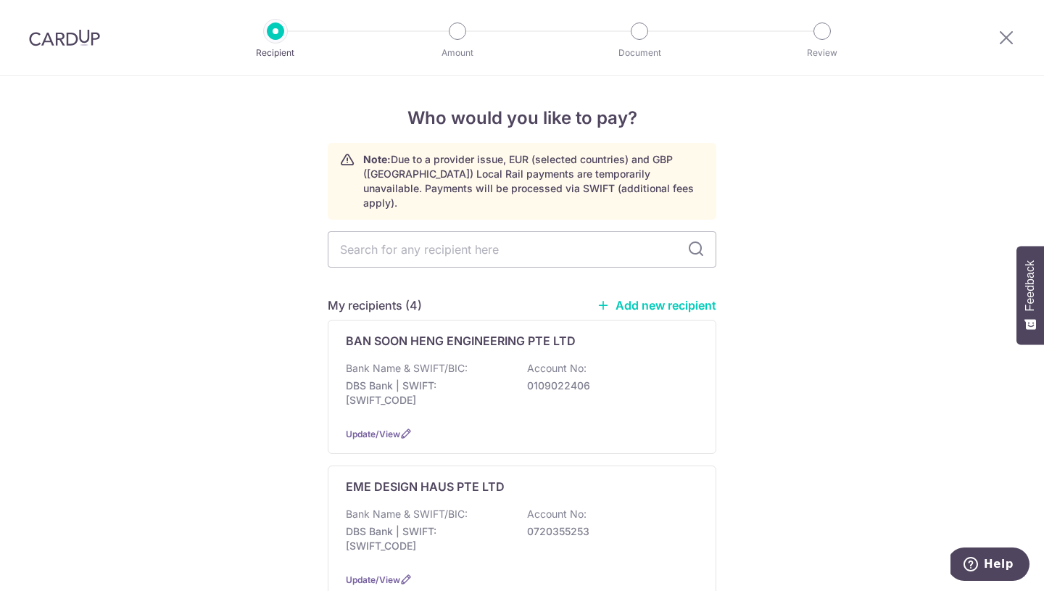
click at [661, 298] on link "Add new recipient" at bounding box center [656, 305] width 120 height 14
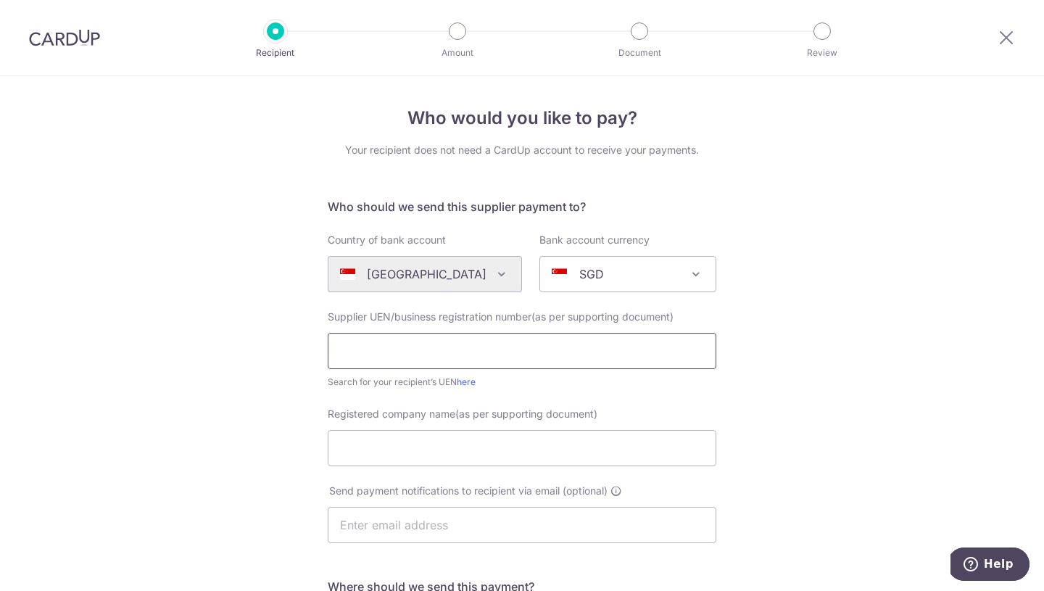
click at [483, 350] on input "text" at bounding box center [522, 351] width 388 height 36
type input "200600776R"
click at [499, 446] on input "Registered company name(as per supporting document)" at bounding box center [522, 448] width 388 height 36
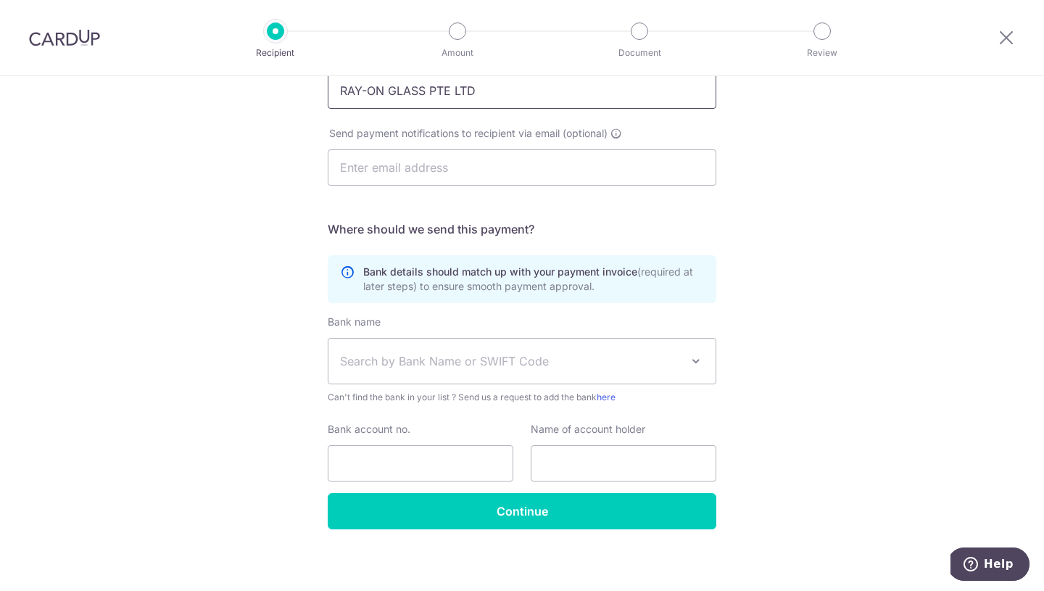
scroll to position [364, 0]
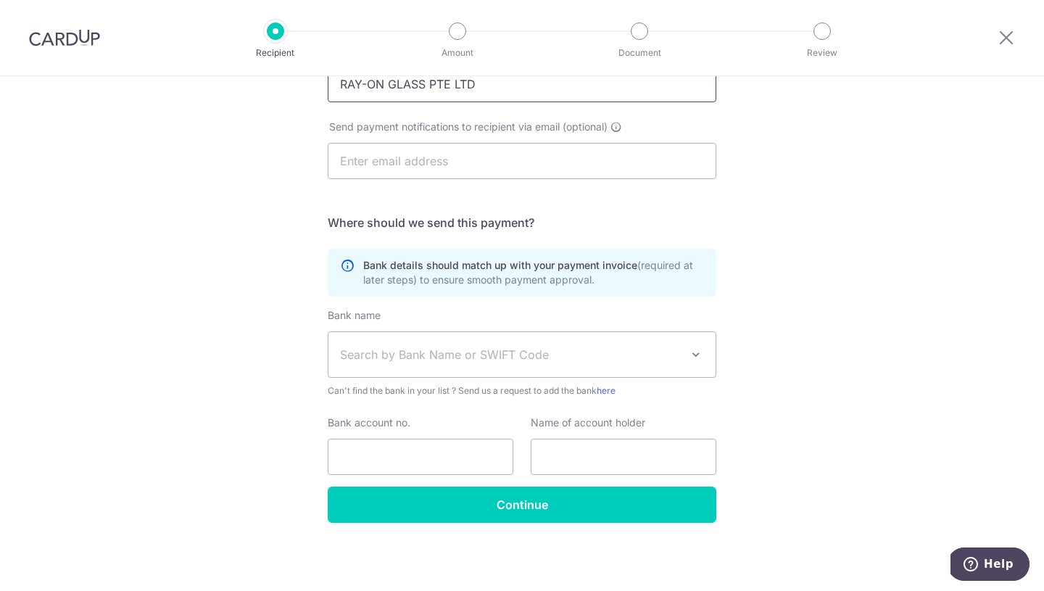
type input "RAY-ON GLASS PTE LTD"
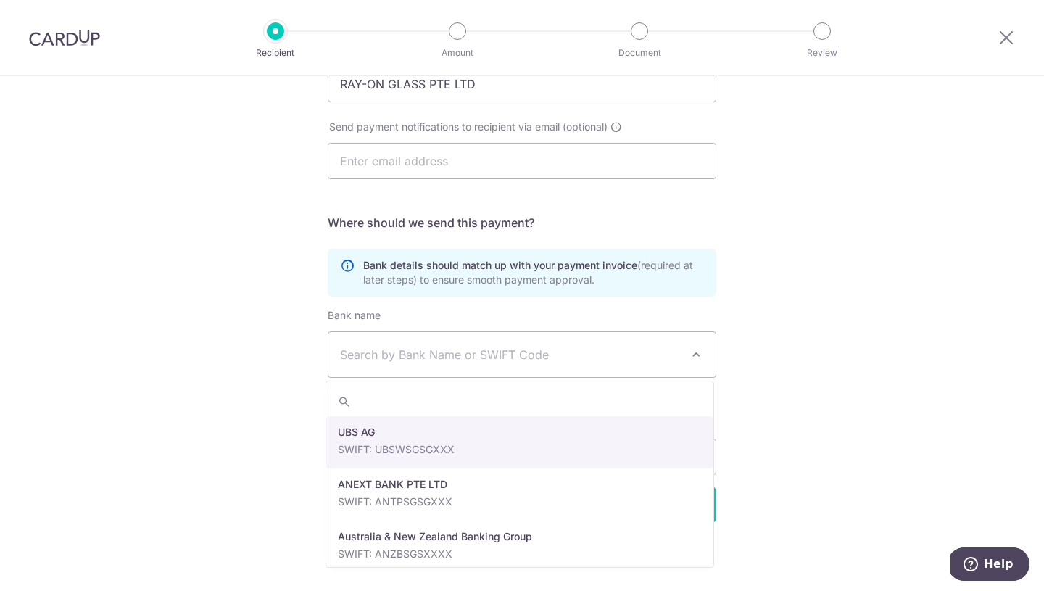
click at [507, 356] on span "Search by Bank Name or SWIFT Code" at bounding box center [510, 354] width 341 height 17
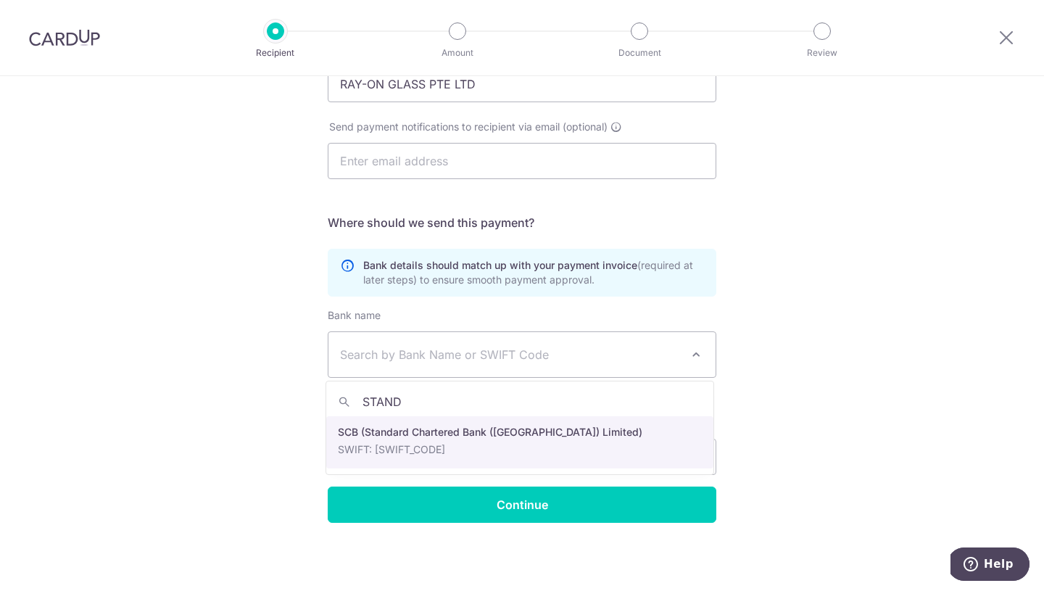
type input "STAND"
select select "14"
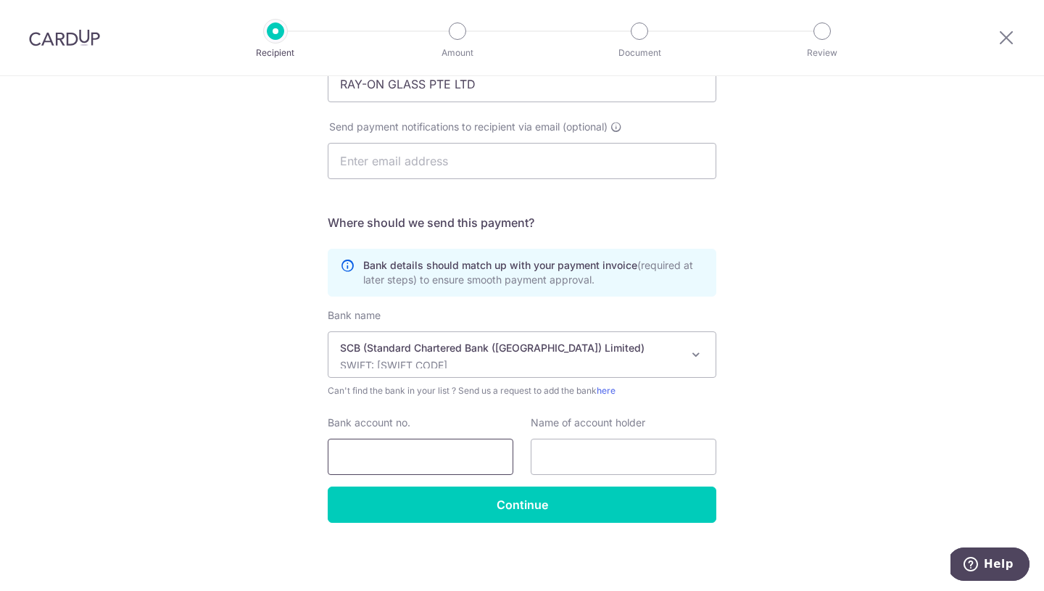
click at [395, 451] on input "Bank account no." at bounding box center [421, 456] width 186 height 36
type input "0102202656"
click at [641, 457] on input "text" at bounding box center [623, 456] width 186 height 36
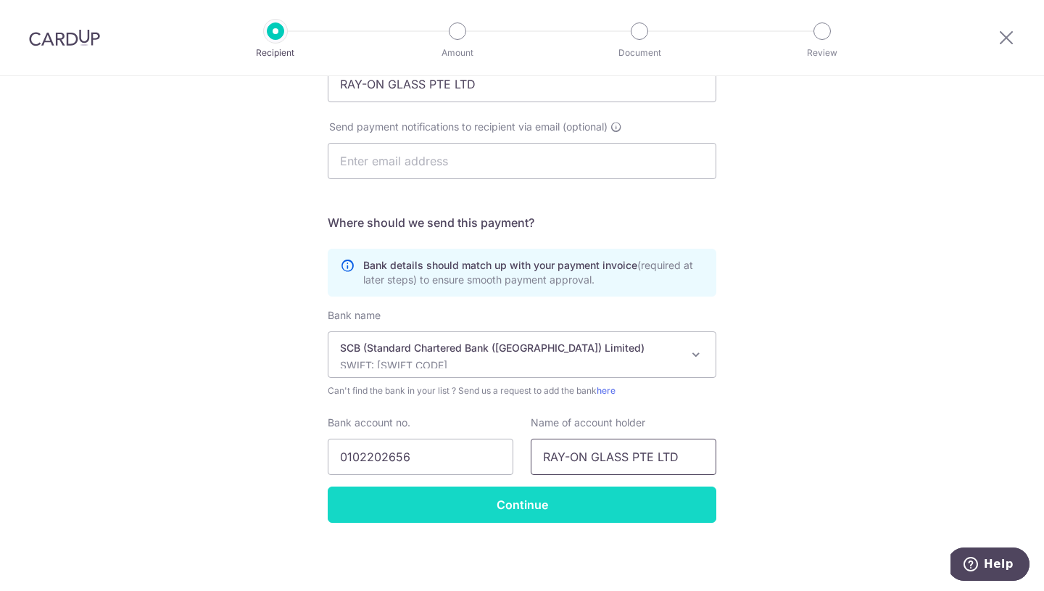
type input "RAY-ON GLASS PTE LTD"
click at [520, 504] on input "Continue" at bounding box center [522, 504] width 388 height 36
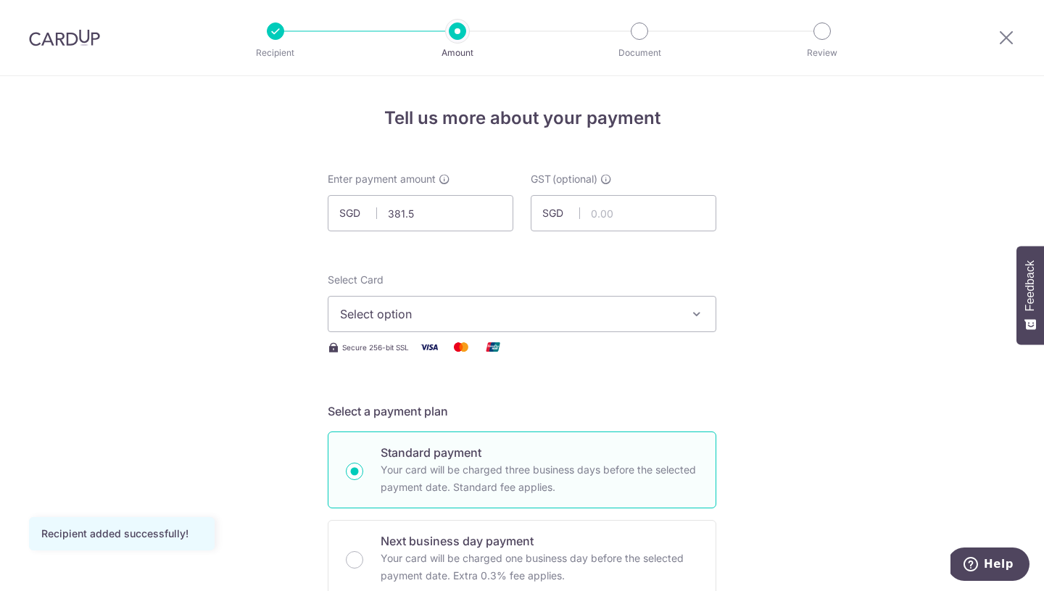
type input "381.50"
click at [587, 317] on span "Select option" at bounding box center [509, 313] width 338 height 17
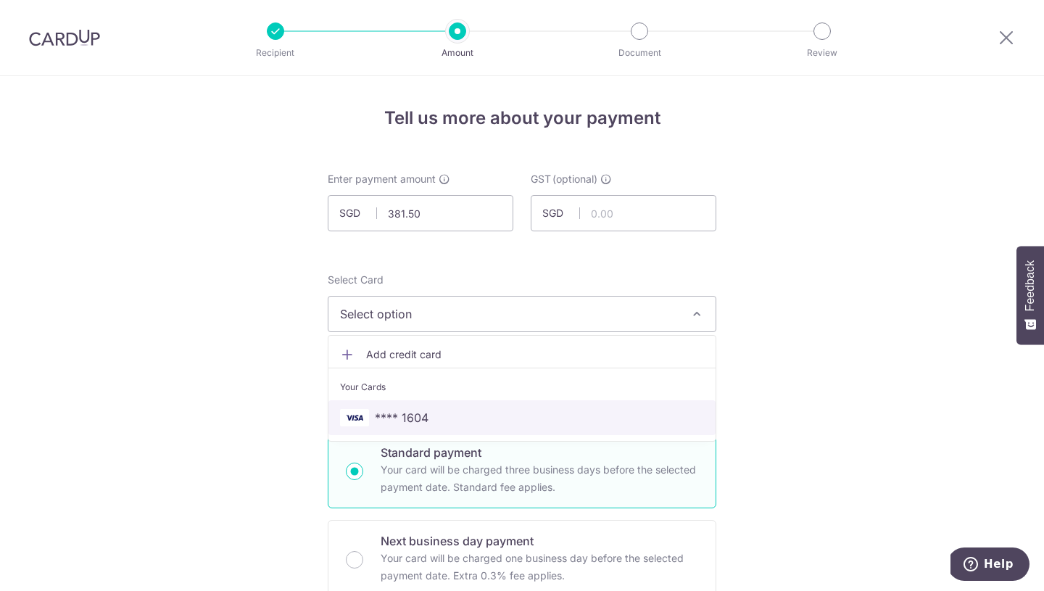
click at [528, 417] on span "**** 1604" at bounding box center [522, 417] width 364 height 17
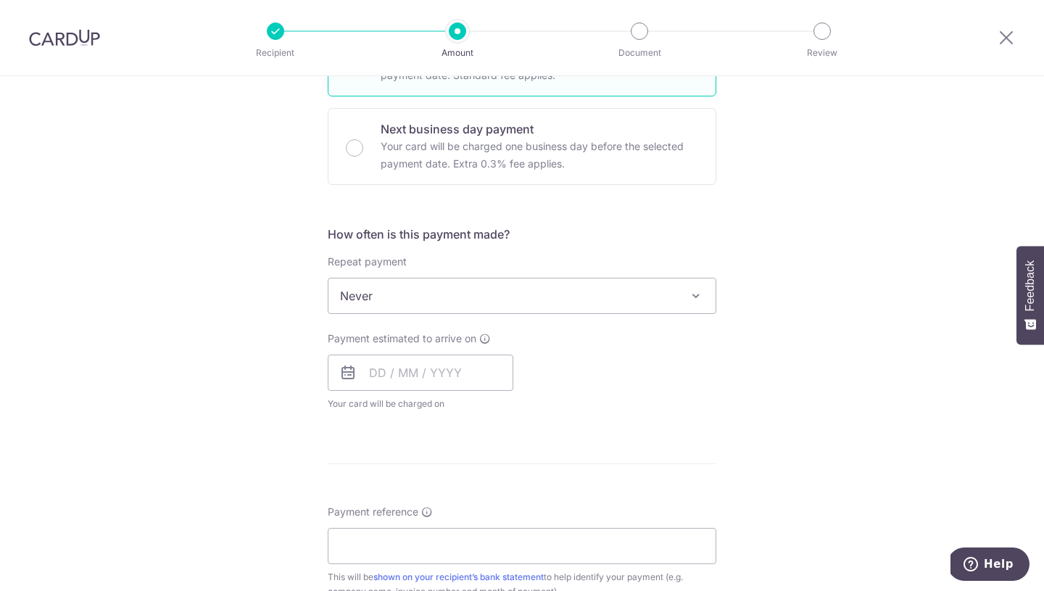
scroll to position [423, 0]
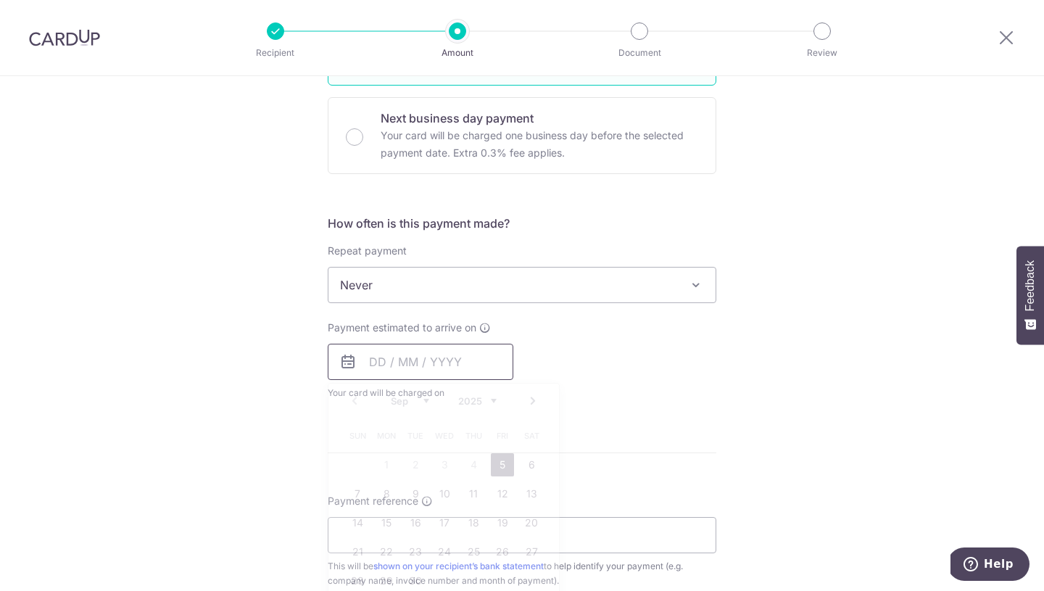
click at [378, 367] on input "text" at bounding box center [421, 362] width 186 height 36
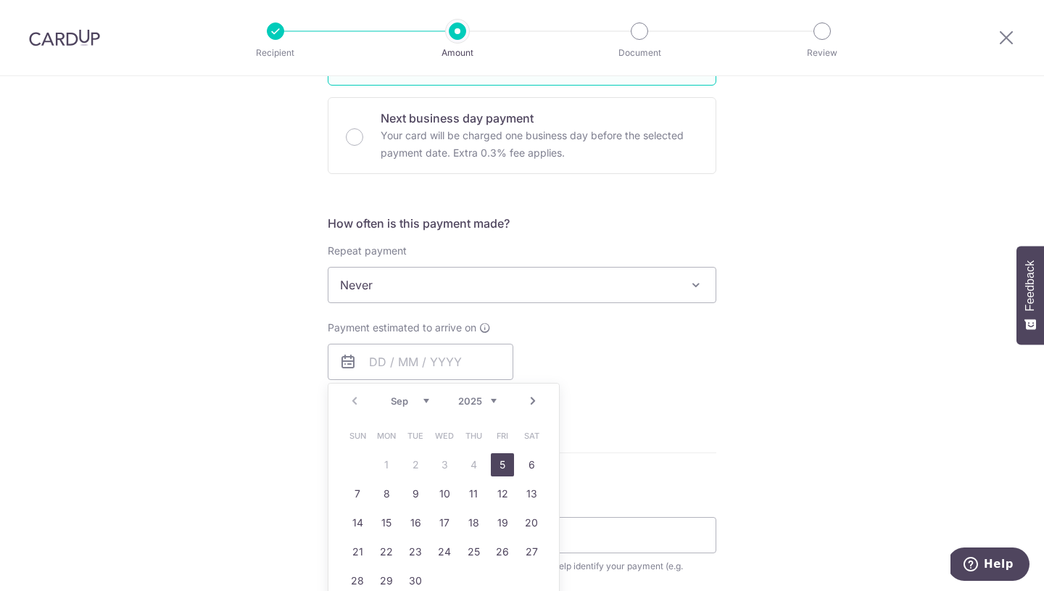
click at [499, 465] on link "5" at bounding box center [502, 464] width 23 height 23
type input "05/09/2025"
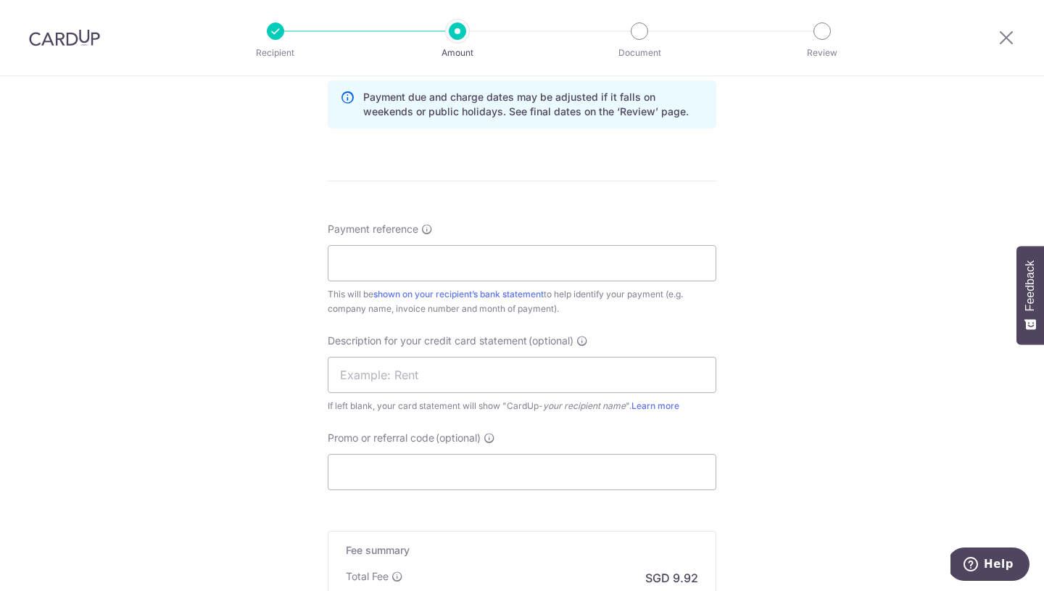
scroll to position [754, 0]
click at [438, 258] on input "Payment reference" at bounding box center [522, 262] width 388 height 36
click at [336, 263] on input "202508 24807" at bounding box center [522, 262] width 388 height 36
drag, startPoint x: 403, startPoint y: 259, endPoint x: 407, endPoint y: 267, distance: 8.8
click at [403, 259] on input "INV202508 24807" at bounding box center [522, 262] width 388 height 36
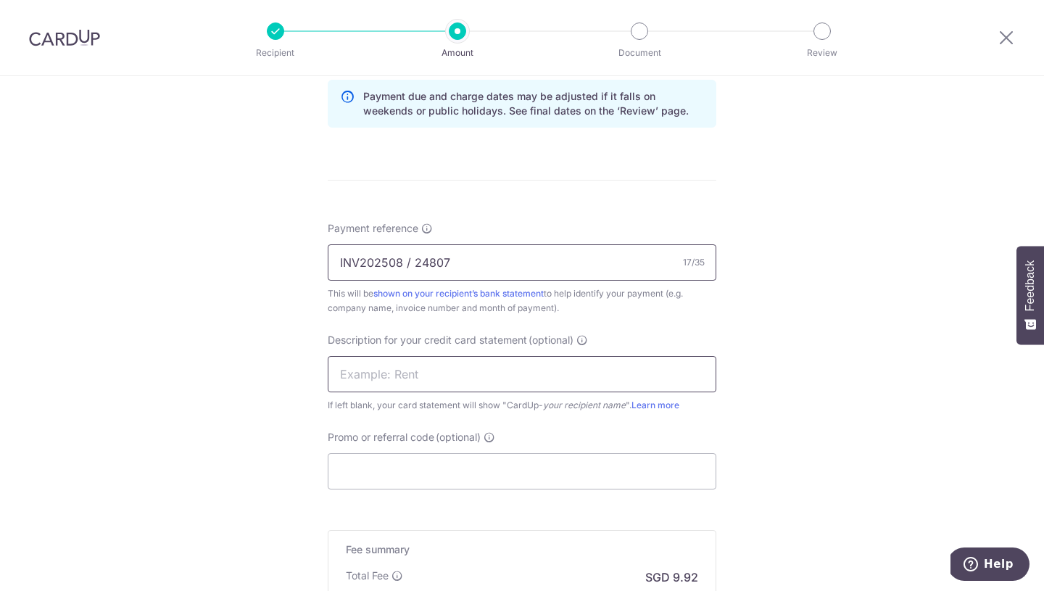
type input "INV202508 / 24807"
click at [398, 367] on input "text" at bounding box center [522, 374] width 388 height 36
type input "RAY ON"
click at [683, 425] on div "Payment reference INV202508 / 24807 17/35 This will be shown on your recipient’…" at bounding box center [522, 355] width 388 height 268
click at [502, 476] on input "Promo or referral code (optional)" at bounding box center [522, 471] width 388 height 36
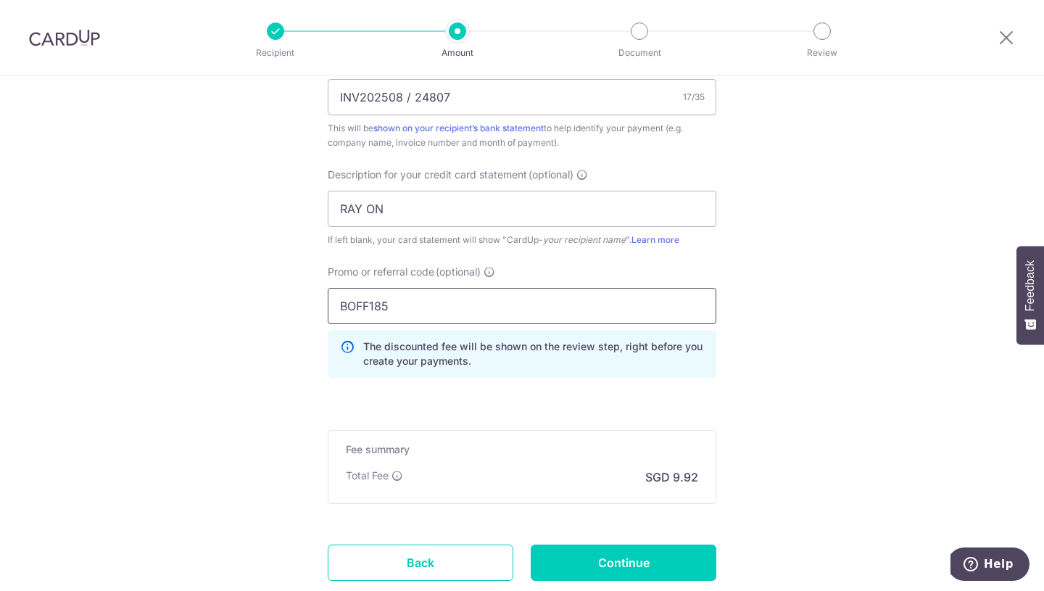
scroll to position [941, 0]
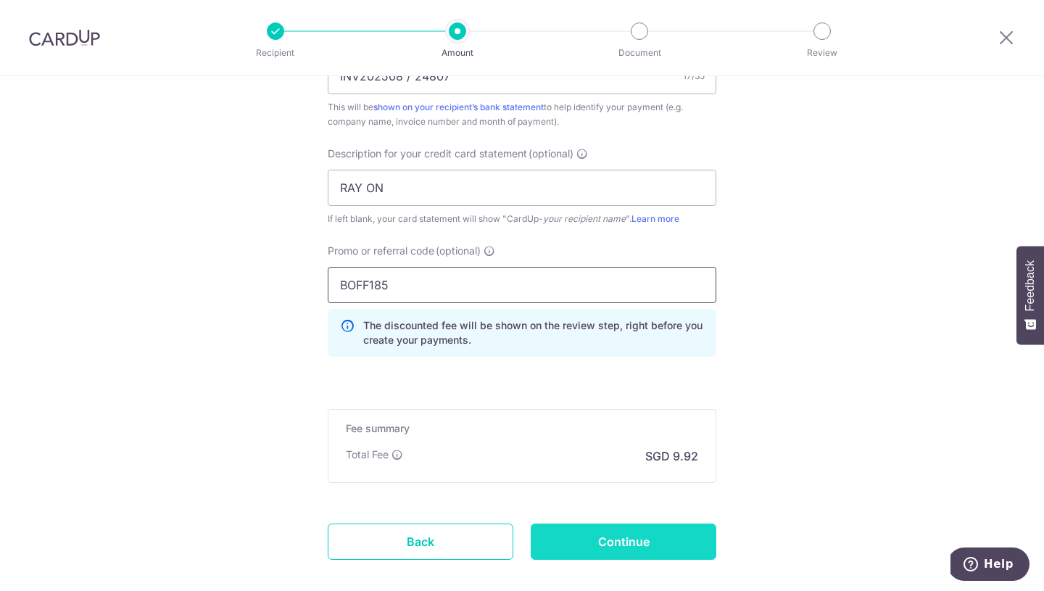
type input "BOFF185"
click at [631, 544] on input "Continue" at bounding box center [623, 541] width 186 height 36
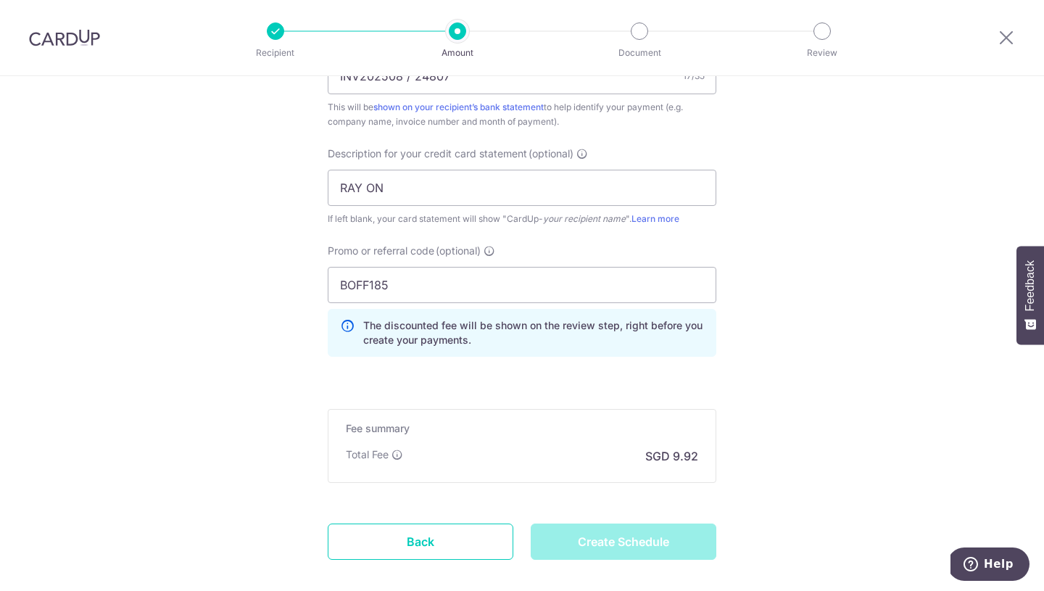
type input "Create Schedule"
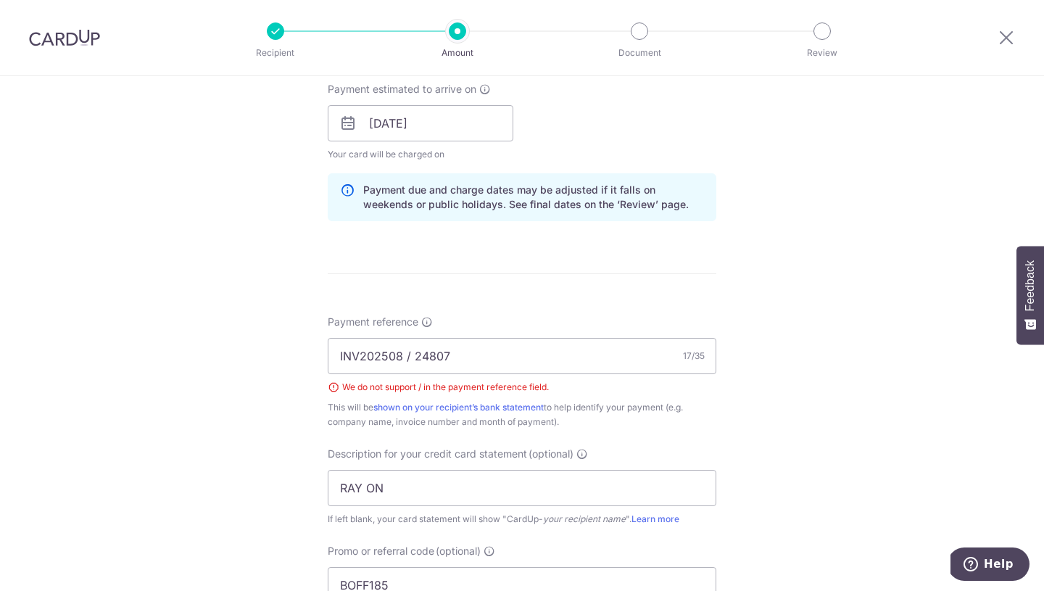
scroll to position [684, 0]
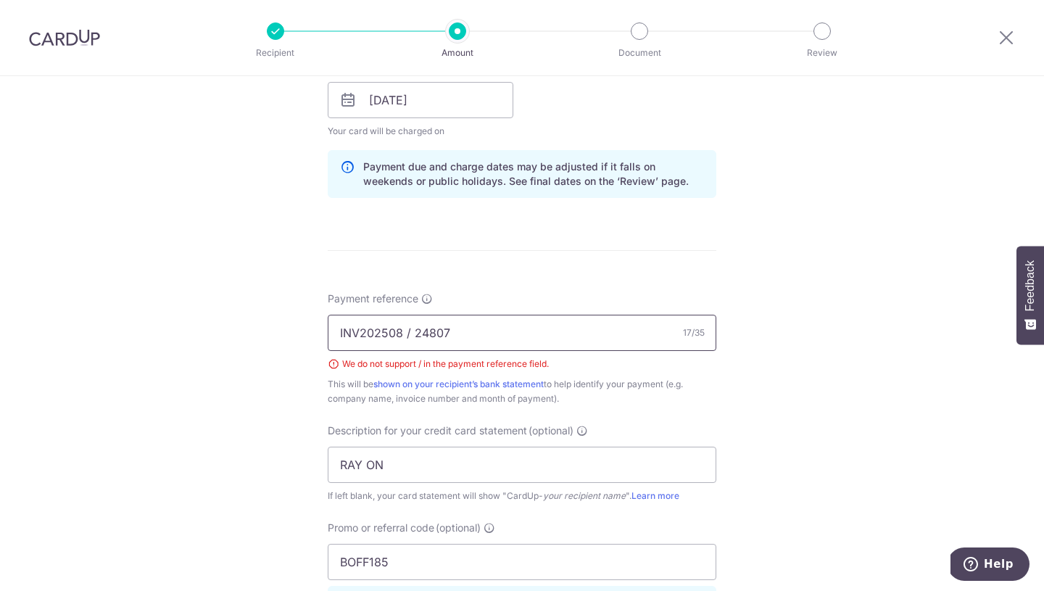
drag, startPoint x: 413, startPoint y: 332, endPoint x: 425, endPoint y: 391, distance: 59.8
click at [413, 333] on input "INV202508 / 24807" at bounding box center [522, 333] width 388 height 36
type input "INV202508 24807"
click at [717, 389] on div "Tell us more about your payment Enter payment amount SGD 381.50 381.50 GST (opt…" at bounding box center [522, 168] width 1044 height 1553
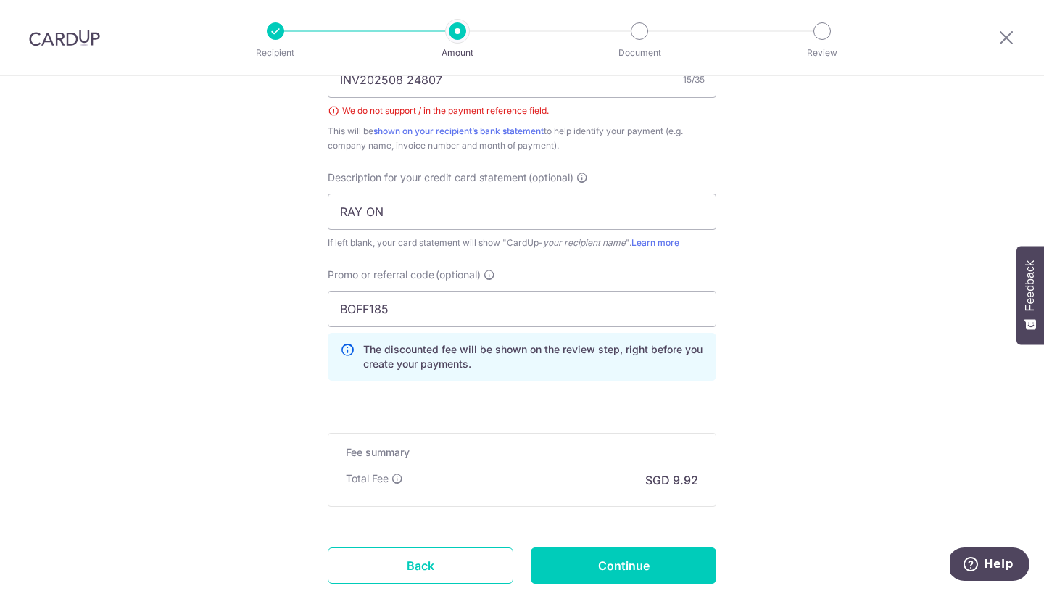
scroll to position [1039, 0]
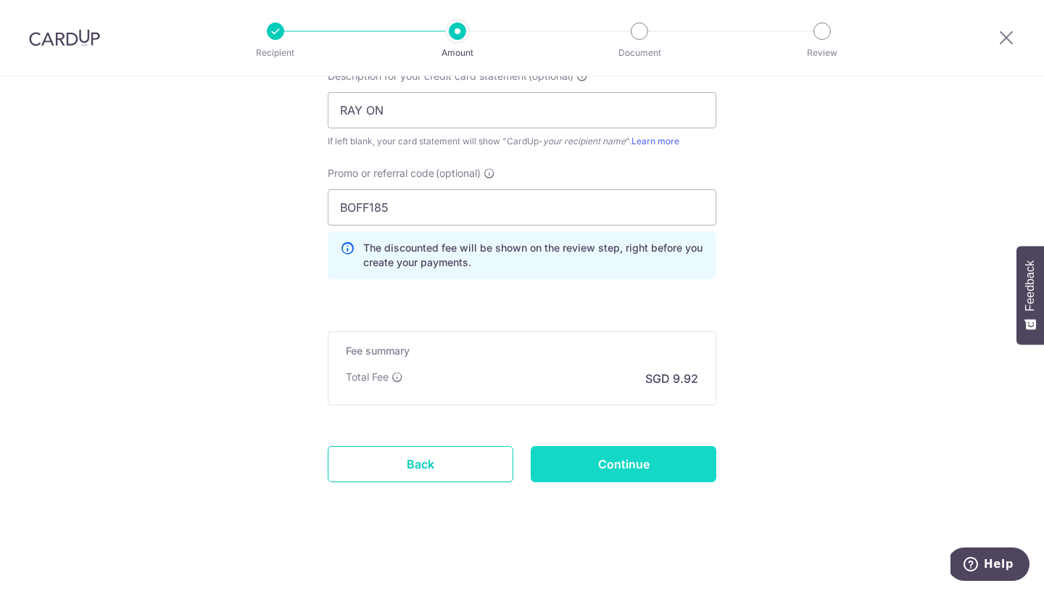
click at [649, 463] on input "Continue" at bounding box center [623, 464] width 186 height 36
type input "Create Schedule"
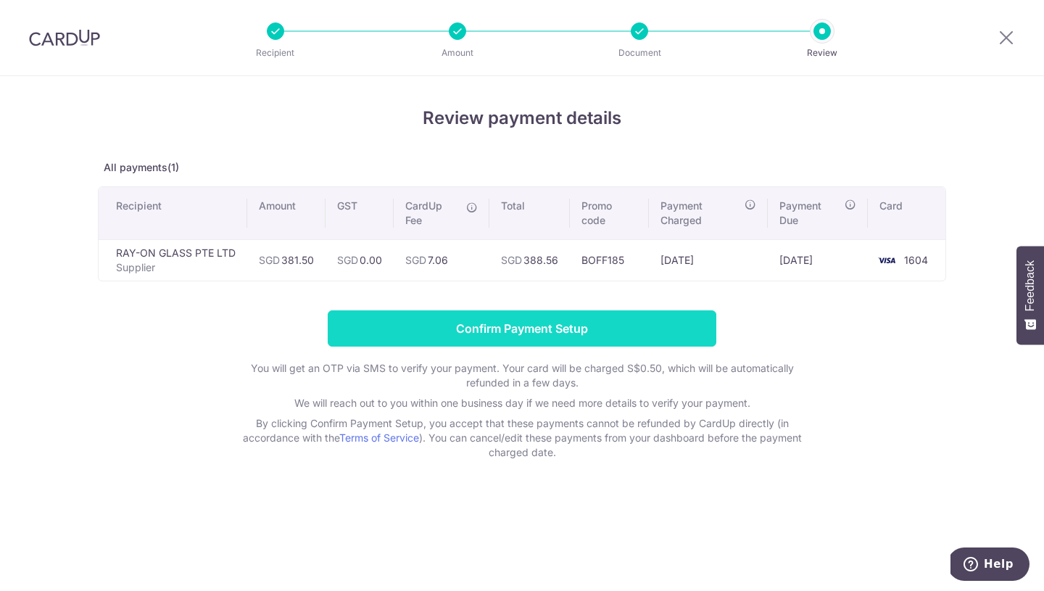
click at [556, 328] on input "Confirm Payment Setup" at bounding box center [522, 328] width 388 height 36
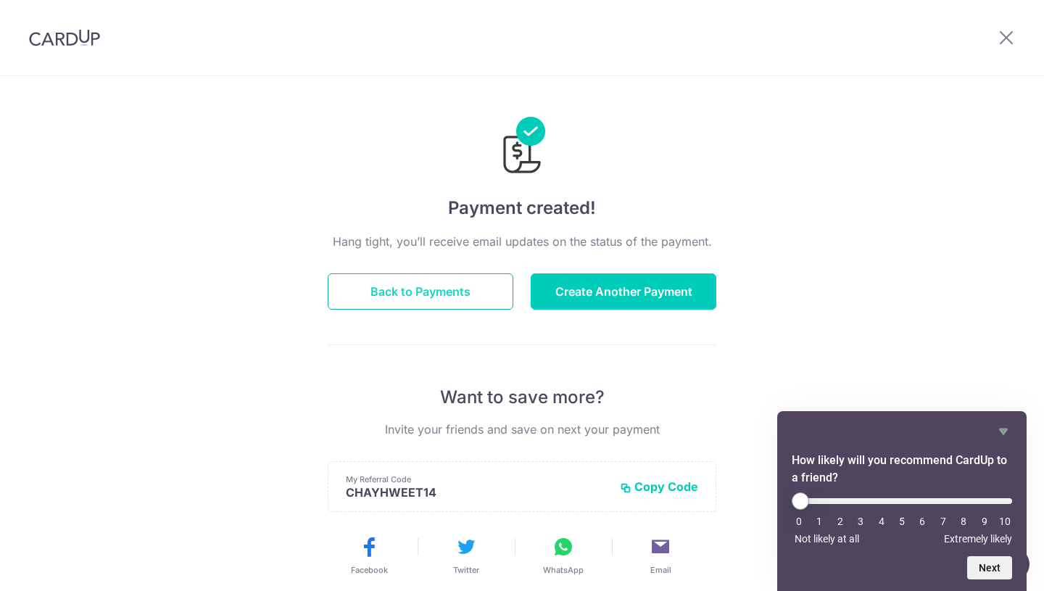
click at [438, 291] on button "Back to Payments" at bounding box center [421, 291] width 186 height 36
